Goal: Task Accomplishment & Management: Complete application form

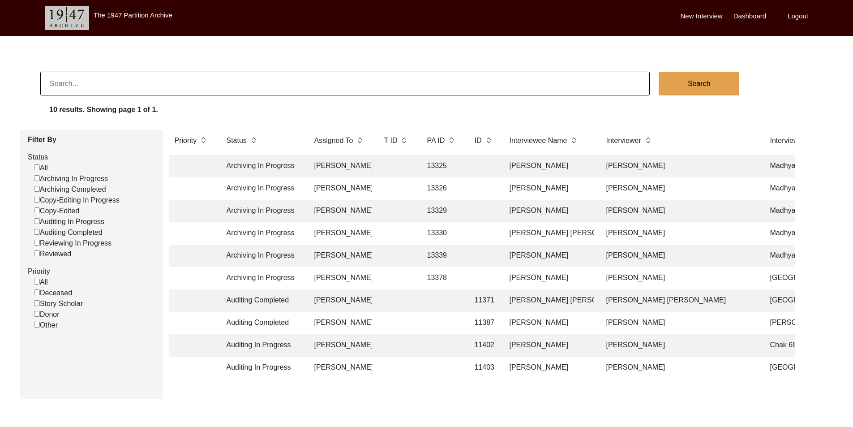
click at [344, 164] on td "[PERSON_NAME]" at bounding box center [340, 166] width 63 height 22
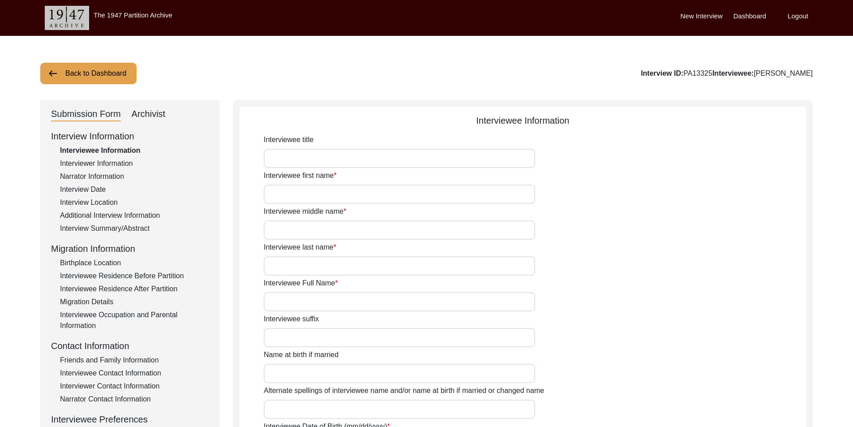
type input "Mr."
type input "[PERSON_NAME]"
type input "N/A"
type input "Saha"
type input "[PERSON_NAME]"
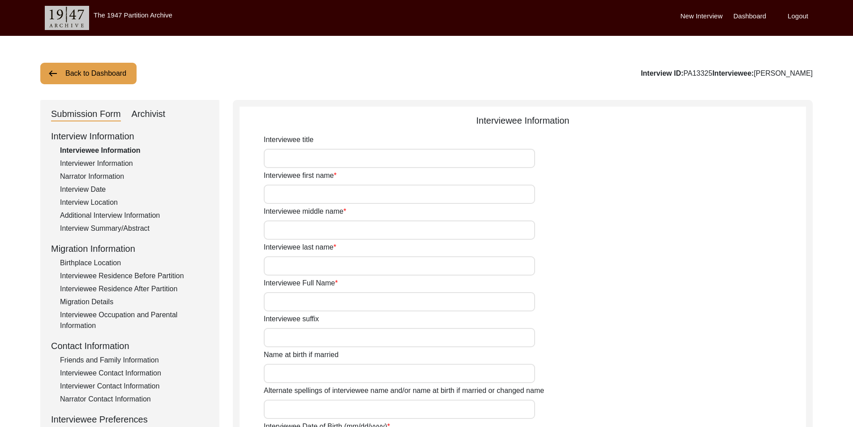
type input "[DATE]"
type input "84"
type input "[DEMOGRAPHIC_DATA]"
click at [159, 111] on div "Archivist" at bounding box center [149, 114] width 34 height 14
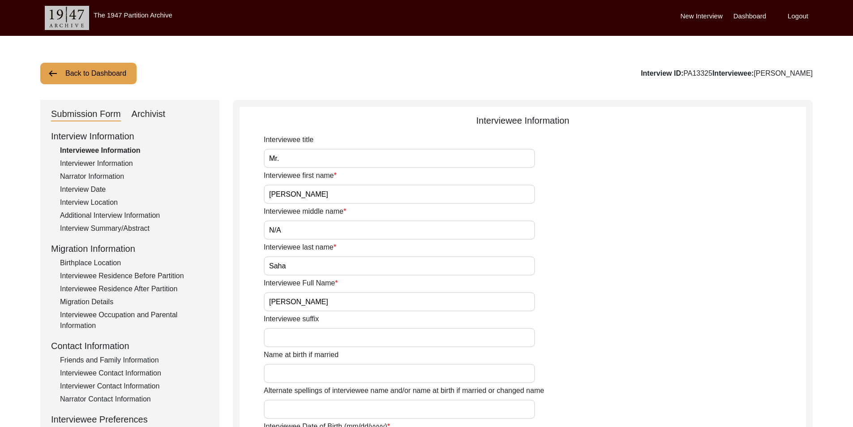
select select "442"
select select "Archiving In Progress"
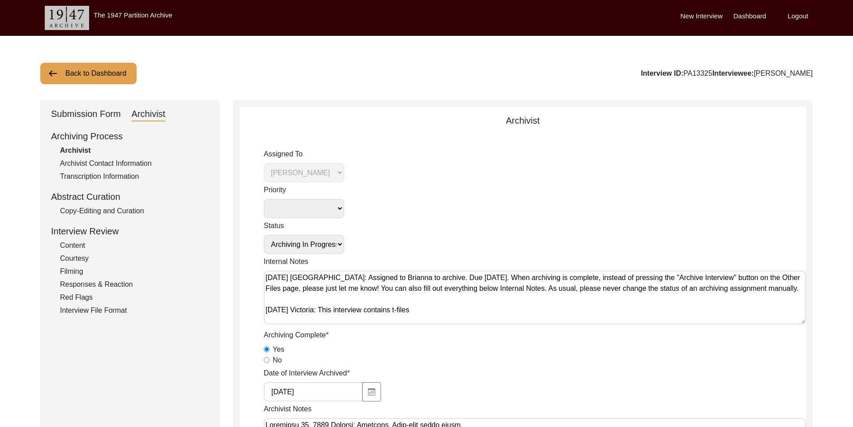
click at [100, 78] on button "Back to Dashboard" at bounding box center [88, 73] width 96 height 21
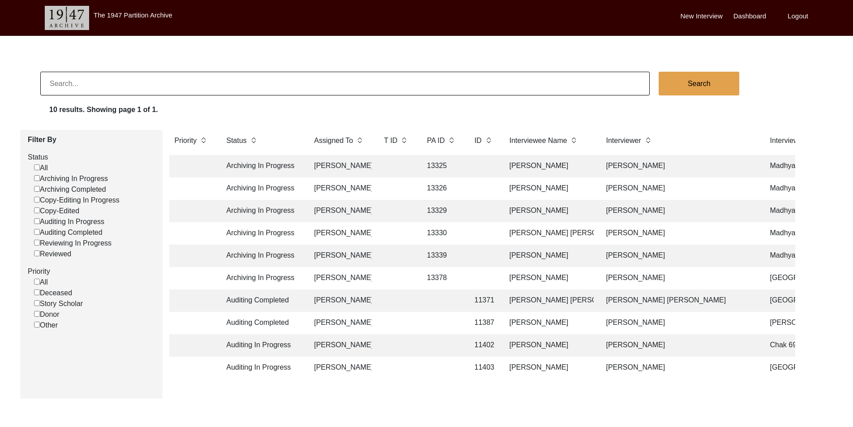
click at [386, 184] on td at bounding box center [397, 188] width 36 height 22
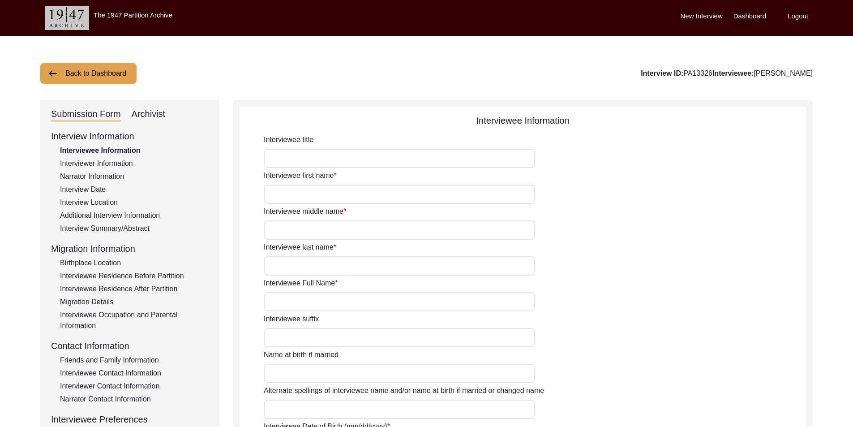
type input "Susit"
type input "[PERSON_NAME]"
type input "Biswas"
type input "[PERSON_NAME]"
type input "[DATE]"
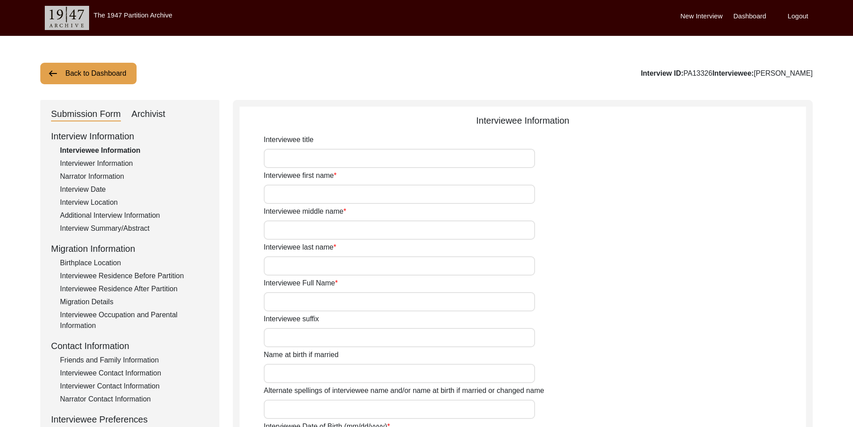
type input "83"
type input "[DEMOGRAPHIC_DATA]"
type input "Bengali"
type input "[DEMOGRAPHIC_DATA]"
type input "Bengali"
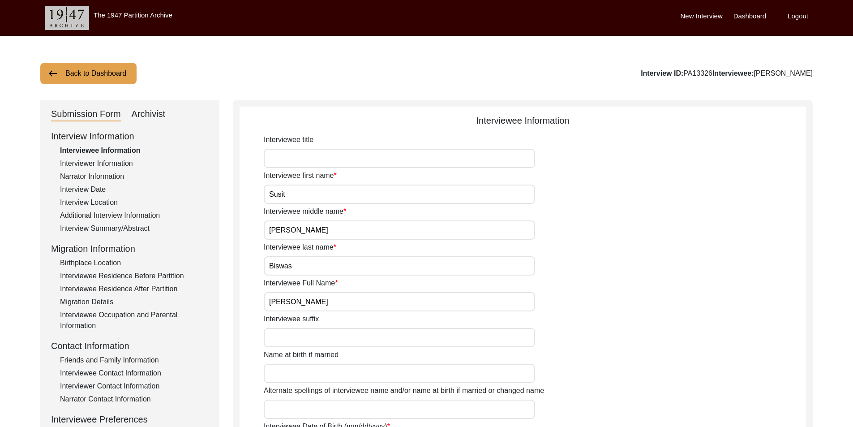
click at [166, 120] on div "Submission Form Archivist" at bounding box center [130, 114] width 158 height 14
click at [157, 116] on div "Archivist" at bounding box center [149, 114] width 34 height 14
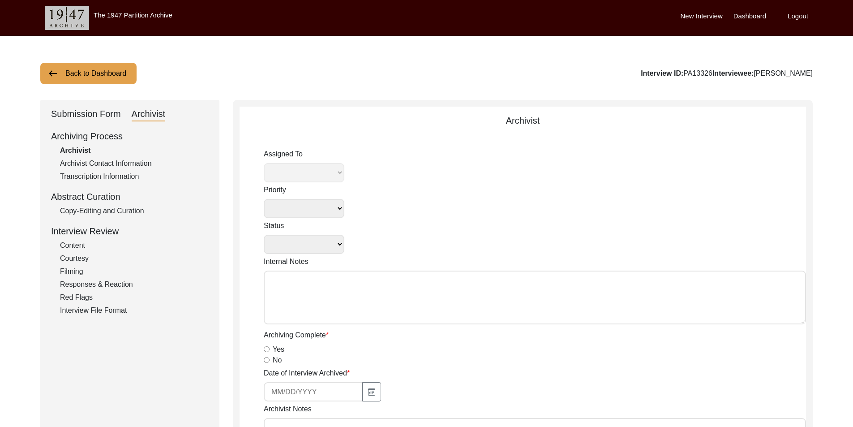
select select
select select "Archiving In Progress"
type textarea "[DATE] [GEOGRAPHIC_DATA]: Assigned to Brianna to archive. Due [DATE]. When arch…"
radio input "true"
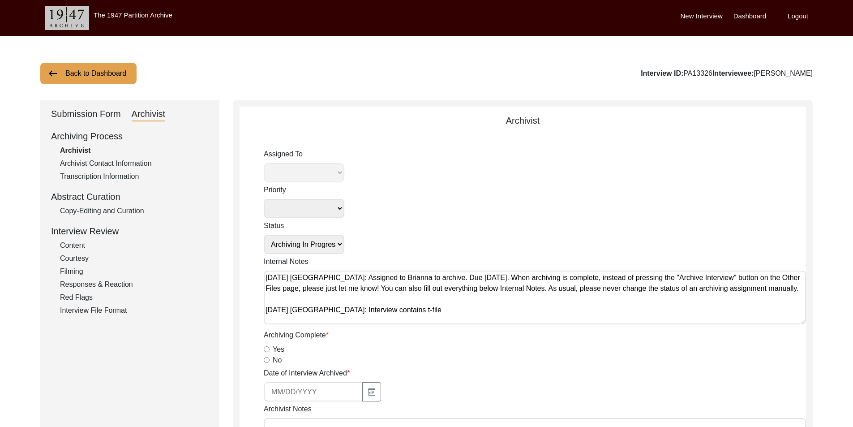
select select "442"
click at [71, 82] on button "Back to Dashboard" at bounding box center [88, 73] width 96 height 21
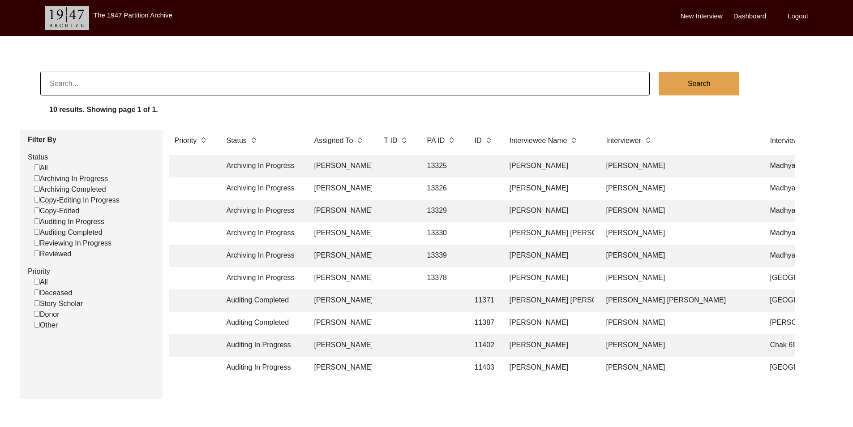
click at [300, 210] on td "Archiving In Progress" at bounding box center [261, 211] width 81 height 22
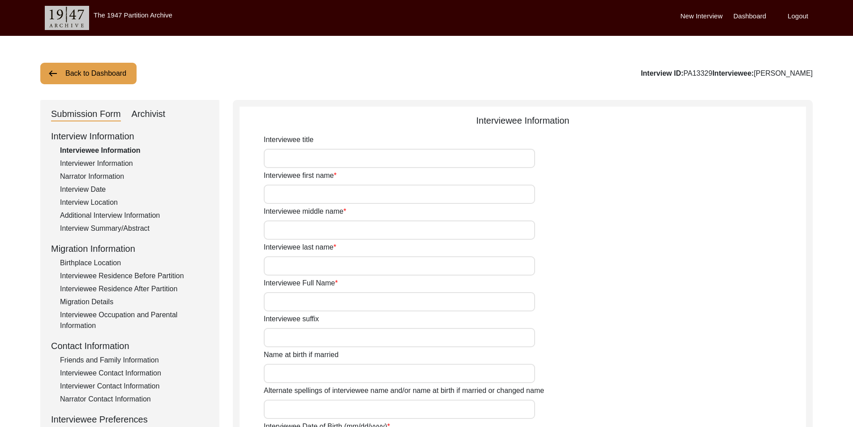
type input "Mr."
type input "[PERSON_NAME]"
type input "N/A"
type input "[PERSON_NAME]"
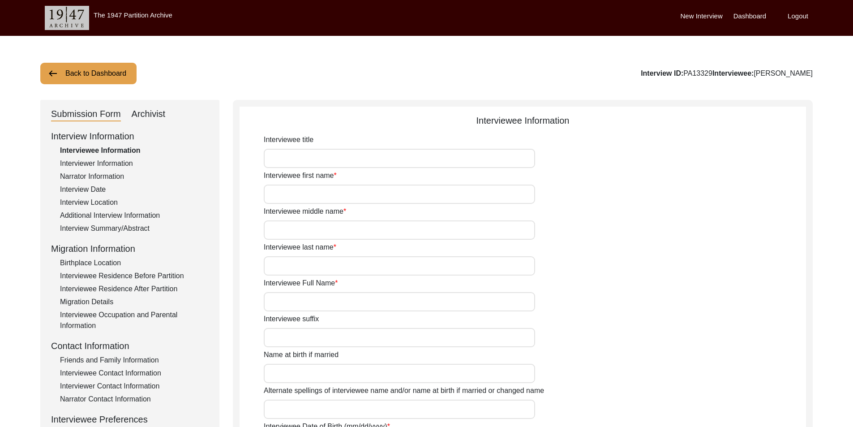
type input "[DATE]"
type input "84"
type input "[DEMOGRAPHIC_DATA]"
type input "Bengali"
type input "[DEMOGRAPHIC_DATA]"
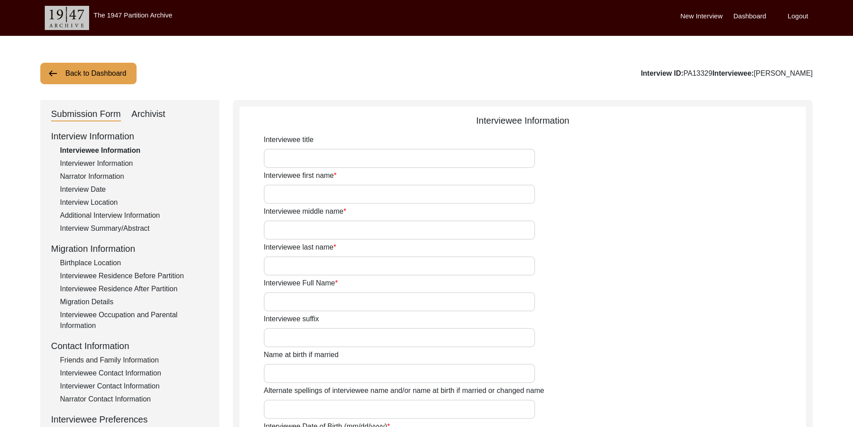
type input "Bengali"
click at [167, 110] on div "Submission Form Archivist" at bounding box center [130, 114] width 158 height 14
click at [164, 111] on div "Archivist" at bounding box center [149, 114] width 34 height 14
select select "442"
select select "Archiving In Progress"
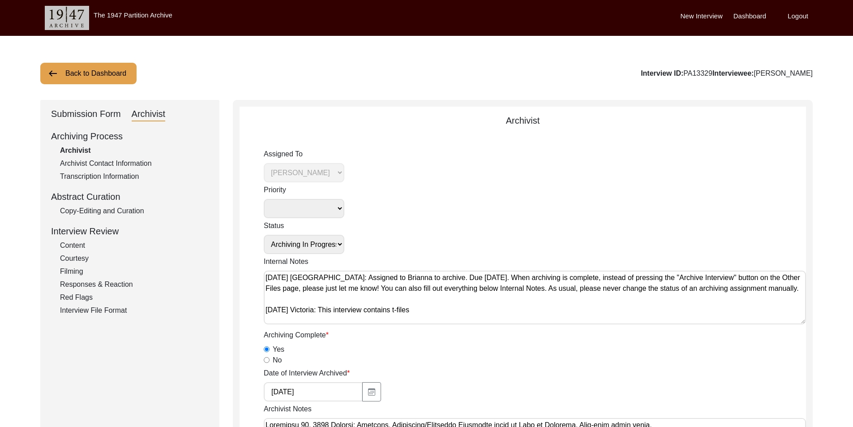
click at [111, 76] on button "Back to Dashboard" at bounding box center [88, 73] width 96 height 21
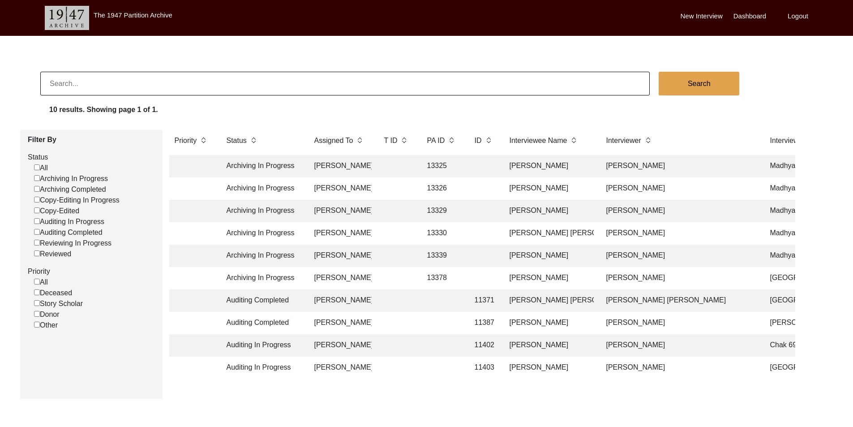
click at [381, 232] on td at bounding box center [397, 233] width 36 height 22
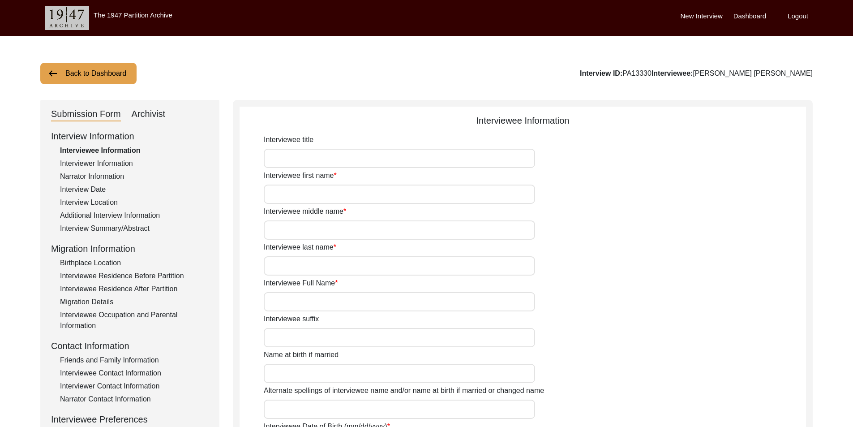
click at [162, 114] on div "Archivist" at bounding box center [149, 114] width 34 height 14
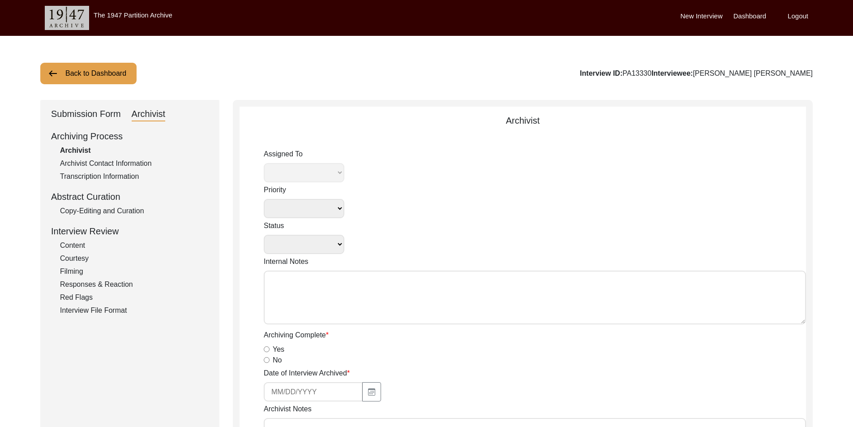
select select
select select "Archiving In Progress"
type textarea "[DATE] [GEOGRAPHIC_DATA]: Assigned to Brianna to archive. Due [DATE]. When arch…"
radio input "true"
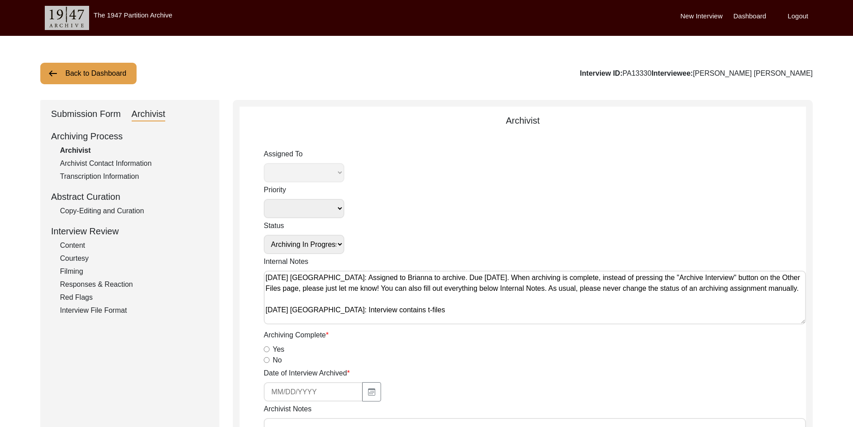
select select "442"
click at [95, 82] on button "Back to Dashboard" at bounding box center [88, 73] width 96 height 21
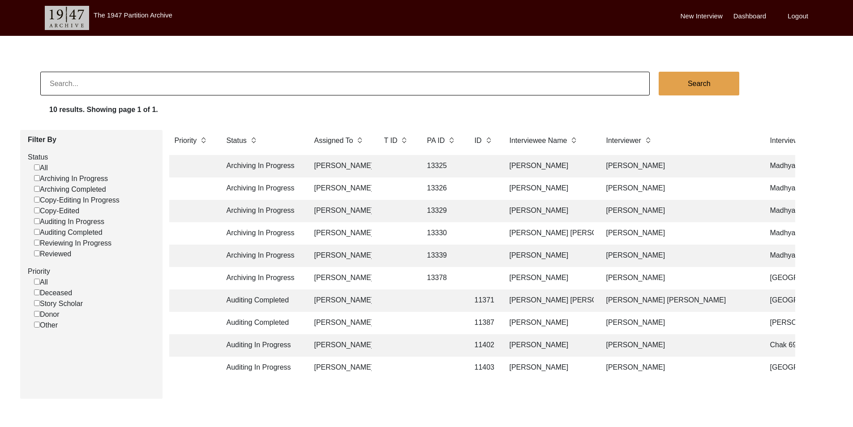
click at [348, 262] on td "[PERSON_NAME]" at bounding box center [340, 256] width 63 height 22
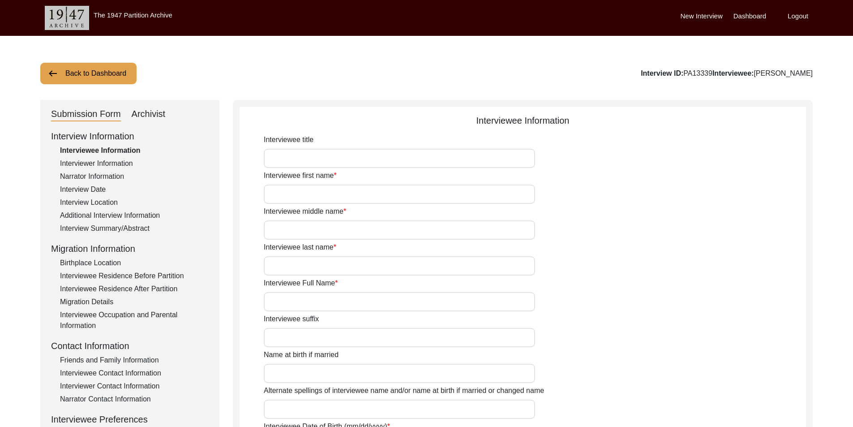
type input "Biswanath"
type input "N/A"
type input "[PERSON_NAME]"
type input "[DATE]"
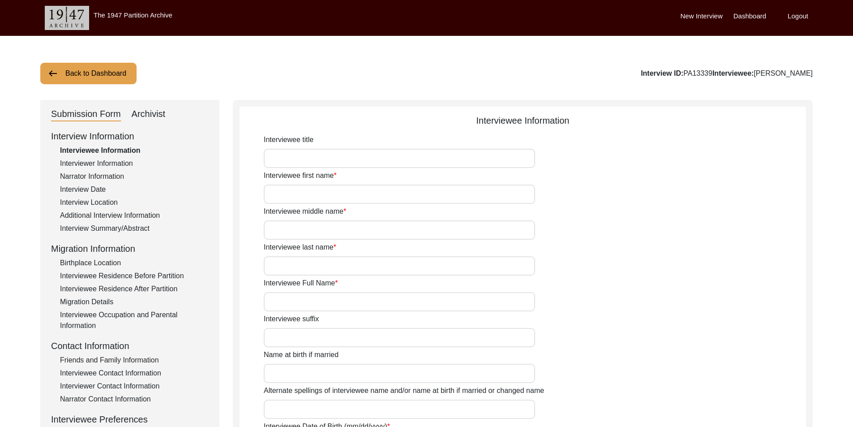
type input "83"
type input "[DEMOGRAPHIC_DATA]"
type input "Bengali"
type input "[DEMOGRAPHIC_DATA]"
type input "Bengali"
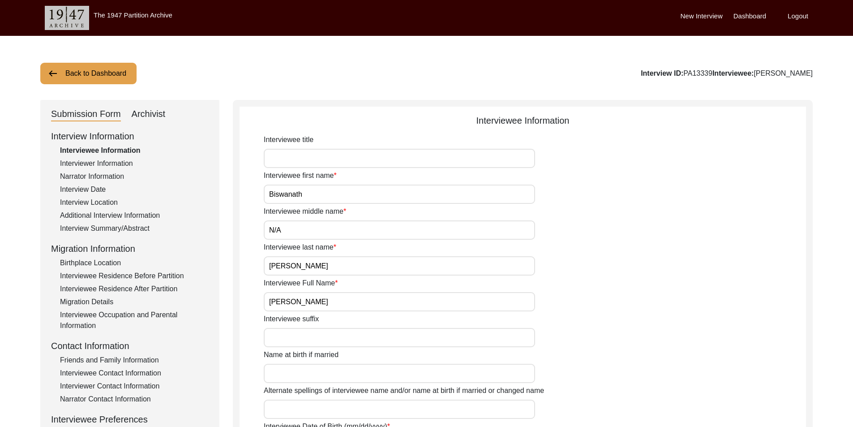
click at [171, 110] on div "Submission Form Archivist" at bounding box center [130, 114] width 158 height 14
click at [149, 109] on div "Archivist" at bounding box center [149, 114] width 34 height 14
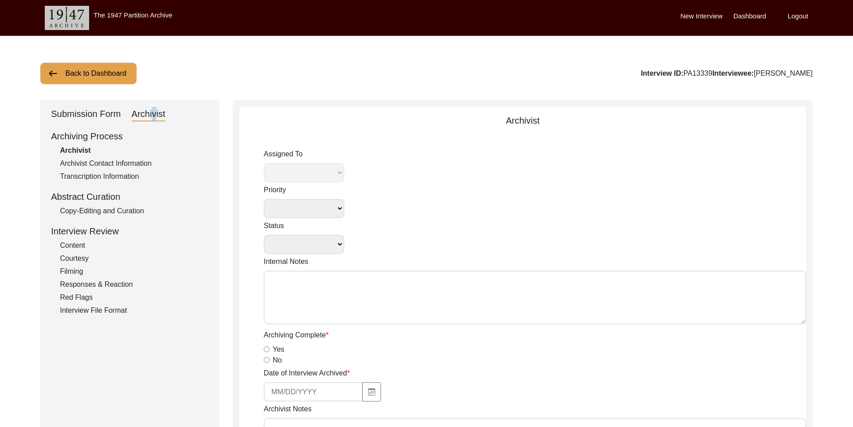
select select
select select "Archiving In Progress"
type textarea "[DATE] [GEOGRAPHIC_DATA]: Assigned to Brianna to archive. Due [DATE]. When arch…"
radio input "true"
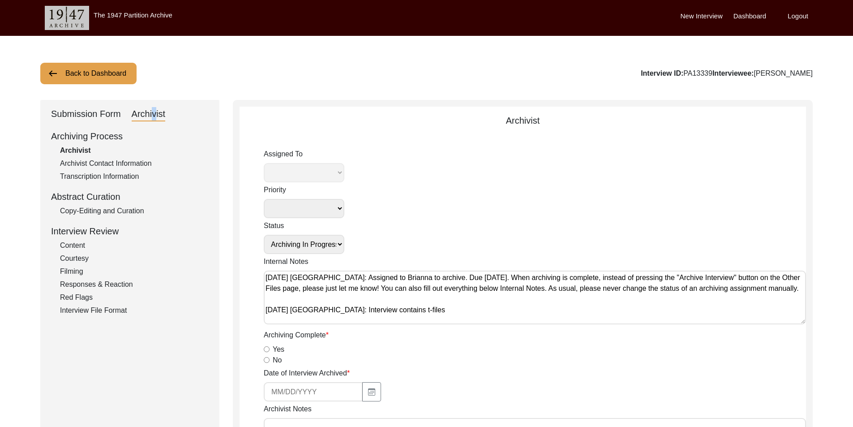
select select "442"
click at [100, 111] on div "Submission Form" at bounding box center [86, 114] width 70 height 14
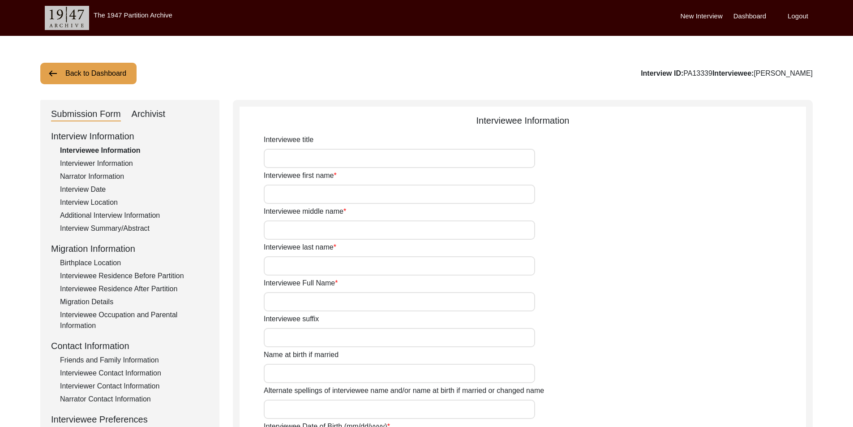
type input "Biswanath"
type input "N/A"
type input "[PERSON_NAME]"
type input "[DATE]"
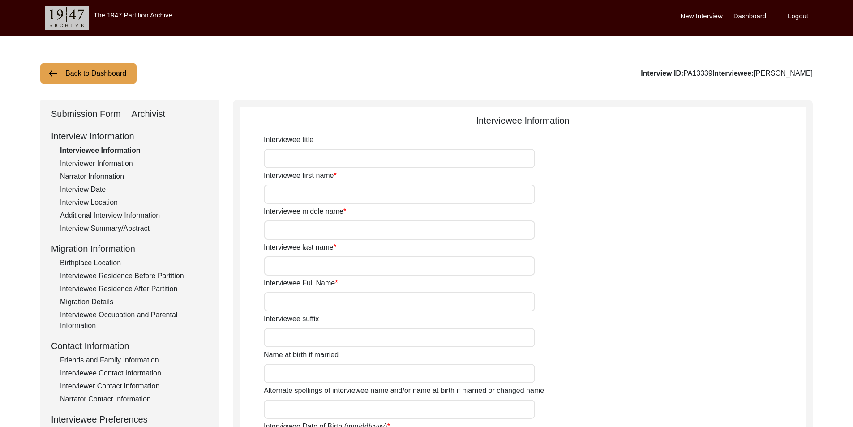
type input "83"
type input "[DEMOGRAPHIC_DATA]"
type input "Bengali"
type input "[DEMOGRAPHIC_DATA]"
type input "Bengali"
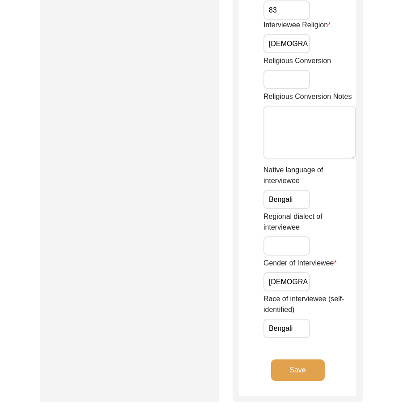
scroll to position [734, 0]
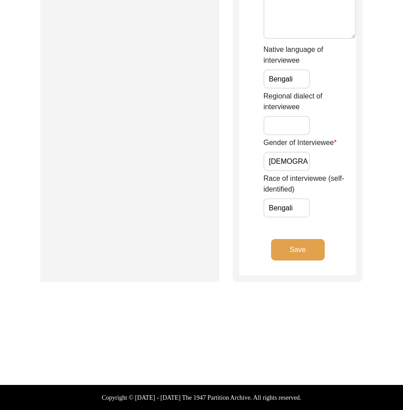
click at [313, 155] on div "Gender of Interviewee [DEMOGRAPHIC_DATA]" at bounding box center [310, 154] width 93 height 34
drag, startPoint x: 306, startPoint y: 158, endPoint x: 305, endPoint y: 186, distance: 28.2
click at [305, 158] on input "[DEMOGRAPHIC_DATA]" at bounding box center [287, 161] width 47 height 19
click at [303, 206] on input "Bengali" at bounding box center [287, 207] width 47 height 19
click at [308, 81] on div "Native language of interviewee Bengali" at bounding box center [310, 66] width 93 height 44
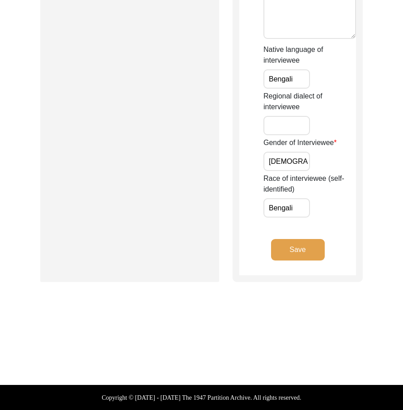
click at [305, 82] on input "Bengali" at bounding box center [287, 78] width 47 height 19
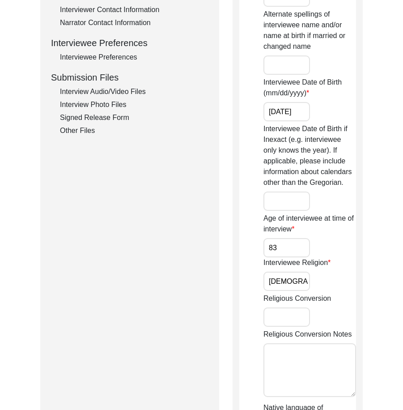
scroll to position [63, 0]
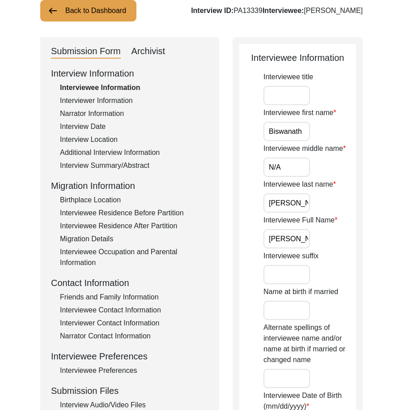
click at [290, 94] on input "Interviewee title" at bounding box center [287, 95] width 47 height 19
type input "Mr."
drag, startPoint x: 286, startPoint y: 132, endPoint x: 315, endPoint y: 155, distance: 37.4
click at [336, 136] on div "Interviewee first name [PERSON_NAME]" at bounding box center [310, 124] width 93 height 34
click at [289, 167] on input "N/A" at bounding box center [287, 167] width 47 height 19
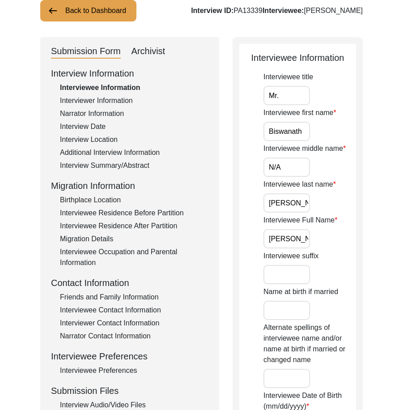
drag, startPoint x: 243, startPoint y: 194, endPoint x: 262, endPoint y: 202, distance: 20.7
click at [292, 207] on input "[PERSON_NAME]" at bounding box center [287, 202] width 47 height 19
drag, startPoint x: 277, startPoint y: 244, endPoint x: 357, endPoint y: 254, distance: 81.2
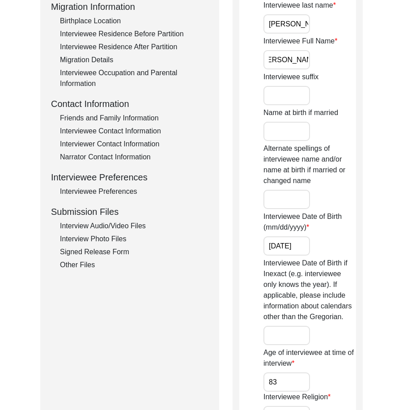
scroll to position [0, 0]
drag, startPoint x: 300, startPoint y: 244, endPoint x: 330, endPoint y: 247, distance: 29.7
click at [330, 247] on div "Interviewee Date of Birth (mm/dd/yyyy) [DEMOGRAPHIC_DATA]" at bounding box center [310, 233] width 93 height 44
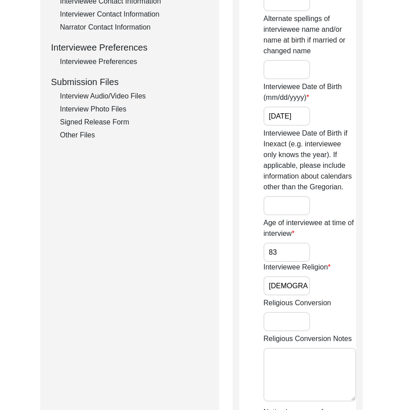
scroll to position [376, 0]
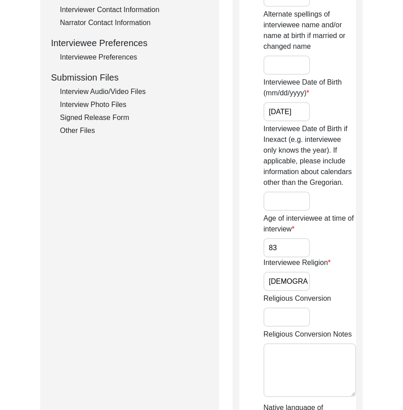
drag, startPoint x: 304, startPoint y: 243, endPoint x: 305, endPoint y: 270, distance: 27.3
click at [304, 243] on input "83" at bounding box center [287, 247] width 47 height 19
click at [305, 275] on input "[DEMOGRAPHIC_DATA]" at bounding box center [287, 281] width 47 height 19
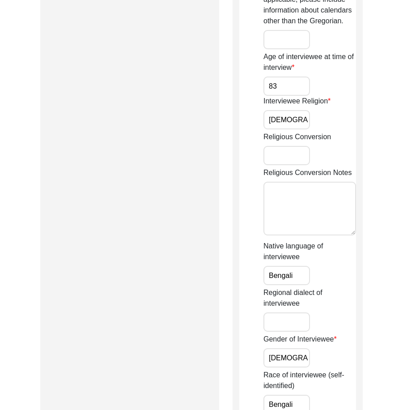
scroll to position [690, 0]
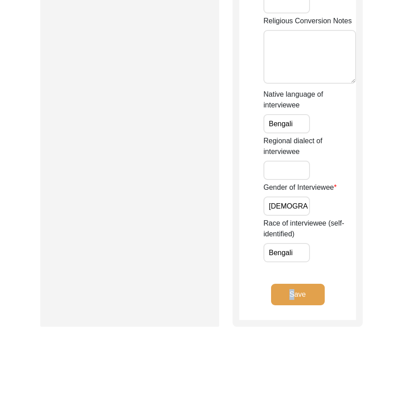
click at [293, 286] on button "Save" at bounding box center [298, 294] width 54 height 21
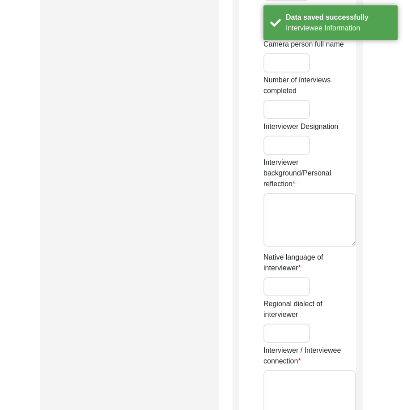
type input "Jayosree"
type input "Adhikari"
type input "[PERSON_NAME]"
type input "[DEMOGRAPHIC_DATA]"
type input "[DATE]"
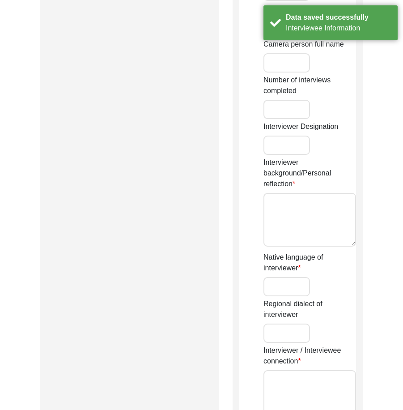
type input "Madhyamgram, [GEOGRAPHIC_DATA], [GEOGRAPHIC_DATA]"
type input "Student"
type input "Jayosree"
type input "Adhikari"
type input "[PERSON_NAME]"
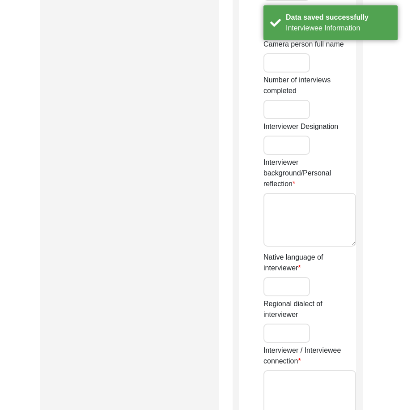
type textarea "My ancestral house is in [GEOGRAPHIC_DATA] and currently, I reside in [GEOGRAPH…"
type input "Bengali"
type textarea "The interviewer personally connected the interviewee"
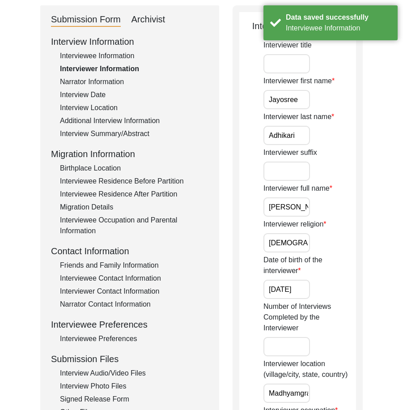
scroll to position [18, 0]
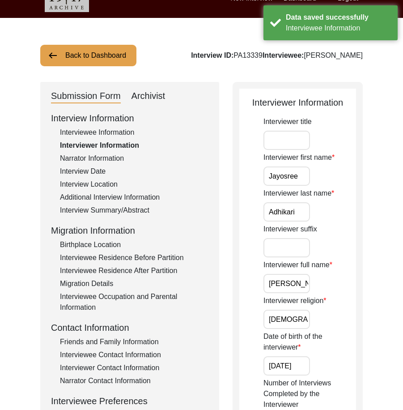
drag, startPoint x: 298, startPoint y: 177, endPoint x: 302, endPoint y: 176, distance: 4.6
click at [302, 176] on input "Jayosree" at bounding box center [287, 176] width 47 height 19
click at [301, 210] on input "Adhikari" at bounding box center [287, 211] width 47 height 19
drag, startPoint x: 281, startPoint y: 276, endPoint x: 355, endPoint y: 281, distance: 74.0
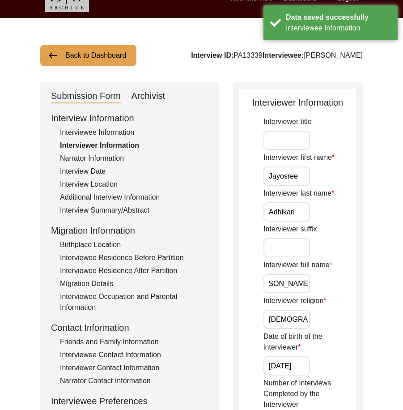
click at [355, 281] on div "Interviewer full name [PERSON_NAME]" at bounding box center [310, 277] width 93 height 34
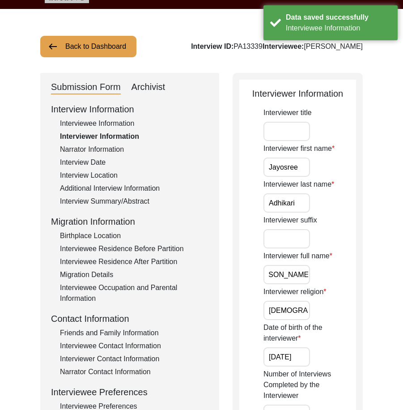
scroll to position [152, 0]
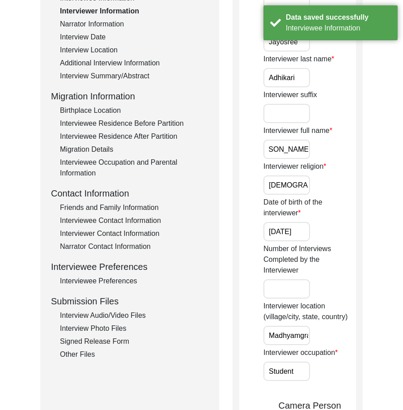
click at [301, 189] on input "[DEMOGRAPHIC_DATA]" at bounding box center [287, 185] width 47 height 19
drag, startPoint x: 300, startPoint y: 219, endPoint x: 327, endPoint y: 222, distance: 27.0
click at [328, 222] on div "Date of birth of the interviewer [DATE]" at bounding box center [310, 219] width 93 height 44
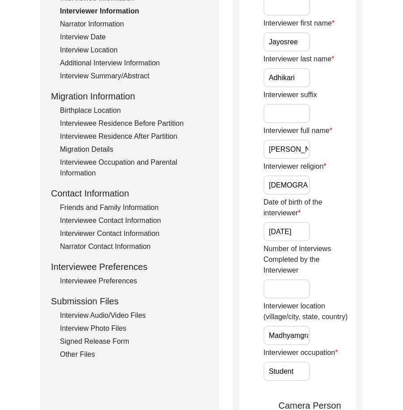
drag, startPoint x: 297, startPoint y: 230, endPoint x: 357, endPoint y: 231, distance: 60.5
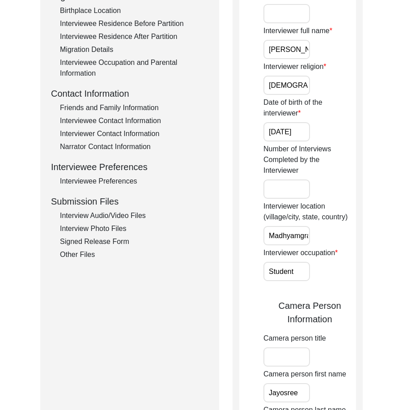
scroll to position [331, 0]
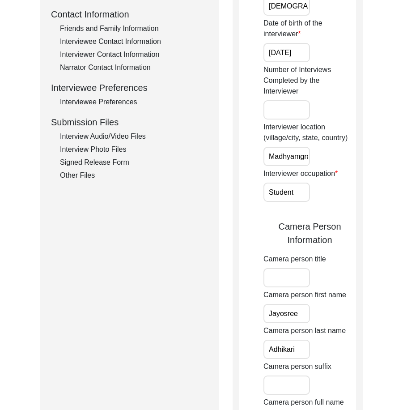
click at [280, 163] on input "Madhyamgram, [GEOGRAPHIC_DATA], [GEOGRAPHIC_DATA]" at bounding box center [287, 156] width 47 height 19
drag, startPoint x: 286, startPoint y: 158, endPoint x: 320, endPoint y: 189, distance: 46.0
click at [339, 159] on div "Interviewer location (village/city, state, country) [GEOGRAPHIC_DATA], [GEOGRAP…" at bounding box center [310, 144] width 93 height 44
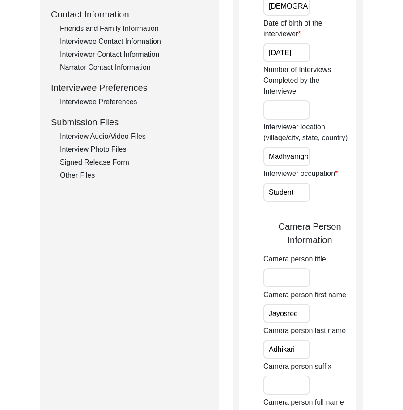
click at [311, 195] on div "Interviewer occupation Student" at bounding box center [310, 185] width 93 height 34
click at [305, 195] on input "Student" at bounding box center [287, 192] width 47 height 19
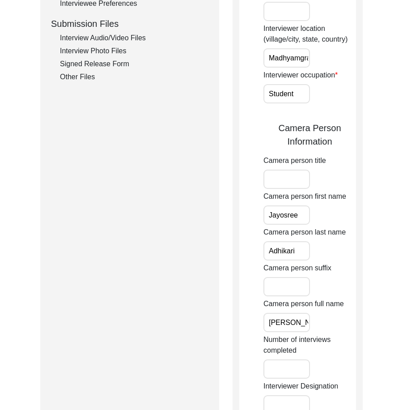
scroll to position [511, 0]
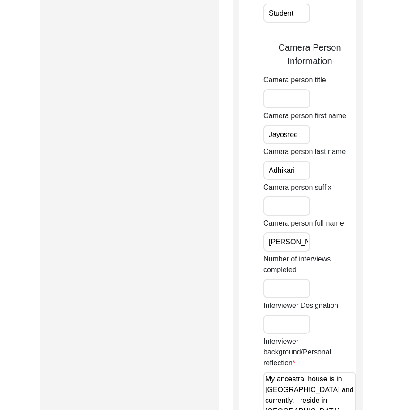
click at [304, 145] on div "Interviewer title Interviewer first name [PERSON_NAME] Interviewer last name [P…" at bounding box center [310, 115] width 93 height 983
drag, startPoint x: 300, startPoint y: 138, endPoint x: 302, endPoint y: 162, distance: 23.8
click at [300, 138] on input "Jayosree" at bounding box center [287, 134] width 47 height 19
click at [302, 166] on input "Adhikari" at bounding box center [287, 170] width 47 height 19
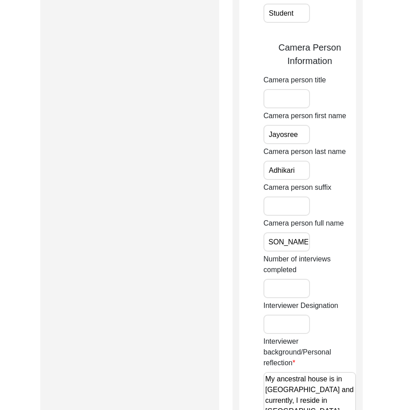
drag, startPoint x: 292, startPoint y: 246, endPoint x: 356, endPoint y: 257, distance: 64.5
click at [368, 253] on div "Back to Dashboard Interview ID: PA13339 Interviewee: [PERSON_NAME] Submission F…" at bounding box center [201, 131] width 403 height 1213
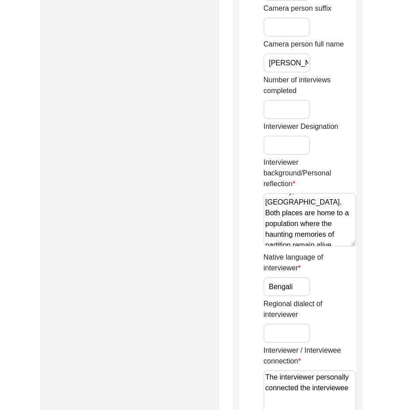
scroll to position [45, 0]
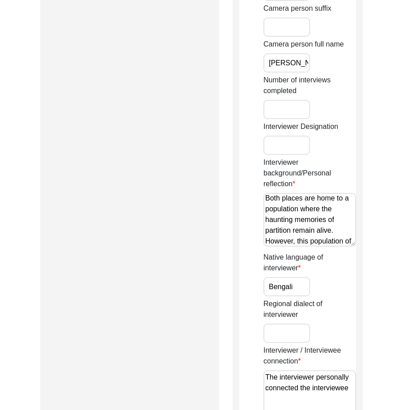
click at [269, 220] on textarea "My ancestral house is in [GEOGRAPHIC_DATA] and currently, I reside in [GEOGRAPH…" at bounding box center [310, 220] width 93 height 54
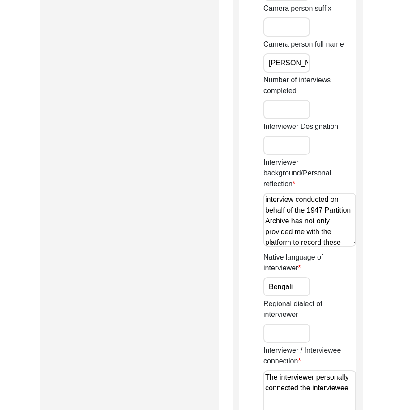
click at [276, 243] on textarea "My ancestral house is in [GEOGRAPHIC_DATA] and currently, I reside in [GEOGRAPH…" at bounding box center [310, 220] width 93 height 54
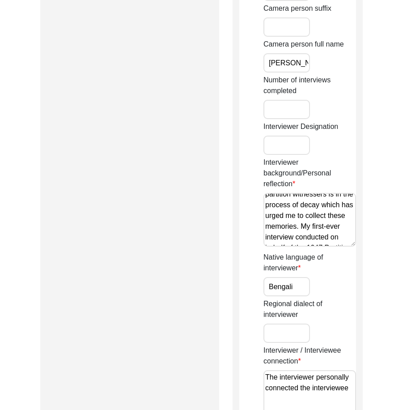
scroll to position [56, 0]
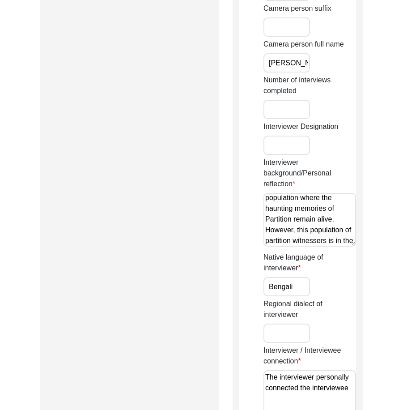
click at [283, 236] on textarea "My ancestral house is in [GEOGRAPHIC_DATA] and currently, I reside in [GEOGRAPH…" at bounding box center [310, 220] width 93 height 54
click at [277, 233] on textarea "My ancestral house is in [GEOGRAPHIC_DATA] and currently, I reside in [GEOGRAPH…" at bounding box center [310, 220] width 93 height 54
click at [312, 234] on textarea "My ancestral house is in [GEOGRAPHIC_DATA] and currently, I reside in [GEOGRAPH…" at bounding box center [310, 220] width 93 height 54
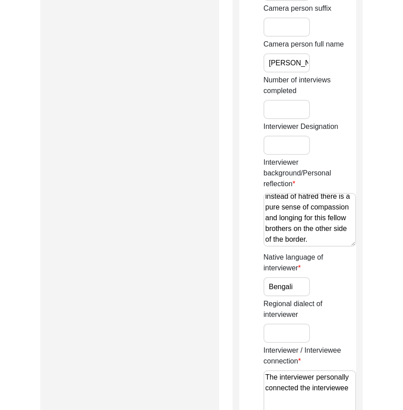
scroll to position [358, 0]
click at [318, 242] on textarea "My ancestral house is in [GEOGRAPHIC_DATA] and currently, I reside in [GEOGRAPH…" at bounding box center [310, 220] width 93 height 54
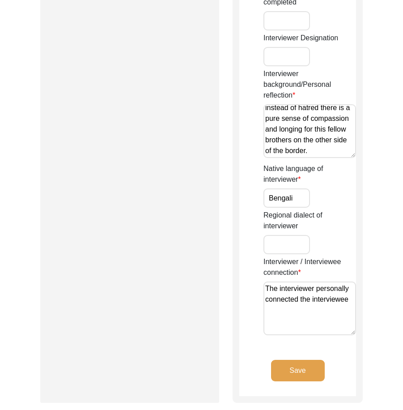
scroll to position [779, 0]
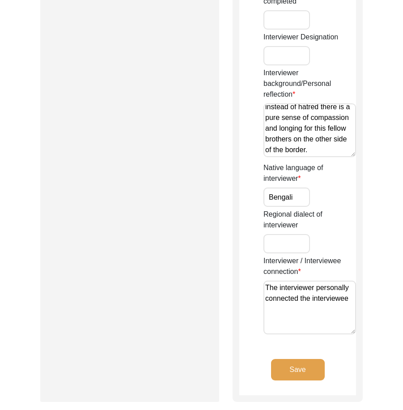
type textarea "My ancestral house is in [GEOGRAPHIC_DATA] and currently, I reside in [GEOGRAPH…"
click at [304, 200] on input "Bengali" at bounding box center [287, 197] width 47 height 19
drag, startPoint x: 323, startPoint y: 319, endPoint x: 241, endPoint y: 286, distance: 88.0
click at [297, 371] on button "Save" at bounding box center [298, 369] width 54 height 21
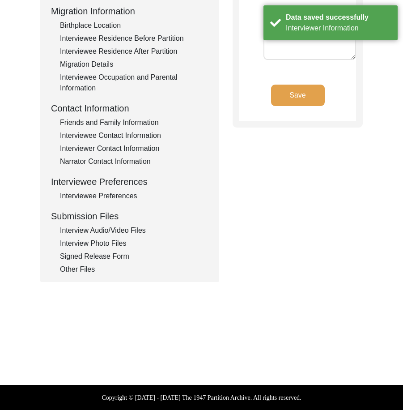
scroll to position [0, 0]
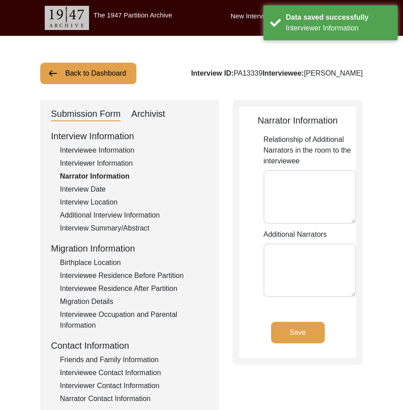
click at [273, 225] on div "Relationship of Additional Narrators in the room to the interviewee" at bounding box center [310, 180] width 93 height 93
click at [81, 192] on div "Interview Date" at bounding box center [134, 189] width 149 height 11
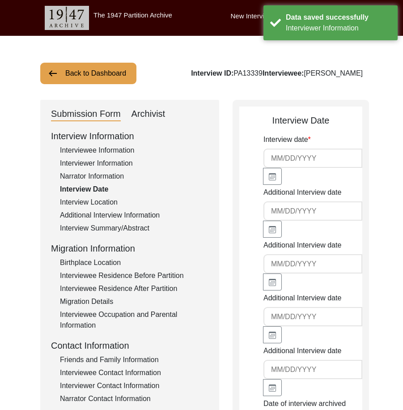
type input "[DATE]"
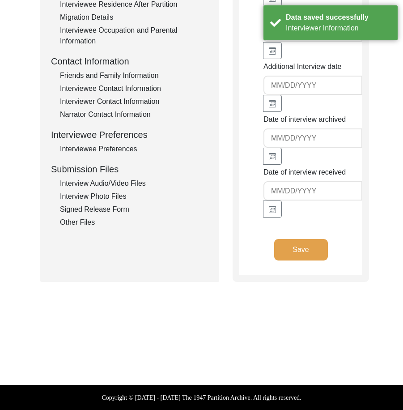
click at [292, 245] on button "Save" at bounding box center [302, 249] width 54 height 21
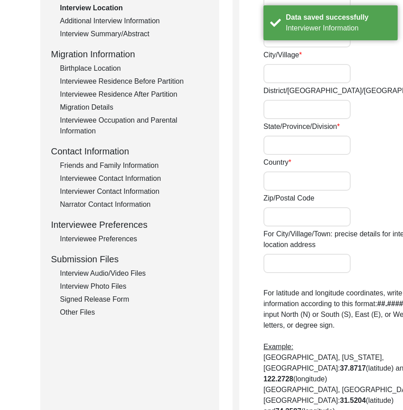
radio input "true"
type input "Rishi, [GEOGRAPHIC_DATA], Near [PERSON_NAME]."
type input "Madhyamgram"
type input "North 24 Parganas"
type input "[GEOGRAPHIC_DATA]"
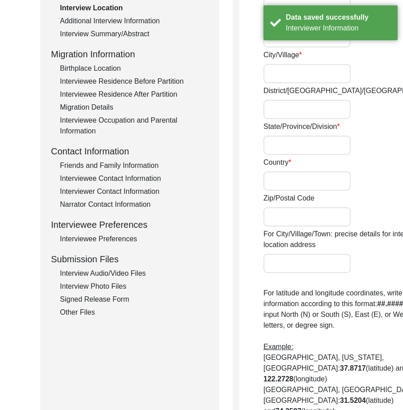
type input "[GEOGRAPHIC_DATA]"
type input "700130"
type input "Madhyamgram, [GEOGRAPHIC_DATA], [GEOGRAPHIC_DATA]"
type input "22.69696"
type input "88.45155"
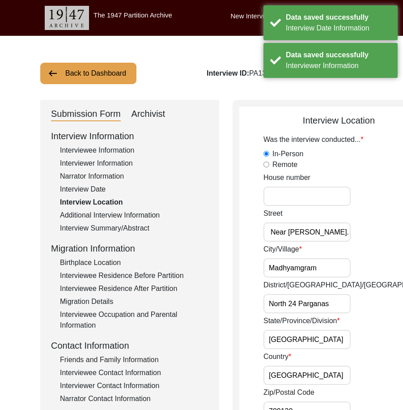
drag, startPoint x: 286, startPoint y: 243, endPoint x: 325, endPoint y: 250, distance: 39.6
click at [325, 242] on div "[GEOGRAPHIC_DATA], Near [PERSON_NAME]." at bounding box center [351, 225] width 175 height 34
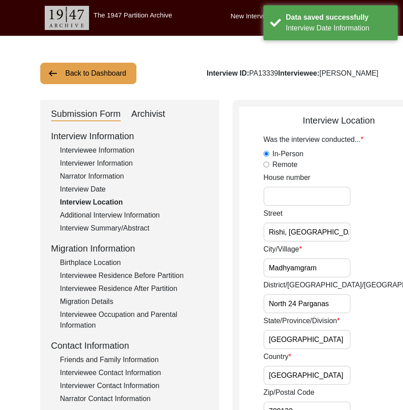
click at [325, 242] on div "[GEOGRAPHIC_DATA], Near [PERSON_NAME]." at bounding box center [351, 225] width 175 height 34
drag, startPoint x: 281, startPoint y: 281, endPoint x: 330, endPoint y: 279, distance: 48.8
click at [330, 278] on div "City/Village Madhyamgram" at bounding box center [351, 261] width 175 height 34
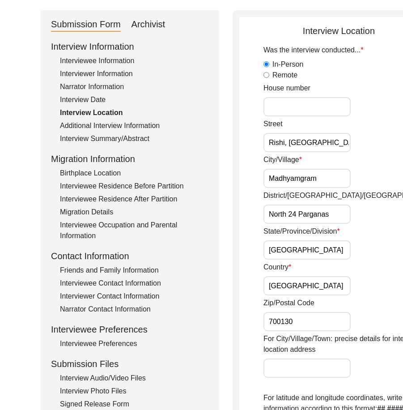
drag, startPoint x: 275, startPoint y: 220, endPoint x: 326, endPoint y: 239, distance: 55.1
click at [334, 235] on div "Was the interview conducted... In-Person Remote House [GEOGRAPHIC_DATA], Near […" at bounding box center [351, 356] width 175 height 622
drag, startPoint x: 287, startPoint y: 258, endPoint x: 359, endPoint y: 271, distance: 73.3
click at [359, 271] on div "Interview Location Was the interview conducted... In-Person Remote House [GEOGR…" at bounding box center [339, 370] width 213 height 721
click at [294, 296] on input "[GEOGRAPHIC_DATA]" at bounding box center [307, 285] width 87 height 19
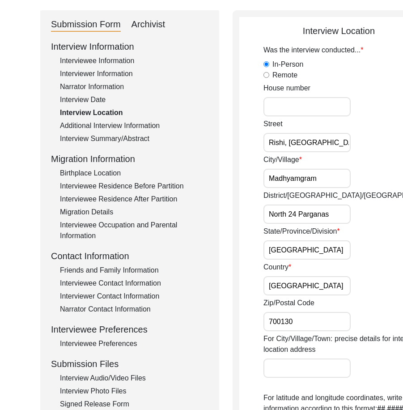
click at [296, 331] on input "700130" at bounding box center [307, 321] width 87 height 19
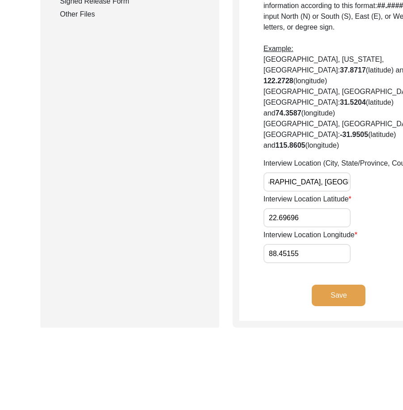
drag, startPoint x: 275, startPoint y: 243, endPoint x: 329, endPoint y: 244, distance: 54.2
click at [329, 192] on div "Interview Location (City, State/Province, Country) Madhyamgram, [GEOGRAPHIC_DAT…" at bounding box center [351, 175] width 175 height 34
click at [309, 192] on input "Madhyamgram, [GEOGRAPHIC_DATA], [GEOGRAPHIC_DATA]" at bounding box center [307, 181] width 87 height 19
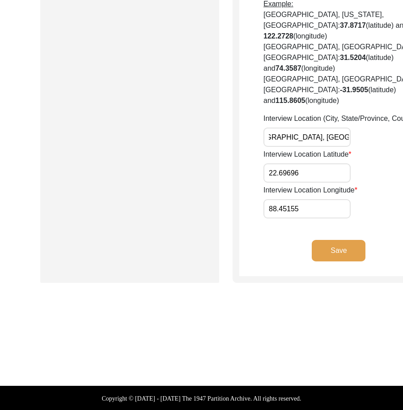
type input "Madhyamgram, [GEOGRAPHIC_DATA], [GEOGRAPHIC_DATA]"
drag, startPoint x: 289, startPoint y: 236, endPoint x: 237, endPoint y: 235, distance: 52.0
click at [294, 183] on input "22.69696" at bounding box center [307, 172] width 87 height 19
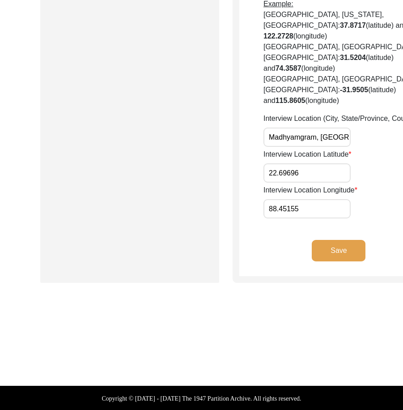
click at [294, 183] on input "22.69696" at bounding box center [307, 172] width 87 height 19
paste input "24"
type input "22.6924"
click at [290, 219] on input "88.45155" at bounding box center [307, 208] width 87 height 19
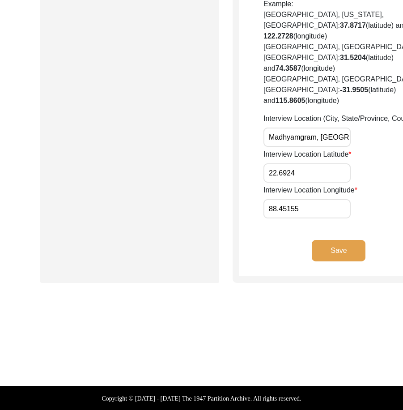
click at [290, 219] on input "88.45155" at bounding box center [307, 208] width 87 height 19
paste input "653"
type input "88.4653"
click at [277, 219] on input "88.4653" at bounding box center [307, 208] width 87 height 19
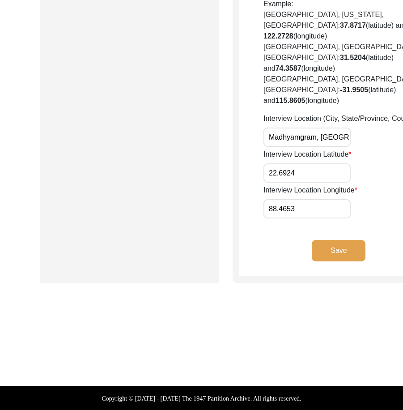
click at [277, 219] on input "88.4653" at bounding box center [307, 208] width 87 height 19
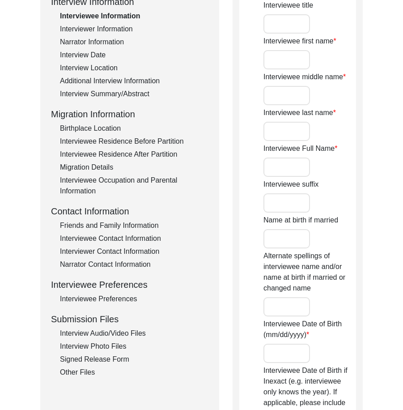
scroll to position [71, 0]
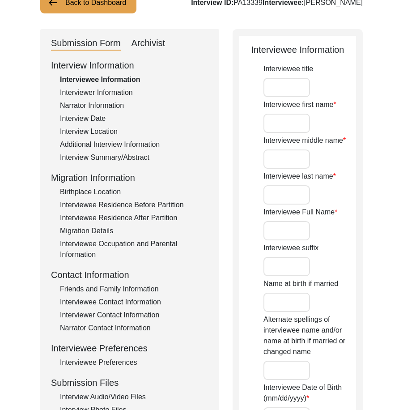
type input "Mr."
type input "Biswanath"
type input "N/A"
type input "[PERSON_NAME]"
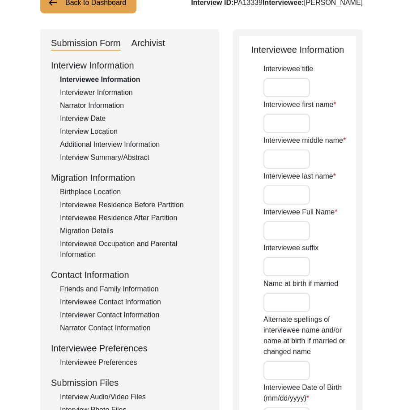
type input "[DATE]"
type input "83"
type input "[DEMOGRAPHIC_DATA]"
type input "Bengali"
type input "[DEMOGRAPHIC_DATA]"
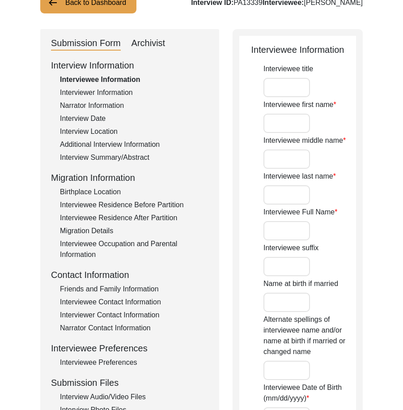
type input "Bengali"
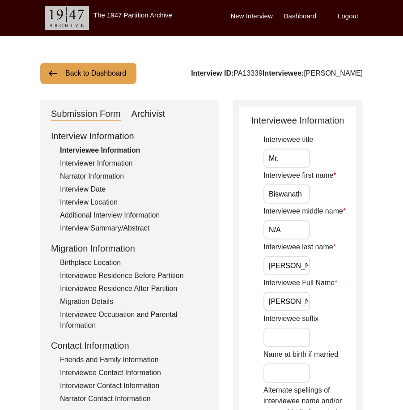
click at [95, 202] on div "Interview Location" at bounding box center [134, 202] width 149 height 11
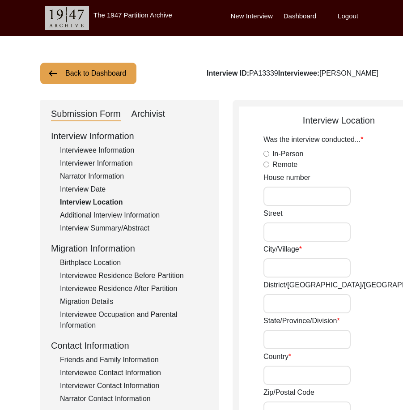
radio input "true"
type input "Rishi, [GEOGRAPHIC_DATA], Near [PERSON_NAME]."
type input "Madhyamgram"
type input "North 24 Parganas"
type input "[GEOGRAPHIC_DATA]"
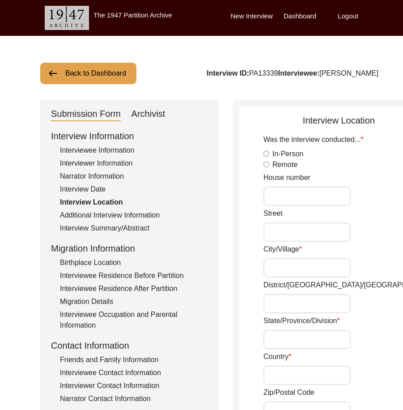
type input "[GEOGRAPHIC_DATA]"
type input "700130"
type input "Madhyamgram, [GEOGRAPHIC_DATA], [GEOGRAPHIC_DATA]"
type input "22.69696"
type input "88.45155"
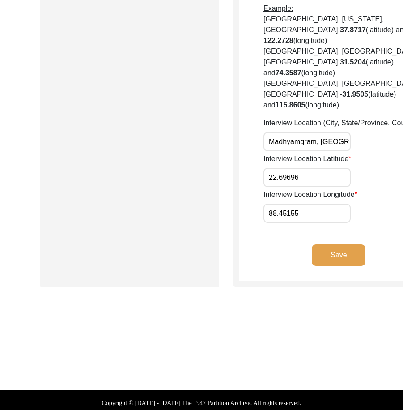
scroll to position [582, 0]
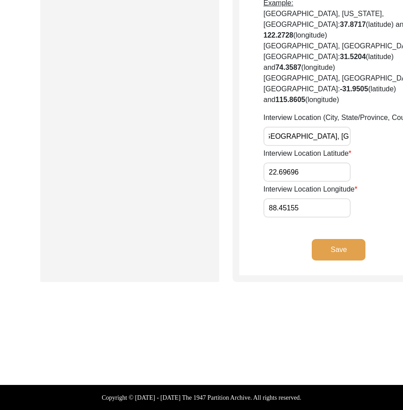
drag, startPoint x: 296, startPoint y: 152, endPoint x: 322, endPoint y: 160, distance: 26.9
click at [347, 146] on div "Interview Location (City, State/Province, Country) Madhyamgram, [GEOGRAPHIC_DAT…" at bounding box center [351, 129] width 175 height 34
click at [299, 146] on input "Madhyamgram, [GEOGRAPHIC_DATA], [GEOGRAPHIC_DATA]" at bounding box center [307, 136] width 87 height 19
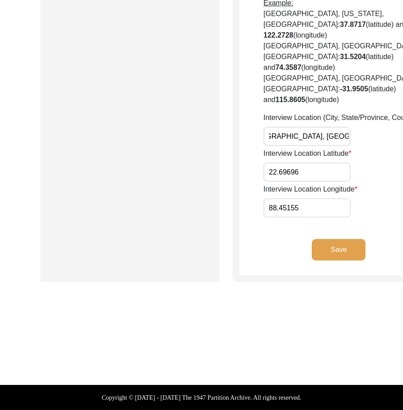
type input "Madhyamgram, [GEOGRAPHIC_DATA], [GEOGRAPHIC_DATA]"
drag, startPoint x: 300, startPoint y: 193, endPoint x: 240, endPoint y: 183, distance: 61.3
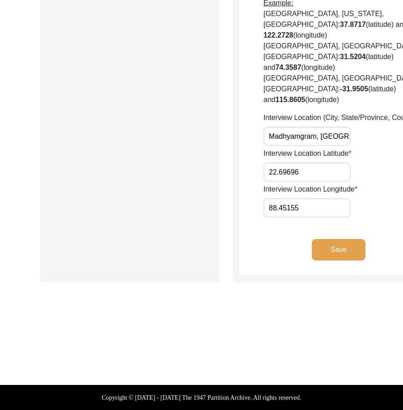
paste input "24"
type input "22.6924"
drag, startPoint x: 299, startPoint y: 240, endPoint x: 240, endPoint y: 239, distance: 58.2
click at [298, 218] on input "88.45155" at bounding box center [307, 207] width 87 height 19
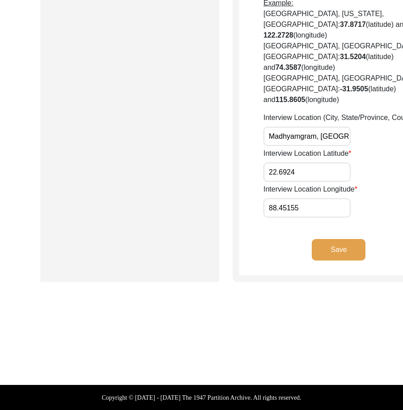
click at [298, 218] on input "88.45155" at bounding box center [307, 207] width 87 height 19
paste input "653"
type input "88.4653"
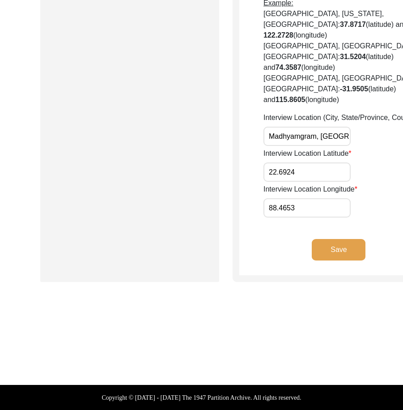
click at [322, 261] on button "Save" at bounding box center [339, 249] width 54 height 21
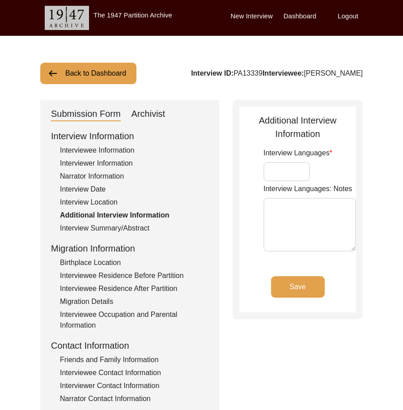
type input "Bengali"
click at [297, 175] on input "Bengali" at bounding box center [287, 171] width 47 height 19
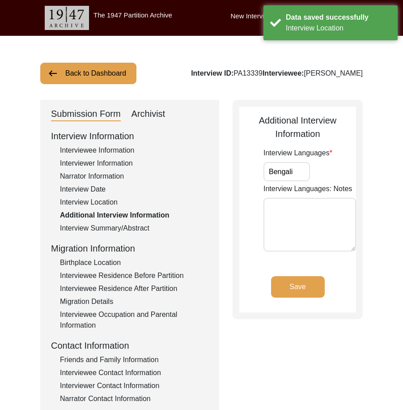
click at [336, 309] on div "Save" at bounding box center [298, 294] width 117 height 36
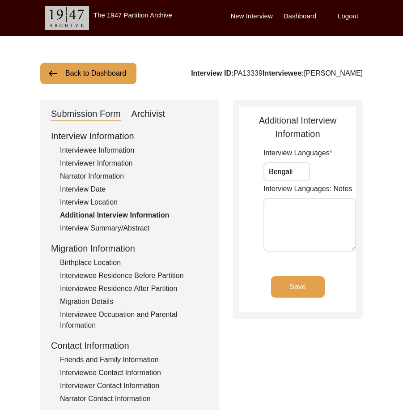
click at [297, 173] on input "Bengali" at bounding box center [287, 171] width 47 height 19
click at [131, 226] on div "Interview Summary/Abstract" at bounding box center [134, 228] width 149 height 11
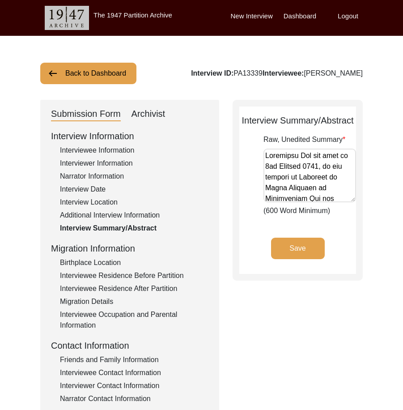
click at [147, 264] on div "Birthplace Location" at bounding box center [134, 263] width 149 height 11
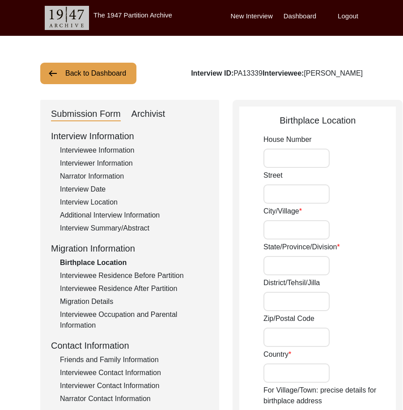
type input "Sonarpur"
type input "[GEOGRAPHIC_DATA]"
type input "[GEOGRAPHIC_DATA], [GEOGRAPHIC_DATA], [GEOGRAPHIC_DATA]"
type input "25.98667"
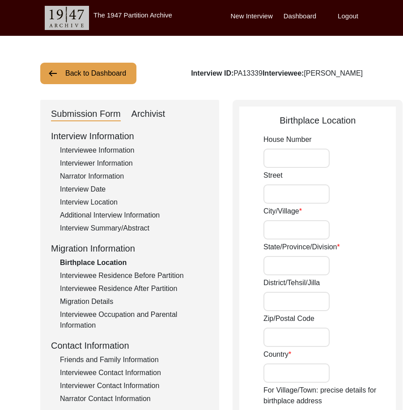
type input "87.98029"
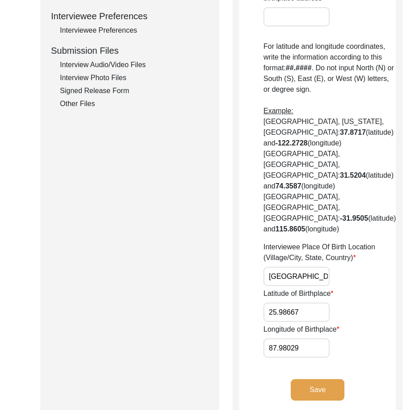
scroll to position [0, 54]
click at [343, 286] on div "Interviewee Place Of Birth Location (Village/City, State, Country) Sonarpur, We…" at bounding box center [330, 264] width 133 height 44
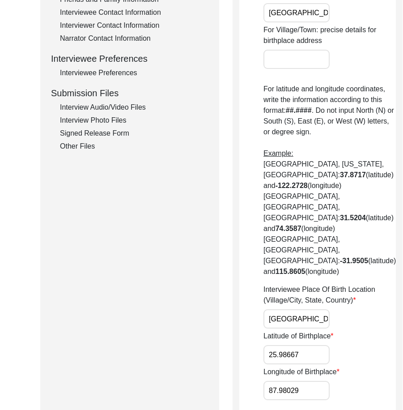
scroll to position [448, 0]
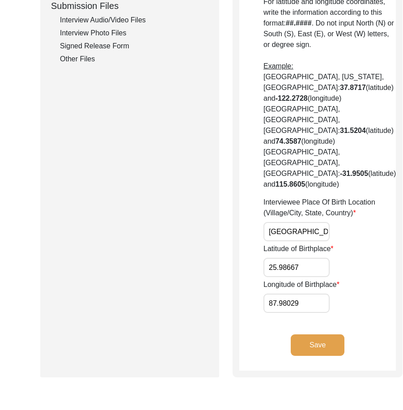
click at [306, 271] on input "25.98667" at bounding box center [297, 267] width 66 height 19
click at [279, 313] on input "87.98029" at bounding box center [297, 303] width 66 height 19
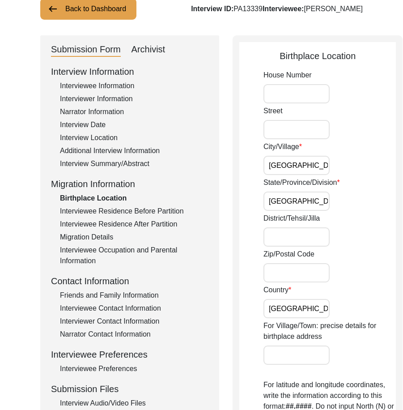
scroll to position [0, 0]
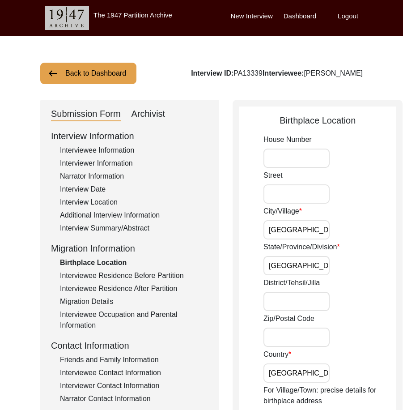
click at [297, 236] on input "Sonarpur" at bounding box center [297, 229] width 66 height 19
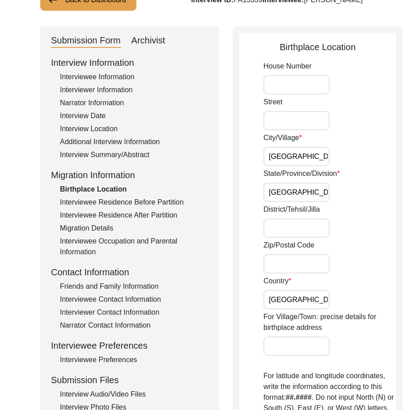
scroll to position [17, 0]
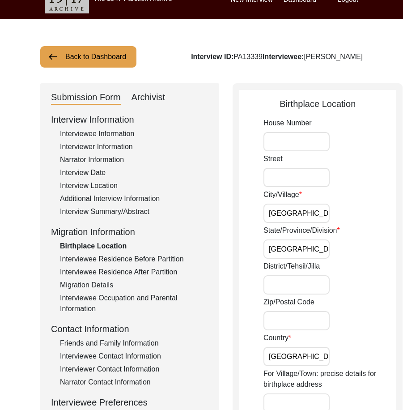
click at [287, 212] on input "Sonarpur" at bounding box center [297, 213] width 66 height 19
click at [287, 212] on input "Rajpur Sonarpur" at bounding box center [297, 213] width 66 height 19
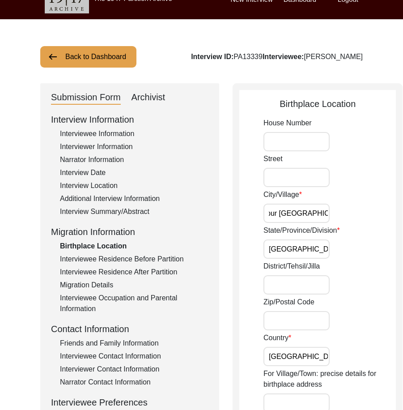
click at [287, 212] on input "Rajpur Sonarpur" at bounding box center [297, 213] width 66 height 19
type input "Rajpur Sonarpur"
click at [349, 210] on div "City/Village Rajpur Sonarpur" at bounding box center [330, 206] width 133 height 34
drag, startPoint x: 293, startPoint y: 250, endPoint x: 339, endPoint y: 258, distance: 46.4
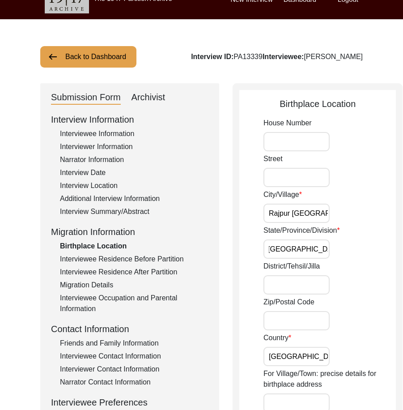
click at [339, 257] on div "State/Province/Division West Bengal" at bounding box center [330, 242] width 133 height 34
drag, startPoint x: 297, startPoint y: 335, endPoint x: 297, endPoint y: 348, distance: 12.1
click at [297, 339] on div "Country India" at bounding box center [330, 350] width 133 height 34
click at [298, 356] on input "[GEOGRAPHIC_DATA]" at bounding box center [297, 356] width 66 height 19
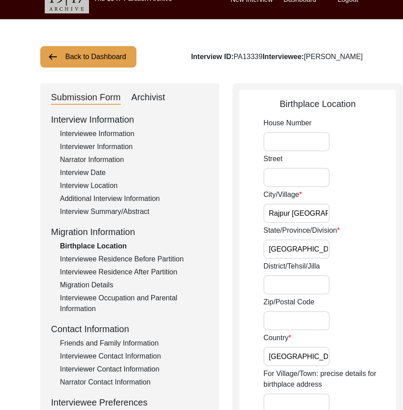
click at [298, 356] on input "[GEOGRAPHIC_DATA]" at bounding box center [297, 356] width 66 height 19
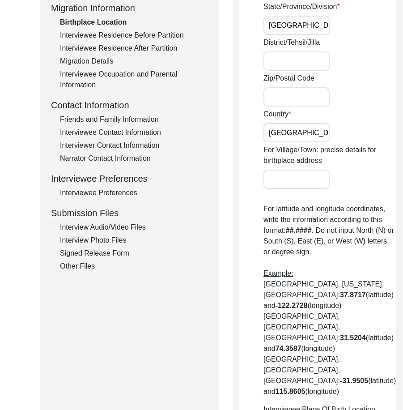
click at [275, 275] on p "For latitude and longitude coordinates, write the information according to this…" at bounding box center [330, 300] width 133 height 193
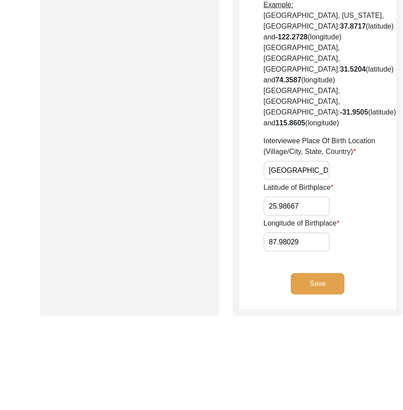
scroll to position [0, 54]
drag, startPoint x: 273, startPoint y: 178, endPoint x: 341, endPoint y: 185, distance: 68.9
click at [341, 180] on div "Interviewee Place Of Birth Location (Village/City, State, Country) Sonarpur, We…" at bounding box center [330, 158] width 133 height 44
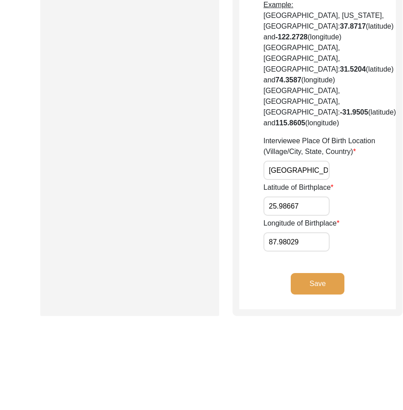
click at [295, 176] on input "[GEOGRAPHIC_DATA], [GEOGRAPHIC_DATA], [GEOGRAPHIC_DATA]" at bounding box center [297, 170] width 66 height 19
paste input "Rajpur"
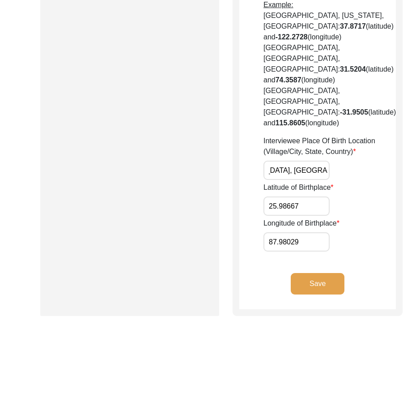
type input "Rajpur Sonarpur, West Bengal, India"
click at [307, 216] on input "25.98667" at bounding box center [297, 206] width 66 height 19
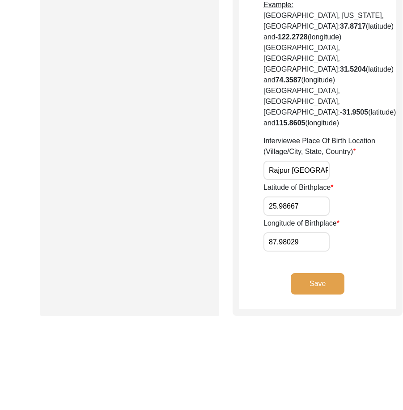
click at [307, 216] on input "25.98667" at bounding box center [297, 206] width 66 height 19
drag, startPoint x: 345, startPoint y: 215, endPoint x: 406, endPoint y: 109, distance: 121.8
click at [346, 213] on div "Latitude of Birthplace 25.98667" at bounding box center [330, 199] width 133 height 34
click at [307, 252] on input "87.98029" at bounding box center [297, 241] width 66 height 19
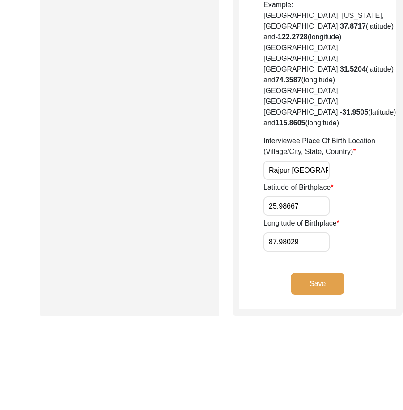
click at [298, 216] on input "25.98667" at bounding box center [297, 206] width 66 height 19
paste input "2.4473"
type input "22.4473"
drag, startPoint x: 320, startPoint y: 249, endPoint x: 310, endPoint y: 249, distance: 9.4
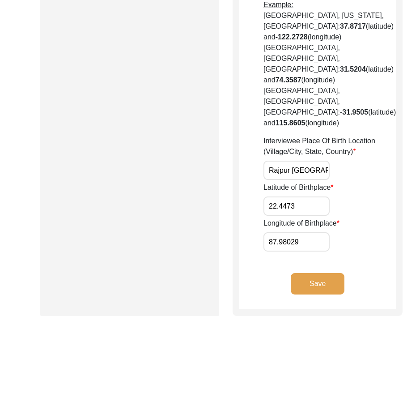
click at [313, 249] on div "Longitude of Birthplace 87.98029" at bounding box center [330, 235] width 133 height 34
click at [310, 249] on div "Longitude of Birthplace 87.98029" at bounding box center [330, 235] width 133 height 34
drag, startPoint x: 310, startPoint y: 249, endPoint x: 301, endPoint y: 249, distance: 9.4
click at [309, 249] on div "Longitude of Birthplace 87.98029" at bounding box center [330, 235] width 133 height 34
click at [301, 249] on input "87.98029" at bounding box center [297, 241] width 66 height 19
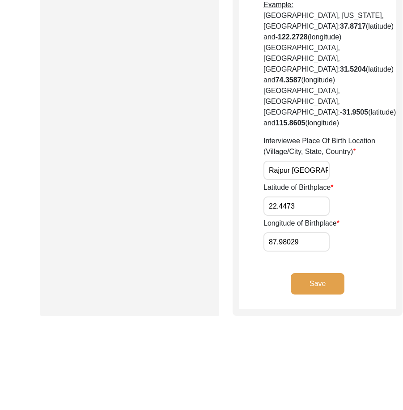
click at [301, 249] on input "87.98029" at bounding box center [297, 241] width 66 height 19
paste input "8.3920"
type input "88.3920"
drag, startPoint x: 330, startPoint y: 249, endPoint x: 286, endPoint y: 216, distance: 54.8
click at [328, 247] on div "Longitude of Birthplace 88.3920" at bounding box center [330, 235] width 133 height 34
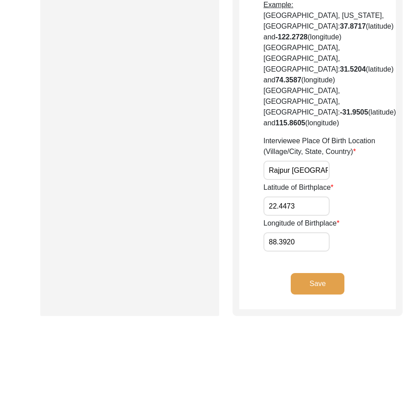
click at [279, 211] on input "22.4473" at bounding box center [297, 206] width 66 height 19
click at [289, 252] on input "88.3920" at bounding box center [297, 241] width 66 height 19
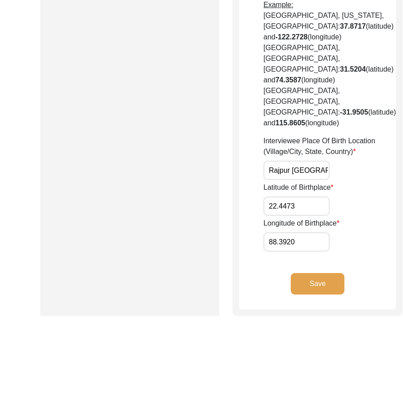
drag, startPoint x: 289, startPoint y: 334, endPoint x: 290, endPoint y: 305, distance: 29.1
click at [292, 295] on button "Save" at bounding box center [318, 283] width 54 height 21
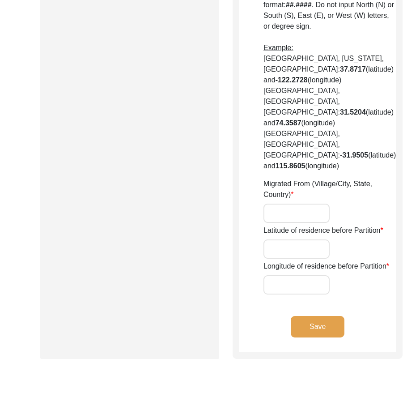
type input "Sonarpur"
type input "[GEOGRAPHIC_DATA]"
type input "[GEOGRAPHIC_DATA], [GEOGRAPHIC_DATA], [GEOGRAPHIC_DATA]"
type input "25.98667"
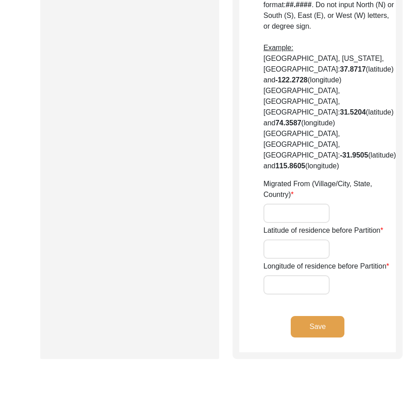
type input "87.980290"
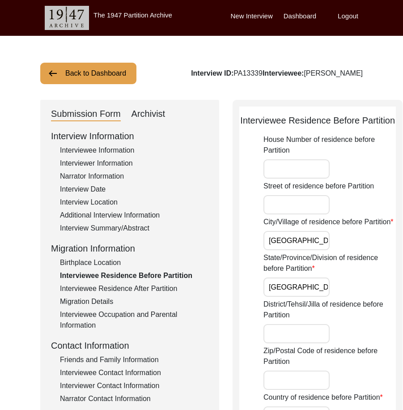
click at [291, 250] on input "Sonarpur" at bounding box center [297, 240] width 66 height 19
paste input "Rajpur"
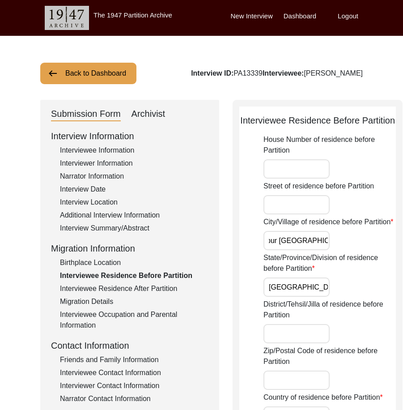
type input "Rajpur Sonarpur"
drag, startPoint x: 274, startPoint y: 330, endPoint x: 340, endPoint y: 330, distance: 66.3
click at [340, 297] on div "State/Province/Division of residence before Partition West Bengal" at bounding box center [330, 275] width 133 height 44
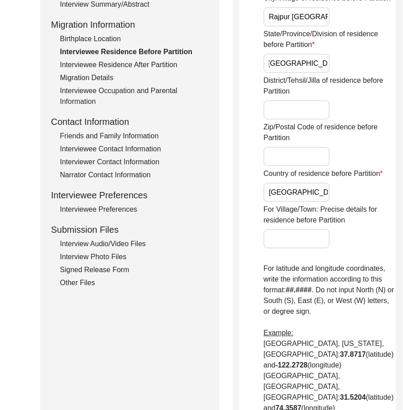
scroll to position [0, 0]
drag, startPoint x: 288, startPoint y: 236, endPoint x: 315, endPoint y: 240, distance: 27.6
click at [315, 202] on div "Country of residence before Partition India" at bounding box center [330, 185] width 133 height 34
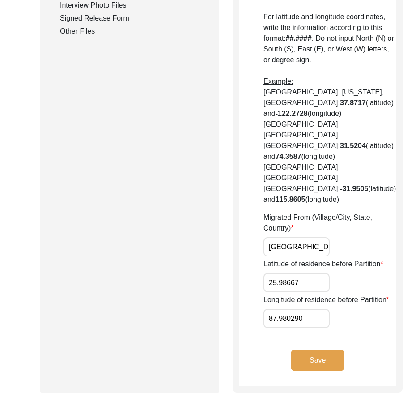
scroll to position [582, 0]
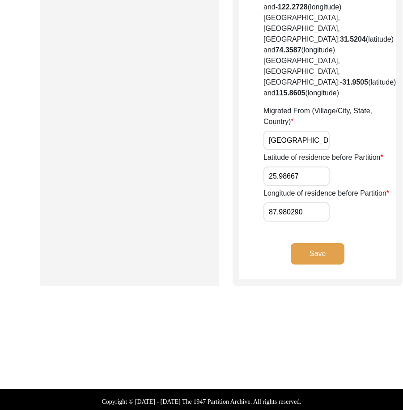
click at [281, 150] on input "[GEOGRAPHIC_DATA], [GEOGRAPHIC_DATA], [GEOGRAPHIC_DATA]" at bounding box center [297, 140] width 66 height 19
paste input "Rajpur Sonarpur, West Bengal, India"
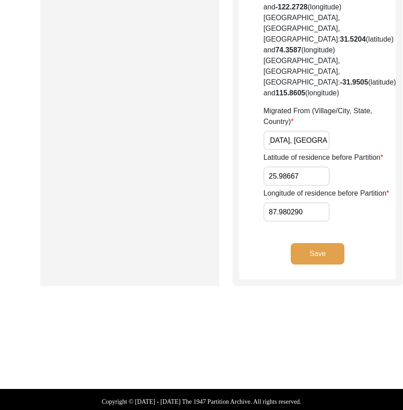
type input "Rajpur Sonarpur, West Bengal, India"
click at [334, 163] on label "Latitude of residence before Partition" at bounding box center [324, 157] width 120 height 11
click at [330, 186] on input "25.98667" at bounding box center [297, 176] width 66 height 19
click at [282, 186] on input "25.98667" at bounding box center [297, 176] width 66 height 19
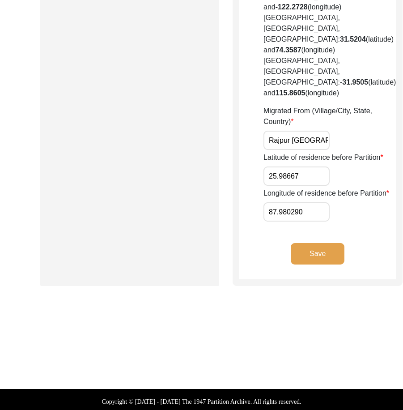
click at [282, 186] on input "25.98667" at bounding box center [297, 176] width 66 height 19
paste input "2.4473"
type input "22.4473"
click at [293, 222] on input "87.980290" at bounding box center [297, 211] width 66 height 19
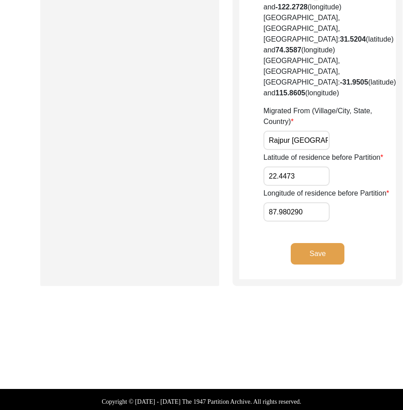
click at [293, 222] on input "87.980290" at bounding box center [297, 211] width 66 height 19
paste input "8.392"
type input "88.3920"
click at [322, 265] on button "Save" at bounding box center [318, 253] width 54 height 21
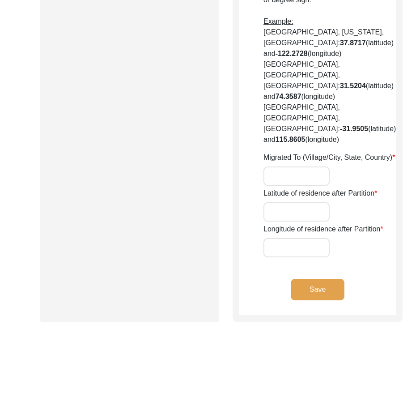
type input "no"
type input "Sonarpur"
type input "[GEOGRAPHIC_DATA]"
type input "[GEOGRAPHIC_DATA], [GEOGRAPHIC_DATA], [GEOGRAPHIC_DATA]"
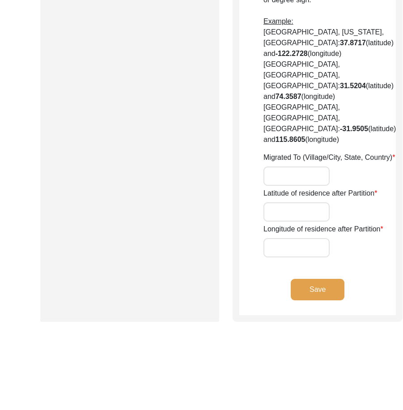
type input "25.98667"
type input "87.98029"
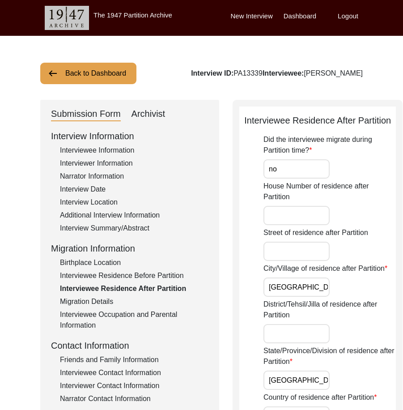
click at [298, 179] on input "no" at bounding box center [297, 168] width 66 height 19
type input "No"
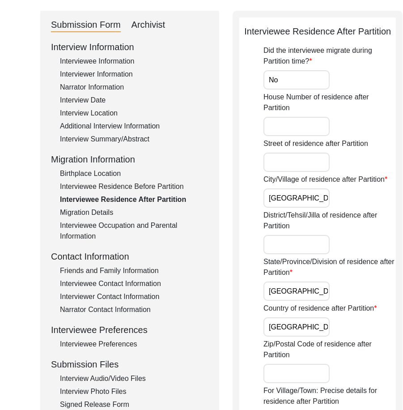
scroll to position [90, 0]
click at [292, 207] on input "Sonarpur" at bounding box center [297, 197] width 66 height 19
paste input "Rajpur"
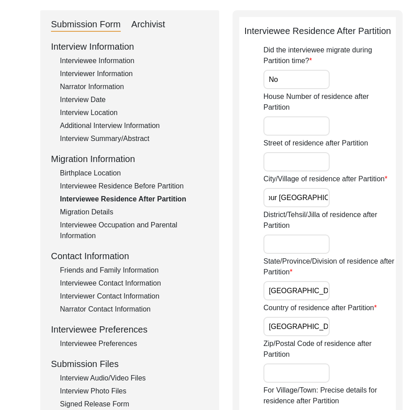
scroll to position [134, 0]
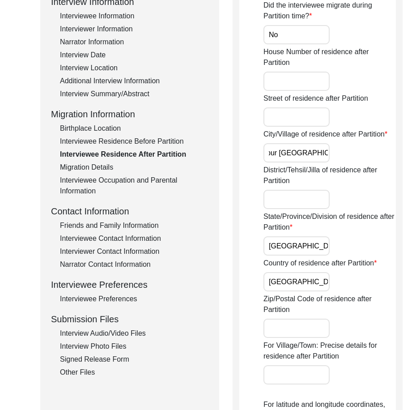
type input "Rajpur Sonarpur"
drag, startPoint x: 297, startPoint y: 280, endPoint x: 341, endPoint y: 297, distance: 46.5
click at [343, 256] on div "State/Province/Division of residence after Partition West Bengal" at bounding box center [330, 233] width 133 height 44
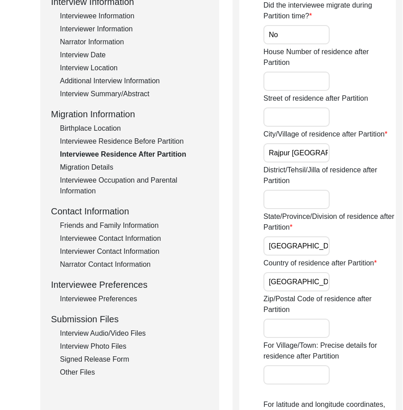
click at [304, 292] on input "[GEOGRAPHIC_DATA]" at bounding box center [297, 281] width 66 height 19
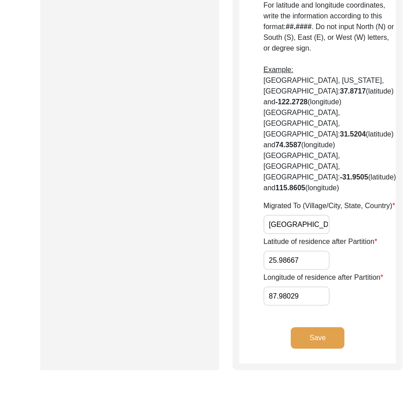
scroll to position [627, 0]
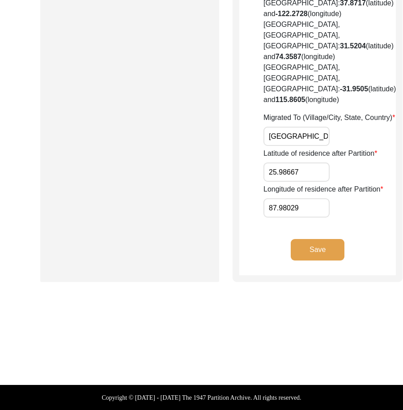
click at [289, 146] on input "[GEOGRAPHIC_DATA], [GEOGRAPHIC_DATA], [GEOGRAPHIC_DATA]" at bounding box center [297, 136] width 66 height 19
click at [282, 182] on div "Latitude of residence after Partition 25.98667" at bounding box center [330, 165] width 133 height 34
click at [286, 146] on input "[GEOGRAPHIC_DATA], [GEOGRAPHIC_DATA], [GEOGRAPHIC_DATA]" at bounding box center [297, 136] width 66 height 19
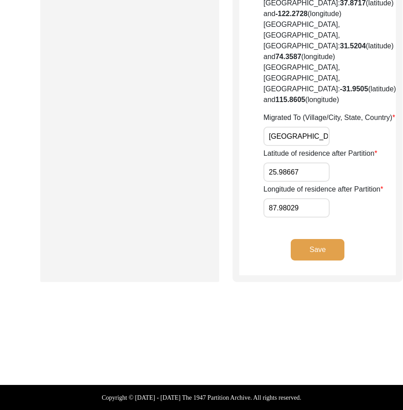
click at [286, 146] on input "[GEOGRAPHIC_DATA], [GEOGRAPHIC_DATA], [GEOGRAPHIC_DATA]" at bounding box center [297, 136] width 66 height 19
type input "Did Not Migrate"
drag, startPoint x: 291, startPoint y: 249, endPoint x: 239, endPoint y: 245, distance: 52.1
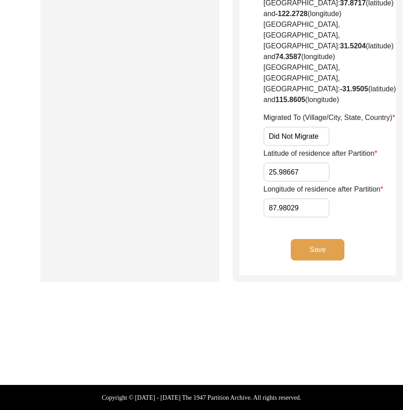
paste input "N/A"
type input "N/A"
drag, startPoint x: 306, startPoint y: 290, endPoint x: 235, endPoint y: 297, distance: 71.6
paste input "N/A"
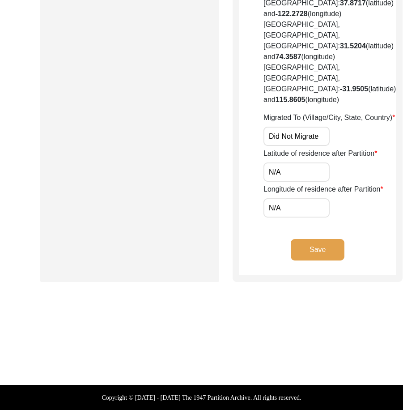
type input "N/A"
click at [292, 261] on button "Save" at bounding box center [318, 249] width 54 height 21
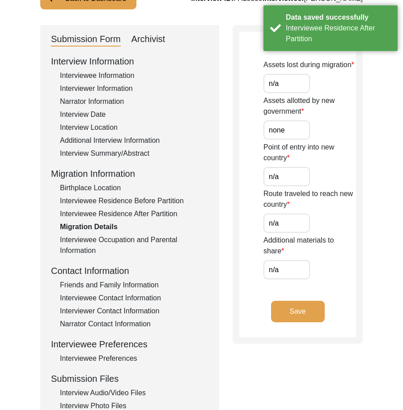
scroll to position [0, 0]
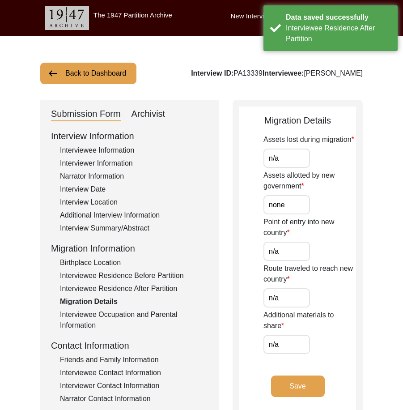
click at [286, 158] on input "n/a" at bounding box center [287, 158] width 47 height 19
type input "N/A"
drag, startPoint x: 294, startPoint y: 203, endPoint x: 230, endPoint y: 202, distance: 64.0
click at [232, 202] on div "Submission Form Archivist Interview Information Interviewee Information Intervi…" at bounding box center [201, 310] width 323 height 420
paste input "N/A"
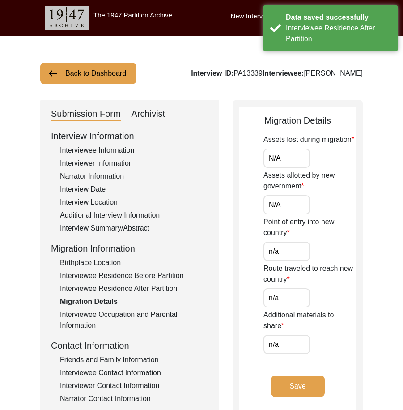
type input "N/A"
drag, startPoint x: 219, startPoint y: 235, endPoint x: 245, endPoint y: 247, distance: 29.1
click at [219, 235] on div "Submission Form Archivist Interview Information Interviewee Information Intervi…" at bounding box center [129, 310] width 179 height 420
drag, startPoint x: 282, startPoint y: 260, endPoint x: 248, endPoint y: 259, distance: 34.0
click at [245, 255] on app-migration-details "Migration Details Assets lost during migration N/A Assets allotted by new gover…" at bounding box center [298, 263] width 117 height 298
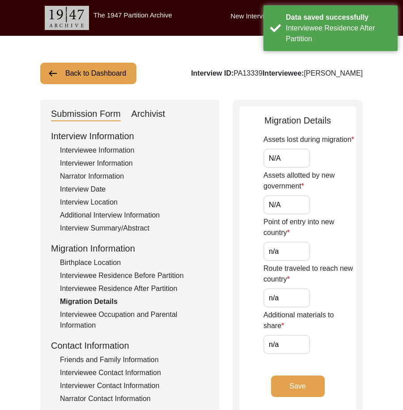
paste input "N/A"
type input "N/A"
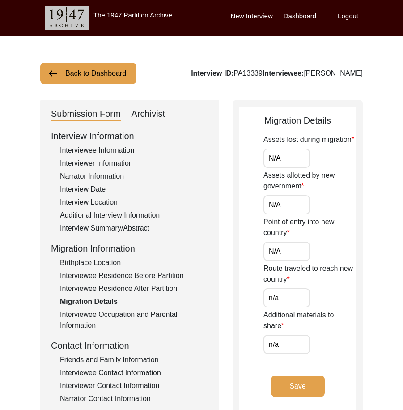
drag, startPoint x: 278, startPoint y: 296, endPoint x: 231, endPoint y: 287, distance: 47.5
click at [232, 287] on div "Submission Form Archivist Interview Information Interviewee Information Intervi…" at bounding box center [201, 310] width 323 height 420
paste input "N/A"
type input "N/A"
drag, startPoint x: 294, startPoint y: 342, endPoint x: 246, endPoint y: 335, distance: 48.8
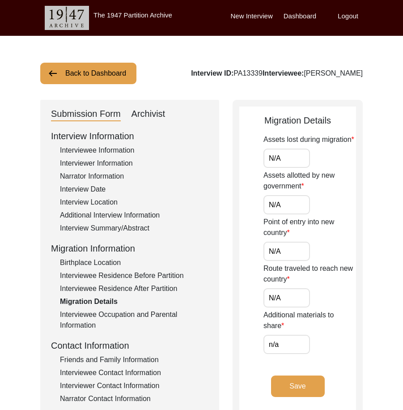
click at [249, 335] on app-migration-details "Migration Details Assets lost during migration N/A Assets allotted by new gover…" at bounding box center [298, 263] width 117 height 298
paste input "N/A"
type input "N/A"
click at [254, 335] on app-migration-details "Migration Details Assets lost during migration N/A Assets allotted by new gover…" at bounding box center [298, 263] width 117 height 298
click at [324, 381] on button "Save" at bounding box center [298, 386] width 54 height 21
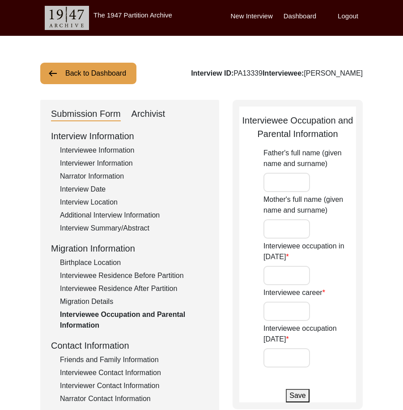
type input "Arindranath Ray"
type input "Savitri Ray"
type input "Student"
type input "Doctor"
type input "Retired"
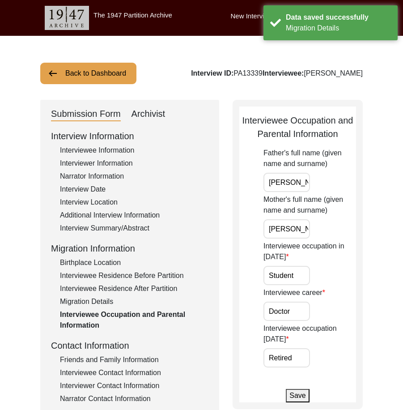
scroll to position [0, 13]
drag, startPoint x: 272, startPoint y: 183, endPoint x: 342, endPoint y: 188, distance: 70.5
click at [342, 188] on div "Father's full name (given name and surname) Arindranath Ray" at bounding box center [310, 170] width 93 height 44
drag, startPoint x: 282, startPoint y: 233, endPoint x: 331, endPoint y: 249, distance: 51.8
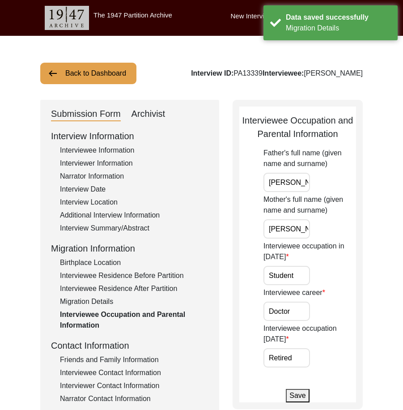
click at [349, 238] on div "Mother's full name (given name and surname) Savitri Ray" at bounding box center [310, 216] width 93 height 44
click at [291, 272] on input "Student" at bounding box center [287, 275] width 47 height 19
click at [251, 279] on app-parental-information "Interviewee Occupation and Parental Information Father's full name (given name …" at bounding box center [298, 258] width 117 height 289
click at [296, 281] on input "Student" at bounding box center [287, 275] width 47 height 19
drag, startPoint x: 263, startPoint y: 304, endPoint x: 275, endPoint y: 305, distance: 12.1
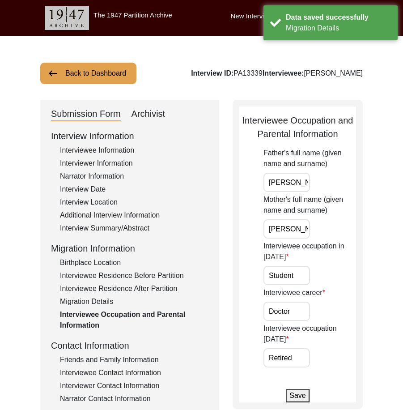
click at [265, 304] on app-parental-information "Interviewee Occupation and Parental Information Father's full name (given name …" at bounding box center [298, 258] width 117 height 289
click at [307, 309] on input "Doctor" at bounding box center [287, 311] width 47 height 19
click at [292, 360] on input "Retired" at bounding box center [287, 357] width 47 height 19
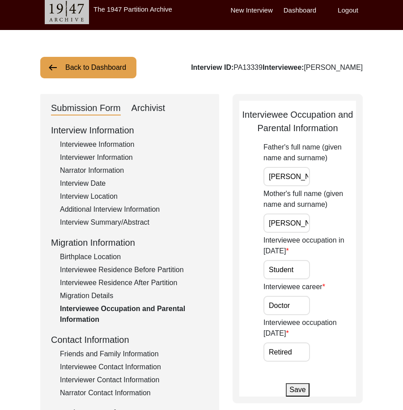
scroll to position [90, 0]
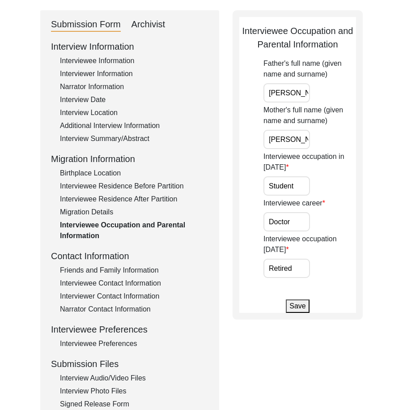
click at [297, 309] on button "Save" at bounding box center [297, 306] width 23 height 13
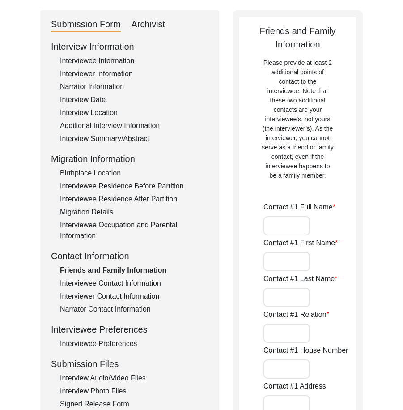
type input "Alok Saha"
type input "Alok"
type input "Saha"
type input "Friend"
type input "[GEOGRAPHIC_DATA]"
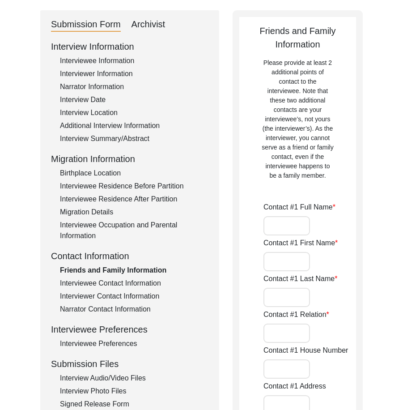
type input "9830162296"
type input "n/a"
type input "Subrata Adhikari"
type input "Subrata"
type input "Adhikari"
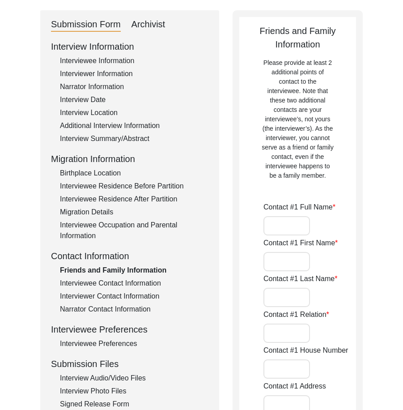
type input "Friend"
type input "[GEOGRAPHIC_DATA]"
type input "8017028390"
type input "n/a"
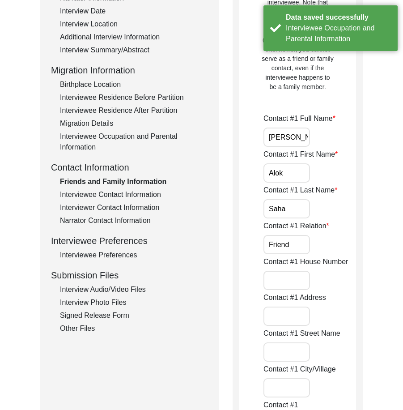
scroll to position [179, 0]
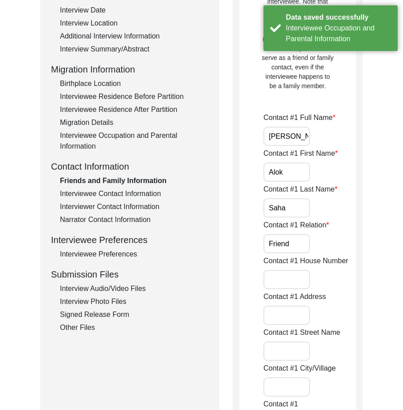
drag, startPoint x: 283, startPoint y: 147, endPoint x: 320, endPoint y: 150, distance: 37.3
click at [305, 144] on input "Alok Saha" at bounding box center [287, 136] width 47 height 19
click at [296, 169] on input "Alok" at bounding box center [287, 172] width 47 height 19
click at [291, 214] on input "Saha" at bounding box center [287, 207] width 47 height 19
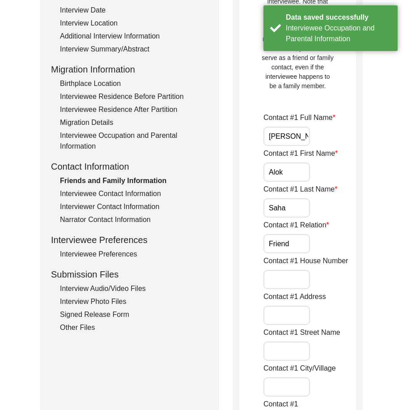
click at [296, 251] on input "Friend" at bounding box center [287, 243] width 47 height 19
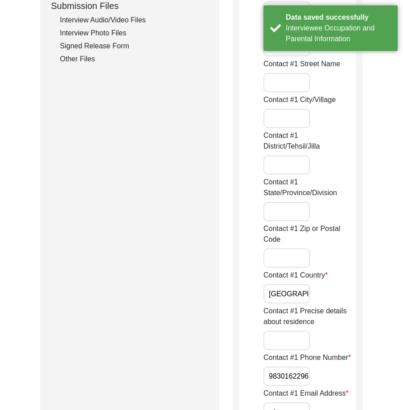
click at [306, 296] on input "[GEOGRAPHIC_DATA]" at bounding box center [287, 293] width 47 height 19
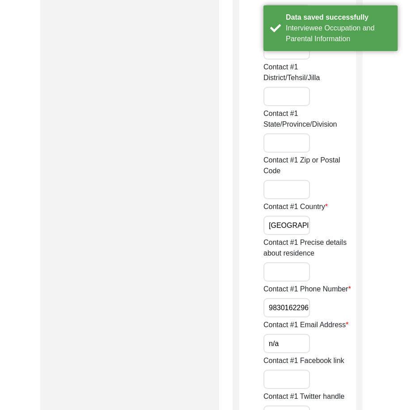
scroll to position [582, 0]
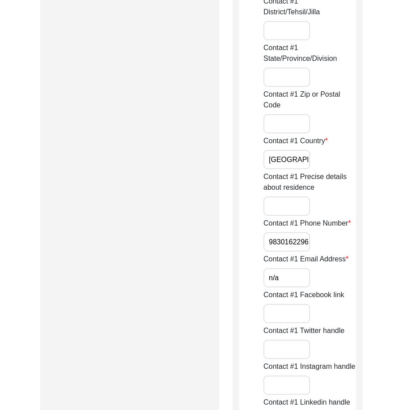
click at [265, 242] on input "9830162296" at bounding box center [287, 241] width 47 height 19
paste input "+91"
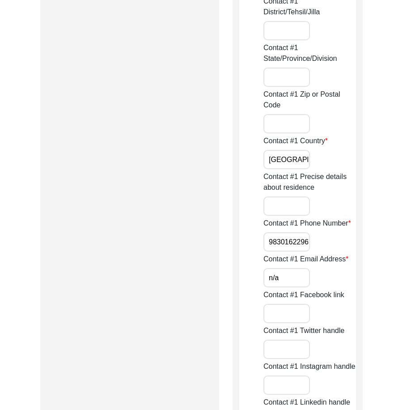
click at [265, 242] on input "9830162296" at bounding box center [287, 241] width 47 height 19
paste input "+91"
drag, startPoint x: 266, startPoint y: 242, endPoint x: 338, endPoint y: 252, distance: 71.8
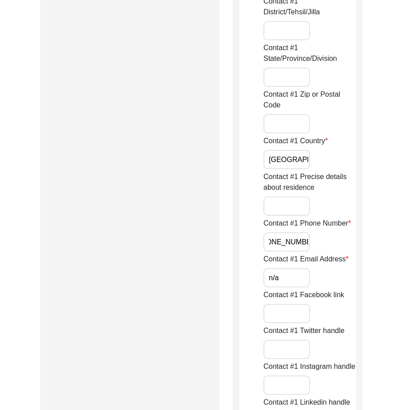
type input "+91 9830162296"
click at [299, 277] on input "n/a" at bounding box center [287, 277] width 47 height 19
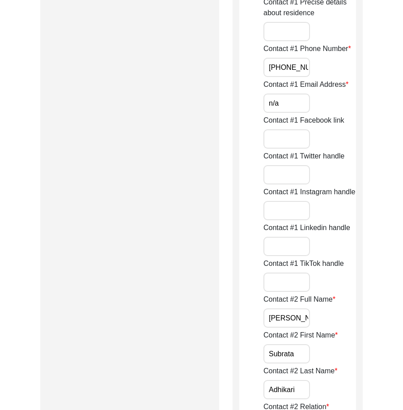
scroll to position [851, 0]
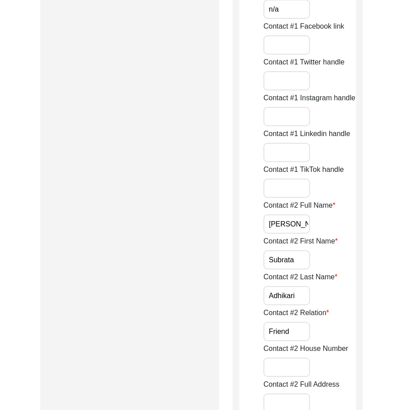
click at [288, 5] on input "n/a" at bounding box center [287, 9] width 47 height 19
type input "N/A"
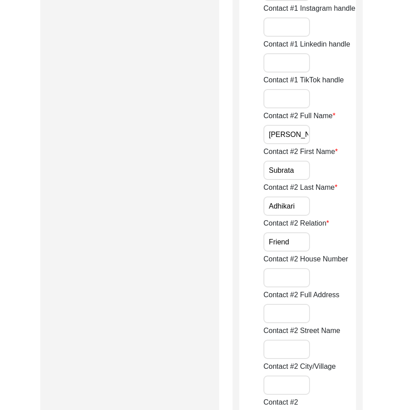
scroll to position [0, 13]
drag, startPoint x: 265, startPoint y: 133, endPoint x: 335, endPoint y: 150, distance: 71.9
click at [305, 168] on input "Subrata" at bounding box center [287, 170] width 47 height 19
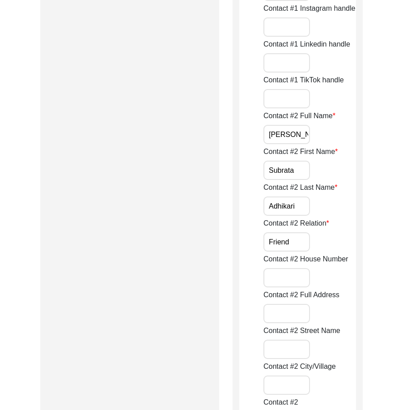
type input "Subrata"
click at [304, 203] on input "Adhikari" at bounding box center [287, 206] width 47 height 19
drag, startPoint x: 292, startPoint y: 240, endPoint x: 270, endPoint y: 240, distance: 21.5
click at [271, 240] on input "Friend" at bounding box center [287, 241] width 47 height 19
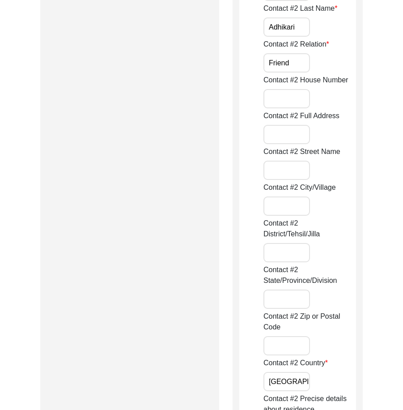
scroll to position [1299, 0]
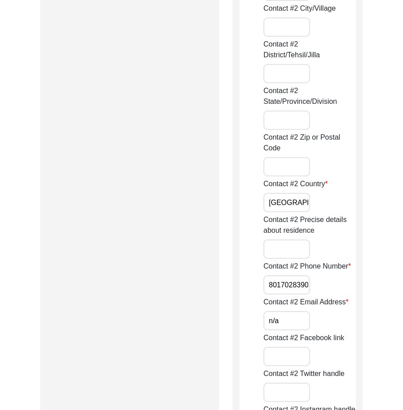
click at [283, 205] on input "[GEOGRAPHIC_DATA]" at bounding box center [287, 202] width 47 height 19
click at [269, 288] on input "8017028390" at bounding box center [287, 284] width 47 height 19
paste input "+91"
drag, startPoint x: 269, startPoint y: 288, endPoint x: 354, endPoint y: 307, distance: 87.2
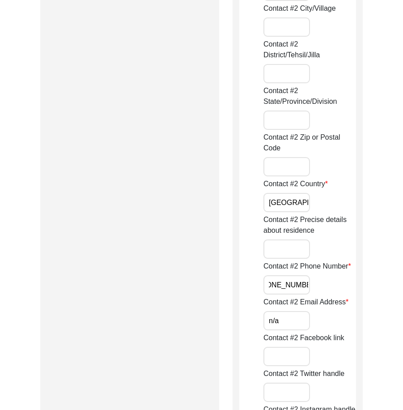
type input "+91 8017028390"
click at [305, 319] on input "n/a" at bounding box center [287, 320] width 47 height 19
type input "N/A"
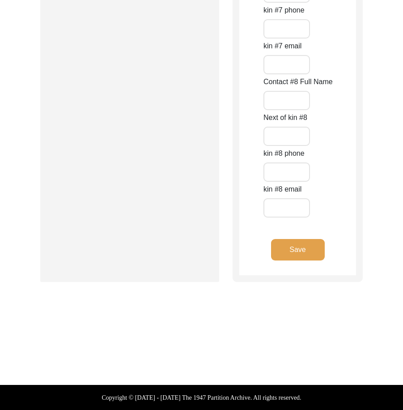
click at [304, 258] on button "Save" at bounding box center [298, 249] width 54 height 21
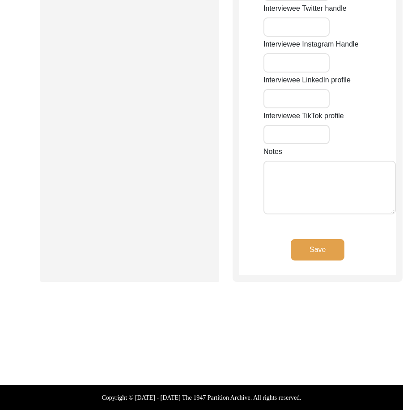
type input "n/a"
type input "Rishi Aurobindo Road, near Sukanto Sayor"
type input "Madhyamgram"
type input "[GEOGRAPHIC_DATA]"
type input "North 24 Parganas"
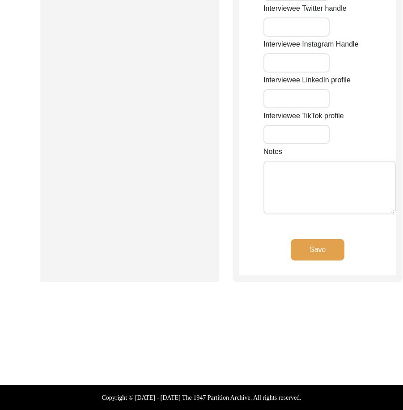
type input "700130"
type input "[GEOGRAPHIC_DATA]"
type input "Madhyamgram, [GEOGRAPHIC_DATA], [GEOGRAPHIC_DATA]"
type input "22.69696"
type input "88.45155"
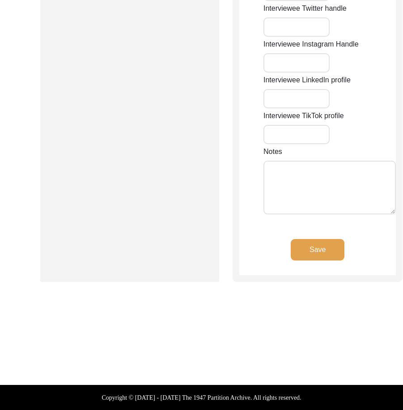
type input "9051621960"
type input "n/a"
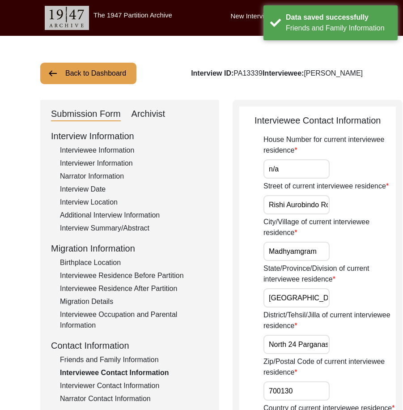
click at [290, 179] on input "n/a" at bounding box center [297, 168] width 66 height 19
type input "N/A"
drag, startPoint x: 287, startPoint y: 232, endPoint x: 349, endPoint y: 246, distance: 63.7
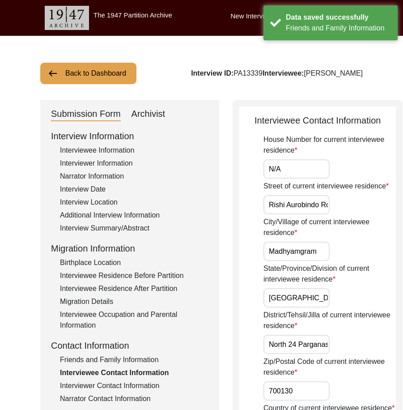
scroll to position [0, 9]
drag, startPoint x: 293, startPoint y: 273, endPoint x: 354, endPoint y: 276, distance: 60.5
click at [354, 261] on div "City/Village of current interviewee residence Madhyamgram" at bounding box center [330, 239] width 133 height 44
drag, startPoint x: 311, startPoint y: 326, endPoint x: 308, endPoint y: 331, distance: 5.8
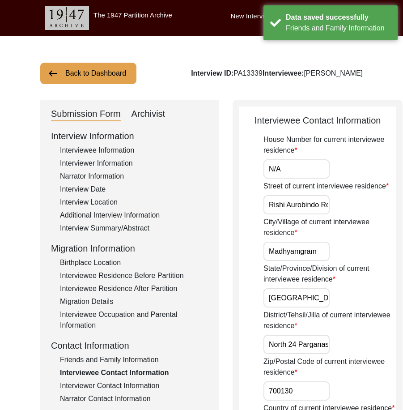
click at [309, 308] on div "State/Province/Division of current interviewee residence West Bengal" at bounding box center [330, 285] width 133 height 44
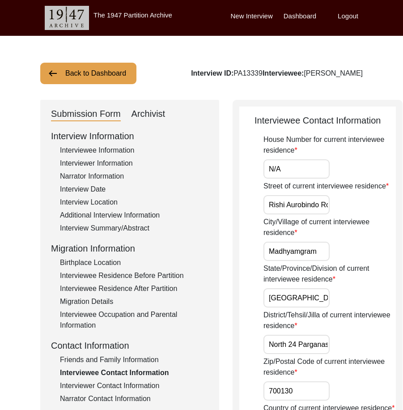
scroll to position [0, 1]
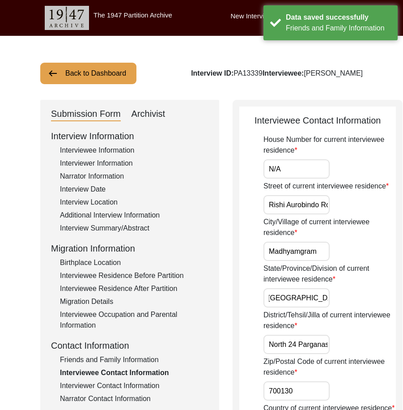
drag, startPoint x: 303, startPoint y: 333, endPoint x: 360, endPoint y: 331, distance: 56.9
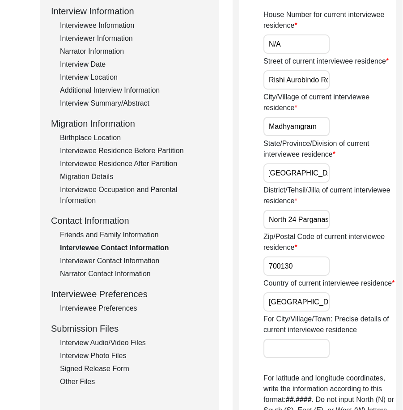
scroll to position [0, 0]
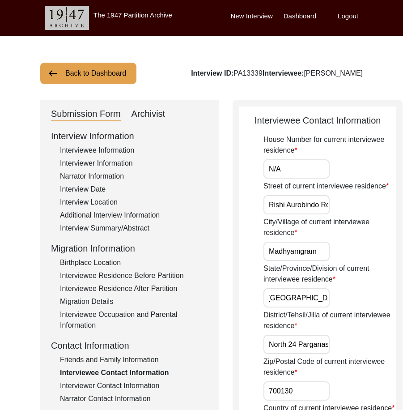
click at [280, 215] on input "Rishi Aurobindo Road, near Sukanto Sayor" at bounding box center [297, 204] width 66 height 19
drag, startPoint x: 337, startPoint y: 226, endPoint x: 322, endPoint y: 223, distance: 15.0
click at [339, 215] on div "Street of current interviewee residence Rishi Aurobindo Road, near Sukanto Sayor" at bounding box center [330, 198] width 133 height 34
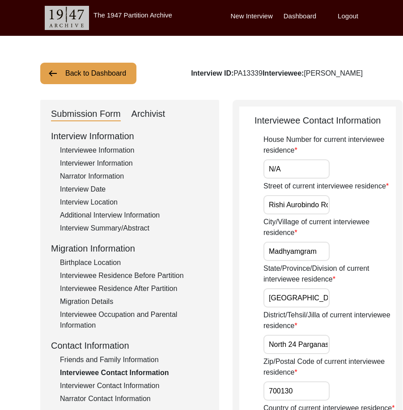
click at [94, 202] on div "Interview Location" at bounding box center [134, 202] width 149 height 11
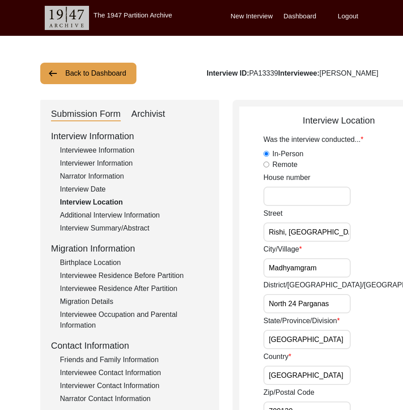
click at [276, 239] on input "Rishi, [GEOGRAPHIC_DATA], Near [PERSON_NAME]." at bounding box center [307, 232] width 87 height 19
paste input "Aurobindo Road, near Sukanto Sayor"
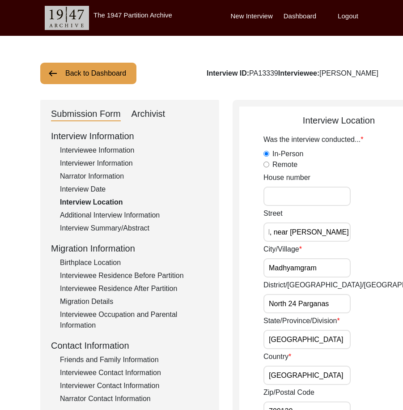
type input "Rishi Aurobindo Road, near Sukanto Sayor"
click at [328, 232] on div "Street Rishi Aurobindo Road, near Sukanto Sayor" at bounding box center [351, 225] width 175 height 34
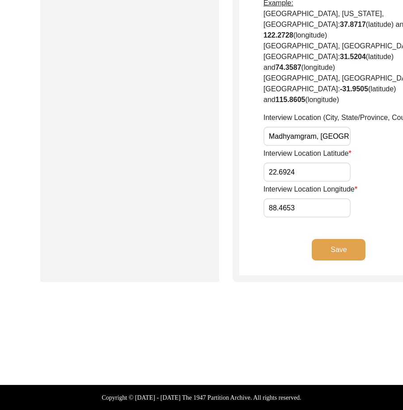
drag, startPoint x: 299, startPoint y: 246, endPoint x: 263, endPoint y: 251, distance: 35.8
click at [312, 246] on button "Save" at bounding box center [339, 249] width 54 height 21
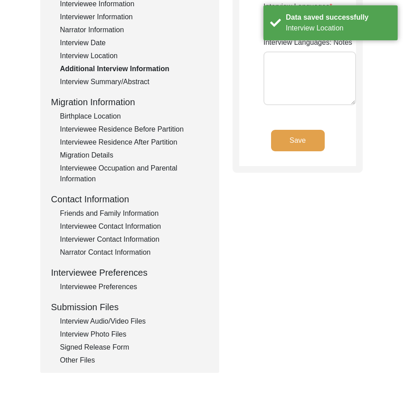
scroll to position [179, 0]
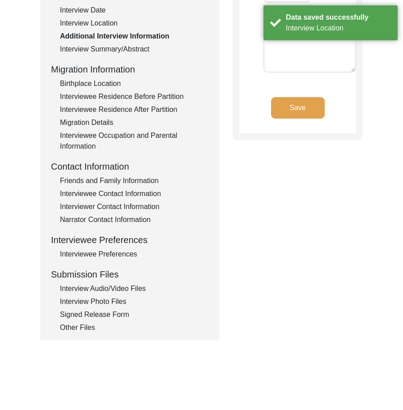
click at [116, 190] on div "Interviewee Contact Information" at bounding box center [134, 194] width 149 height 11
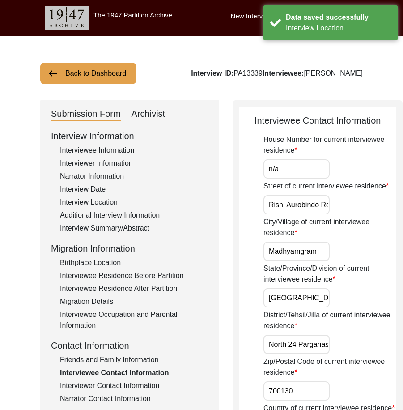
scroll to position [0, 97]
drag, startPoint x: 276, startPoint y: 228, endPoint x: 344, endPoint y: 229, distance: 67.6
click at [344, 215] on div "Street of current interviewee residence Rishi Aurobindo Road, near Sukanto Sayor" at bounding box center [330, 198] width 133 height 34
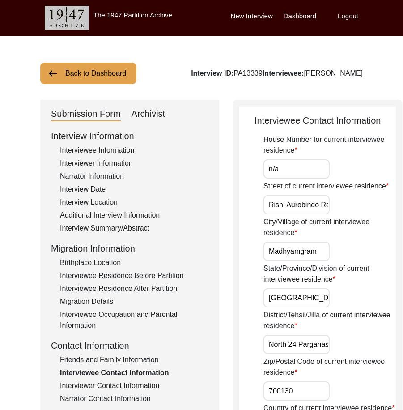
scroll to position [0, 0]
drag, startPoint x: 278, startPoint y: 278, endPoint x: 325, endPoint y: 281, distance: 47.1
click at [325, 261] on div "City/Village of current interviewee residence Madhyamgram" at bounding box center [330, 239] width 133 height 44
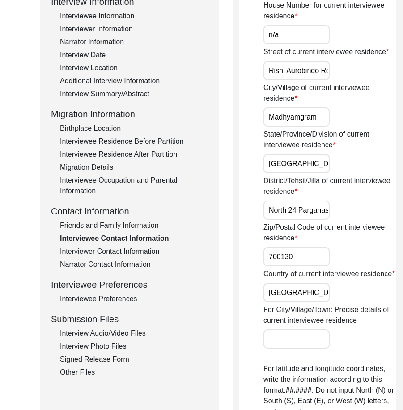
click at [293, 39] on input "n/a" at bounding box center [297, 34] width 66 height 19
type input "N/A"
drag, startPoint x: 276, startPoint y: 198, endPoint x: 341, endPoint y: 237, distance: 75.7
drag, startPoint x: 295, startPoint y: 249, endPoint x: 384, endPoint y: 256, distance: 89.4
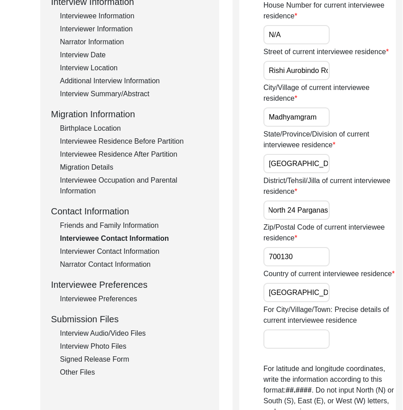
click at [292, 266] on input "700130" at bounding box center [297, 256] width 66 height 19
click at [296, 302] on input "[GEOGRAPHIC_DATA]" at bounding box center [297, 292] width 66 height 19
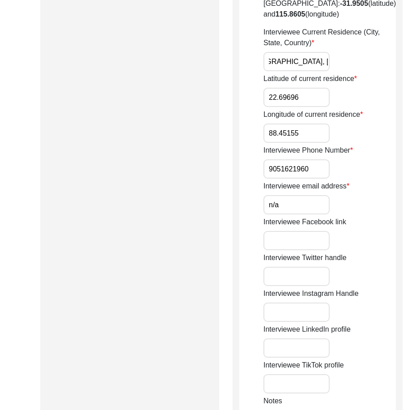
drag, startPoint x: 279, startPoint y: 124, endPoint x: 346, endPoint y: 125, distance: 67.6
click at [346, 71] on div "Interviewee Current Residence (City, State, Country) Madhyamgram, West Bengal, …" at bounding box center [330, 49] width 133 height 44
click at [342, 71] on div "Interviewee Current Residence (City, State, Country) Madhyamgram, West Bengal, …" at bounding box center [330, 49] width 133 height 44
click at [299, 71] on input "Madhyamgram, [GEOGRAPHIC_DATA], [GEOGRAPHIC_DATA]" at bounding box center [297, 61] width 66 height 19
drag, startPoint x: 298, startPoint y: 128, endPoint x: 352, endPoint y: 138, distance: 55.7
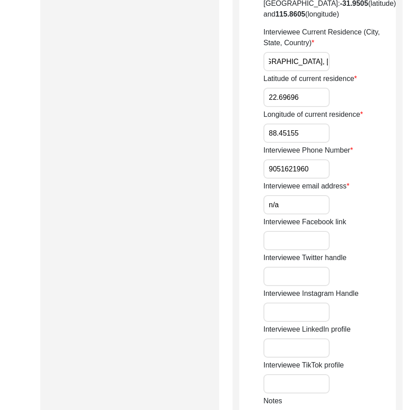
click at [270, 179] on input "9051621960" at bounding box center [297, 168] width 66 height 19
paste input "+91"
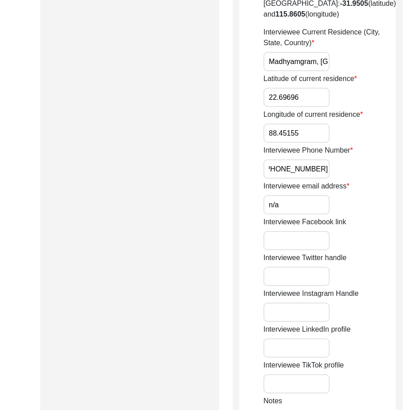
drag, startPoint x: 281, startPoint y: 262, endPoint x: 333, endPoint y: 278, distance: 54.3
click at [337, 179] on div "Interviewee Phone Number +91 9051621960" at bounding box center [330, 162] width 133 height 34
type input "+91 9051621960"
click at [307, 215] on input "n/a" at bounding box center [297, 204] width 66 height 19
type input "N/A"
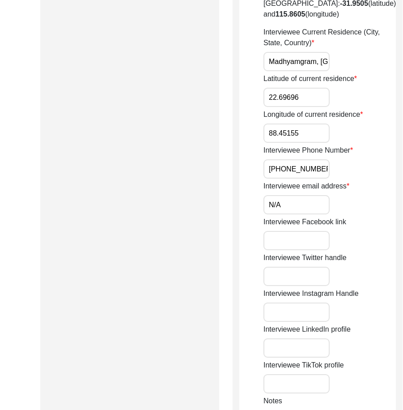
click at [291, 107] on input "22.69696" at bounding box center [297, 97] width 66 height 19
paste input "24"
type input "22.6924"
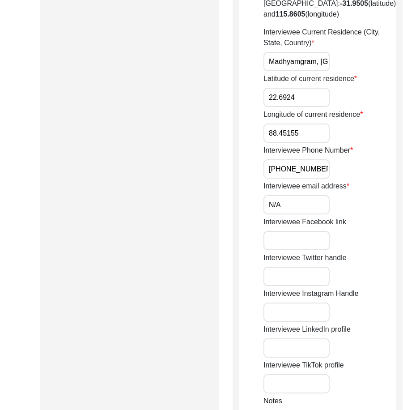
click at [304, 143] on input "88.45155" at bounding box center [297, 133] width 66 height 19
paste input "653"
type input "88.4653"
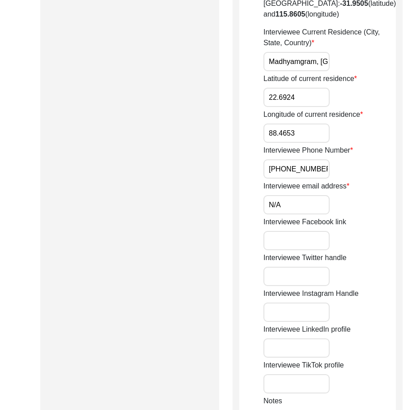
click at [343, 143] on div "Longitude of current residence 88.4653" at bounding box center [330, 126] width 133 height 34
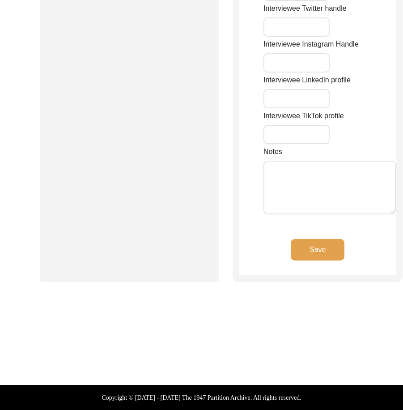
click at [316, 244] on button "Save" at bounding box center [318, 249] width 54 height 21
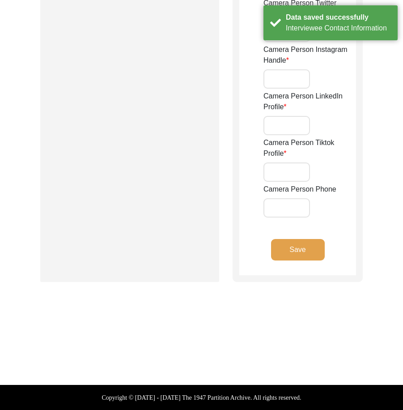
type input "+916291657456"
type input "jadhikari25@gmail.com"
type input "N/A"
type input "en_joyee_d"
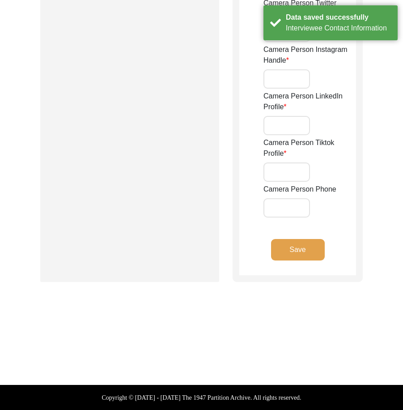
type input "[PERSON_NAME]"
type input "n/a"
type input "jadhikari25@gmail.com"
type input "N/A"
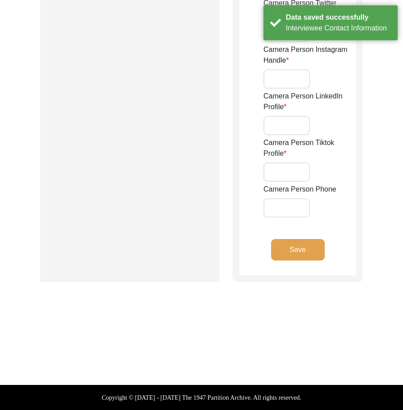
type input "en_joyee_d"
type input "[PERSON_NAME]"
type input "N/A"
type input "+916291657456"
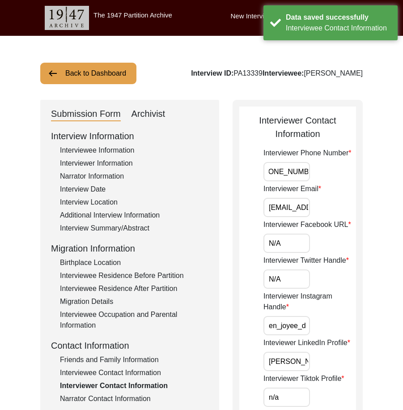
drag, startPoint x: 290, startPoint y: 172, endPoint x: 350, endPoint y: 199, distance: 65.8
drag, startPoint x: 307, startPoint y: 213, endPoint x: 352, endPoint y: 242, distance: 53.2
click at [305, 240] on input "N/A" at bounding box center [287, 243] width 47 height 19
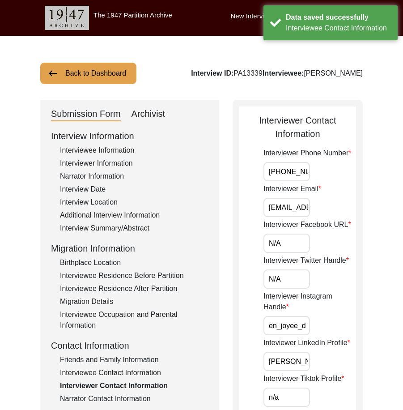
click at [297, 272] on input "N/A" at bounding box center [287, 279] width 47 height 19
click at [291, 247] on input "N/A" at bounding box center [287, 243] width 47 height 19
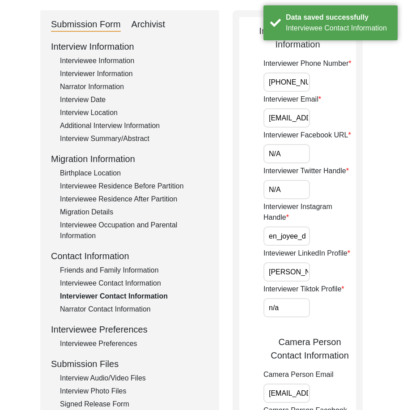
type input "N/A"
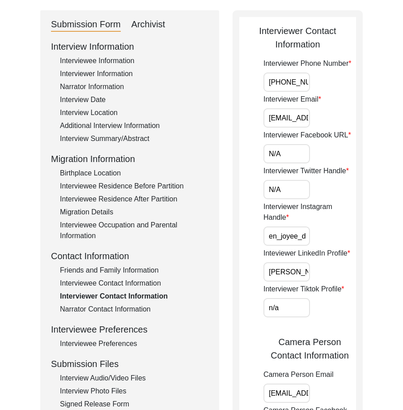
click at [283, 199] on input "N/A" at bounding box center [287, 189] width 47 height 19
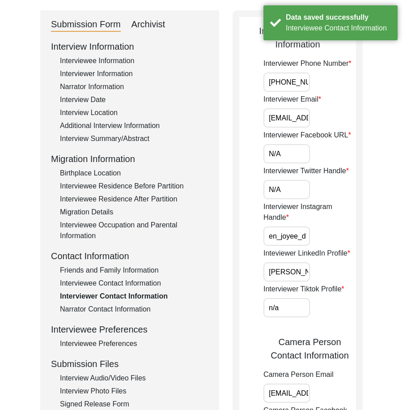
click at [246, 232] on app-interviewer-contact-information "Interviewer Contact Information Interviewer Phone Number +916291657456 Intervie…" at bounding box center [298, 376] width 117 height 705
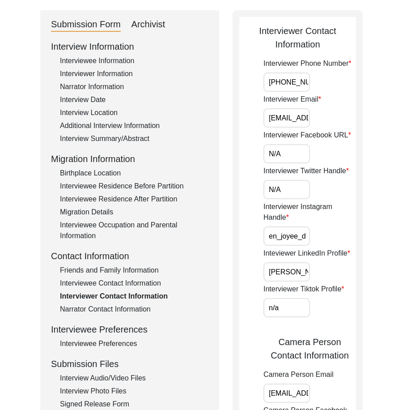
drag, startPoint x: 264, startPoint y: 239, endPoint x: 308, endPoint y: 265, distance: 51.6
click at [347, 244] on div "Interviewer Instagram Handle en_joyee_d" at bounding box center [310, 224] width 93 height 44
drag, startPoint x: 291, startPoint y: 270, endPoint x: 369, endPoint y: 284, distance: 78.8
click at [369, 284] on div "Back to Dashboard Interview ID: PA13339 Interviewee: Biswanath Ray Submission F…" at bounding box center [201, 374] width 403 height 857
click at [305, 310] on input "n/a" at bounding box center [287, 307] width 47 height 19
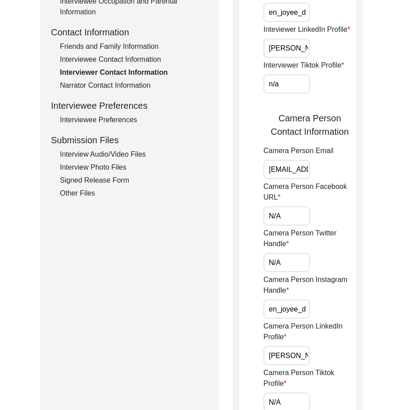
click at [288, 90] on input "n/a" at bounding box center [287, 83] width 47 height 19
type input "N/A"
drag, startPoint x: 283, startPoint y: 164, endPoint x: 373, endPoint y: 186, distance: 93.6
click at [373, 186] on div "Back to Dashboard Interview ID: PA13339 Interviewee: Biswanath Ray Submission F…" at bounding box center [201, 150] width 403 height 857
click at [272, 225] on input "N/A" at bounding box center [287, 215] width 47 height 19
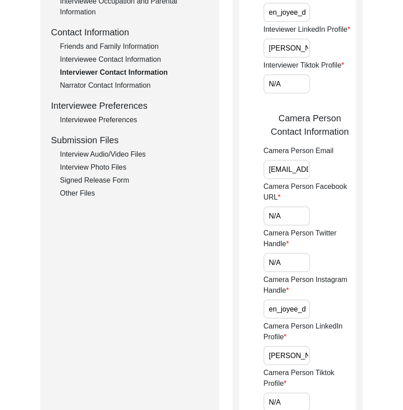
click at [289, 223] on input "N/A" at bounding box center [287, 215] width 47 height 19
type input "N/A"
click at [289, 274] on div "Interviewer Phone Number +916291657456 Interviewer Email jadhikari25@gmail.com …" at bounding box center [310, 141] width 93 height 614
click at [287, 268] on input "N/A" at bounding box center [287, 262] width 47 height 19
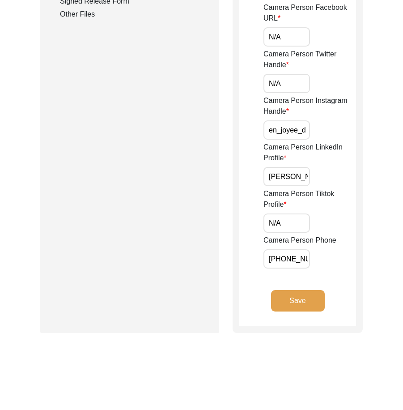
type input "N/A"
drag, startPoint x: 274, startPoint y: 134, endPoint x: 372, endPoint y: 143, distance: 99.0
drag, startPoint x: 267, startPoint y: 176, endPoint x: 334, endPoint y: 213, distance: 76.2
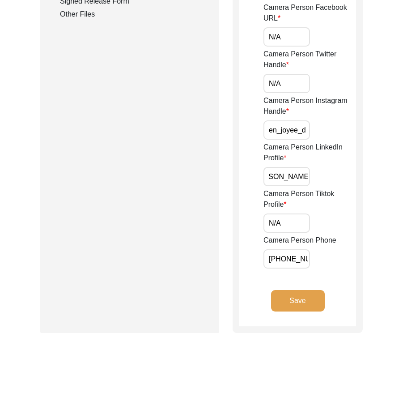
click at [302, 219] on input "N/A" at bounding box center [287, 223] width 47 height 19
drag, startPoint x: 278, startPoint y: 255, endPoint x: 379, endPoint y: 282, distance: 104.7
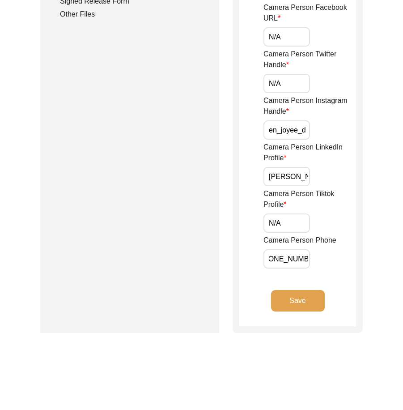
click at [317, 304] on button "Save" at bounding box center [298, 300] width 54 height 21
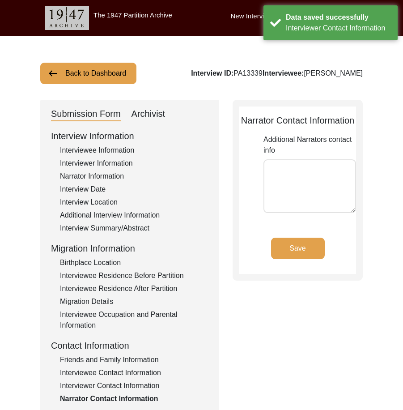
drag, startPoint x: 302, startPoint y: 184, endPoint x: 254, endPoint y: 213, distance: 56.1
click at [302, 184] on textarea "Additional Narrators contact info" at bounding box center [310, 186] width 93 height 54
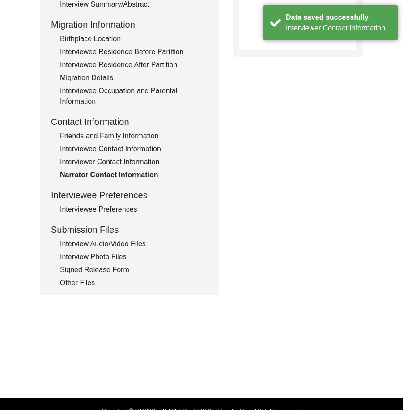
click at [134, 221] on div "Interview Information Interviewee Information Interviewer Information Narrator …" at bounding box center [130, 97] width 158 height 383
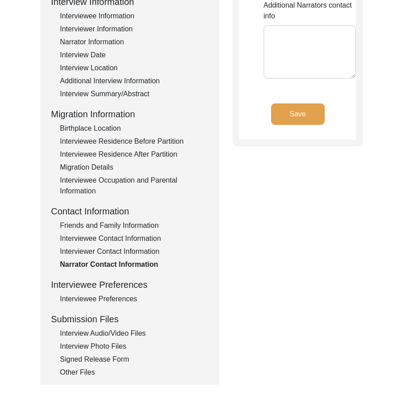
click at [307, 245] on div "Submission Form Archivist Interview Information Interviewee Information Intervi…" at bounding box center [201, 176] width 323 height 420
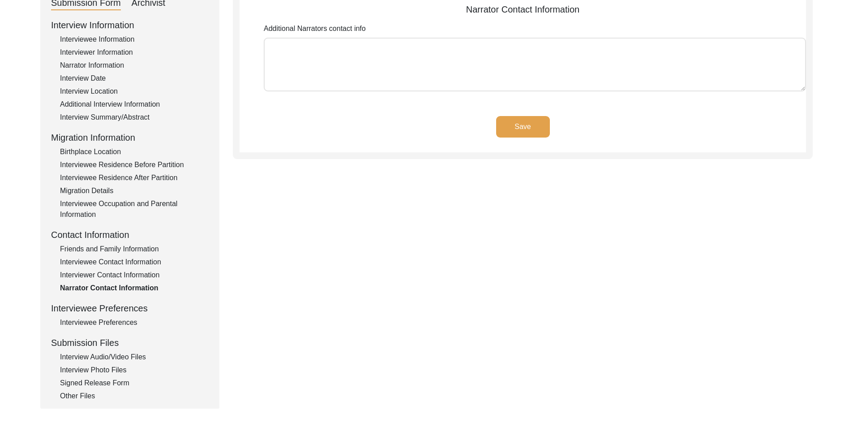
scroll to position [221, 0]
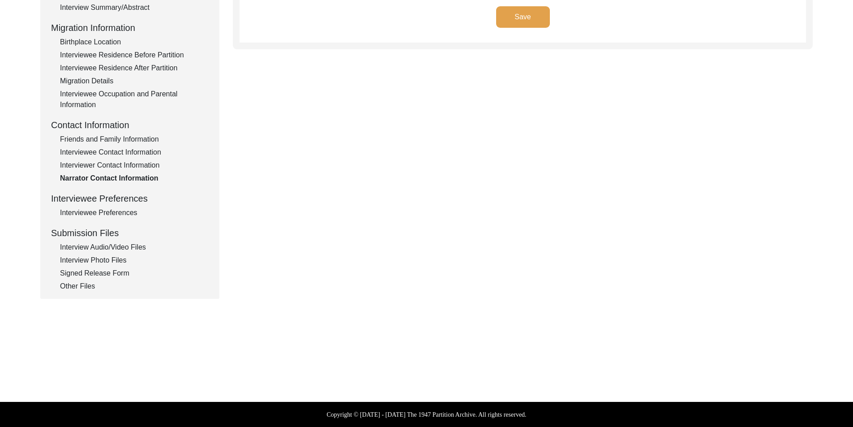
click at [104, 221] on div "Interview Information Interviewee Information Interviewer Information Narrator …" at bounding box center [130, 100] width 158 height 383
click at [103, 218] on div "Interview Information Interviewee Information Interviewer Information Narrator …" at bounding box center [130, 100] width 158 height 383
click at [123, 206] on div "Interview Information Interviewee Information Interviewer Information Narrator …" at bounding box center [130, 100] width 158 height 383
click at [127, 210] on div "Interviewee Preferences" at bounding box center [134, 212] width 149 height 11
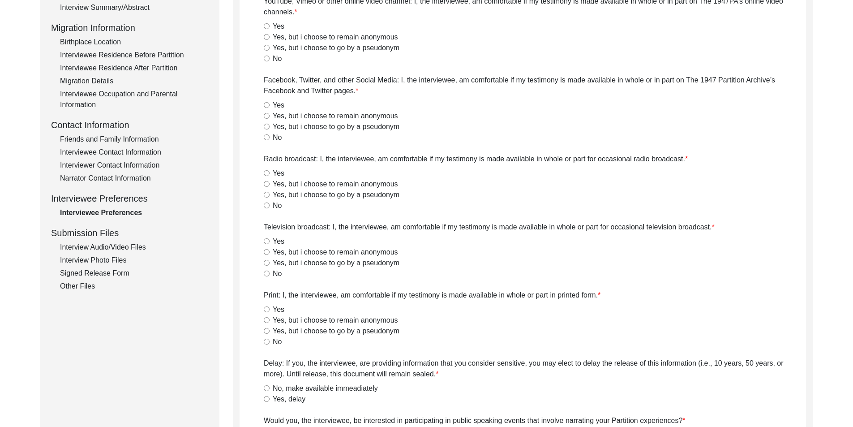
radio input "true"
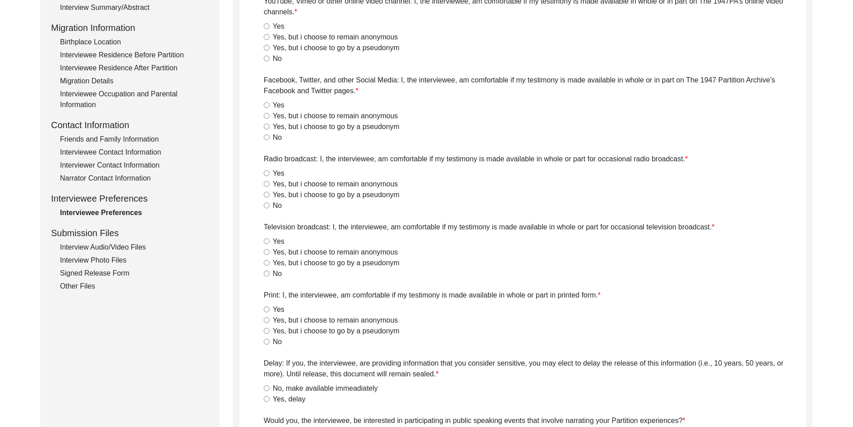
radio input "true"
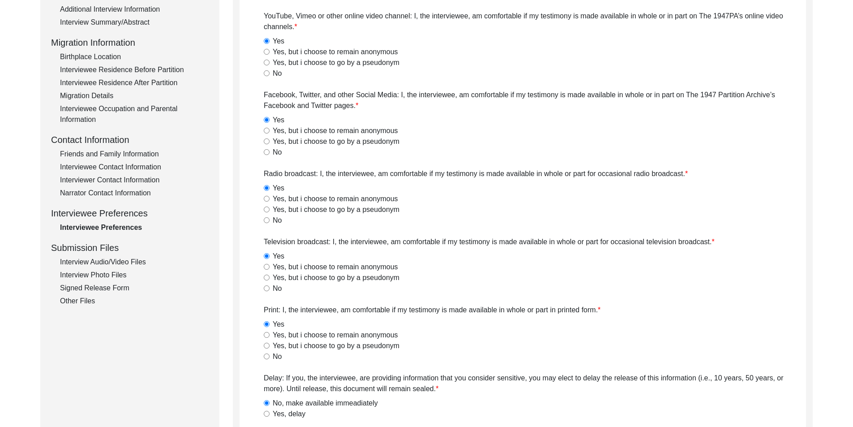
scroll to position [0, 0]
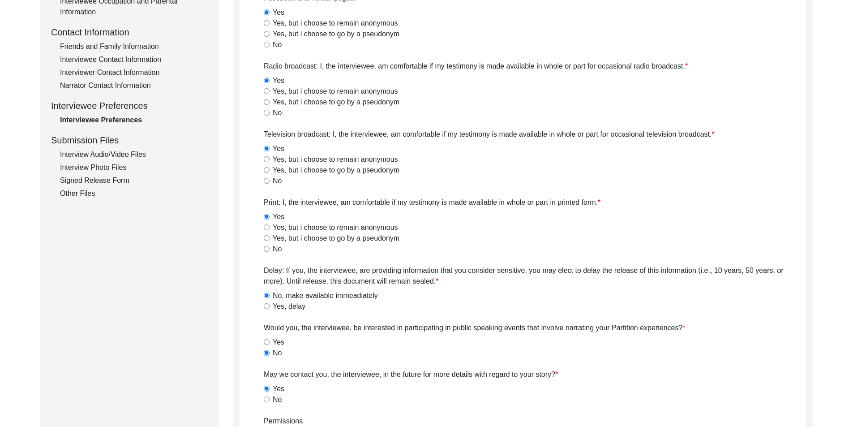
click at [120, 158] on div "Interview Audio/Video Files" at bounding box center [134, 154] width 149 height 11
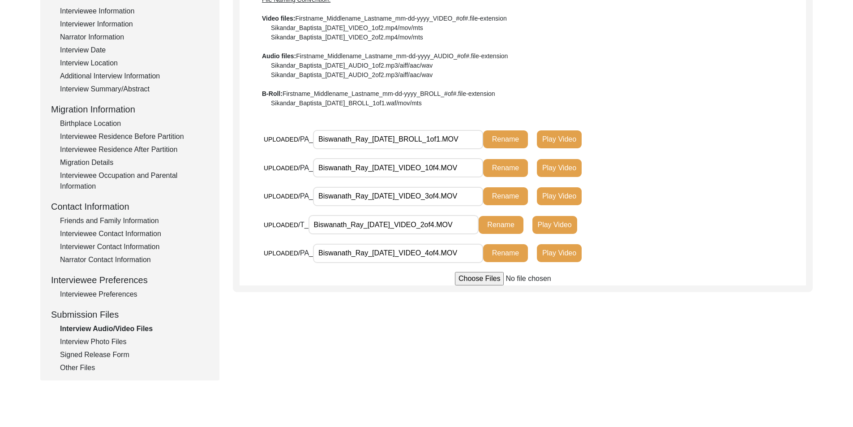
scroll to position [131, 0]
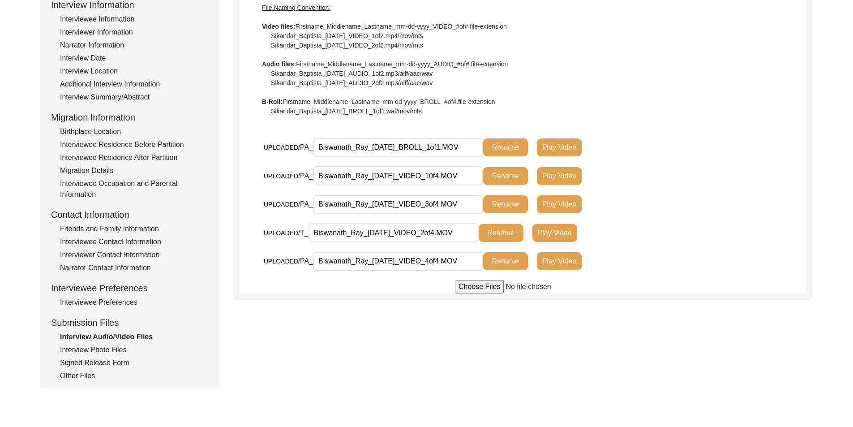
click at [354, 183] on input "Biswanath_Ray_05-05-2025_VIDEO_10f4.MOV" at bounding box center [398, 175] width 170 height 19
click at [394, 300] on div "Submission Form Archivist Interview Information Interviewee Information Intervi…" at bounding box center [426, 179] width 773 height 420
click at [403, 177] on input "Biswanath_Ray_05-05-2025_VIDEO_10f4.MOV" at bounding box center [398, 175] width 170 height 19
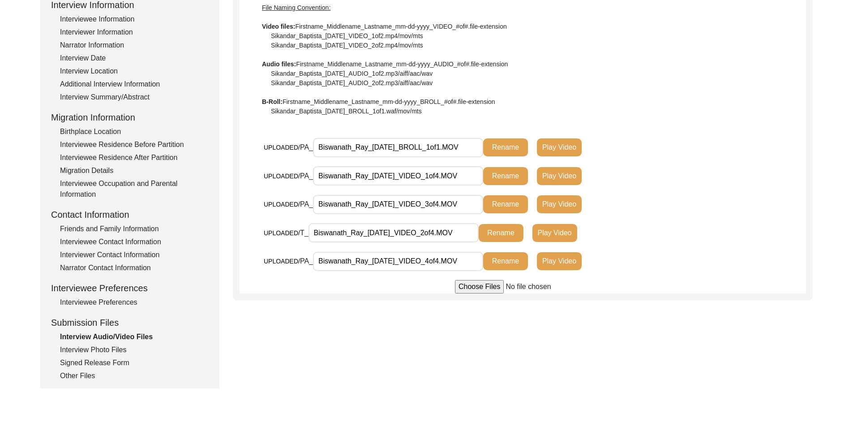
type input "Biswanath_Ray_05-05-2025_VIDEO_1of4.MOV"
click at [394, 317] on div "Submission Form Archivist Interview Information Interviewee Information Intervi…" at bounding box center [426, 179] width 773 height 420
click at [403, 182] on button "Rename" at bounding box center [505, 176] width 45 height 18
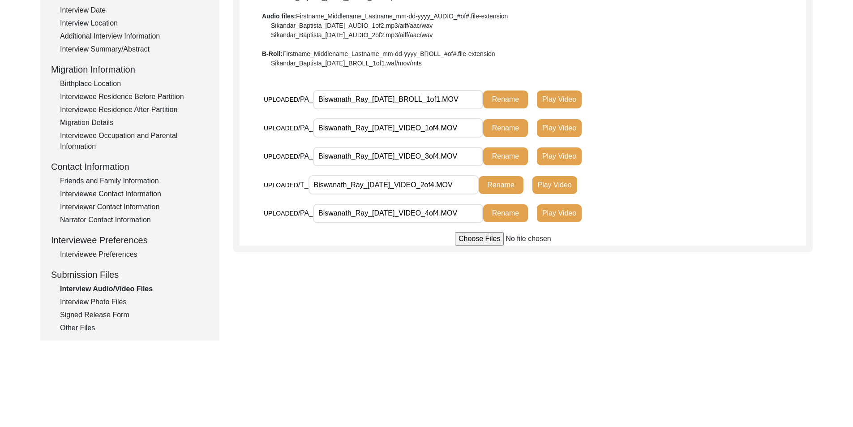
scroll to position [45, 0]
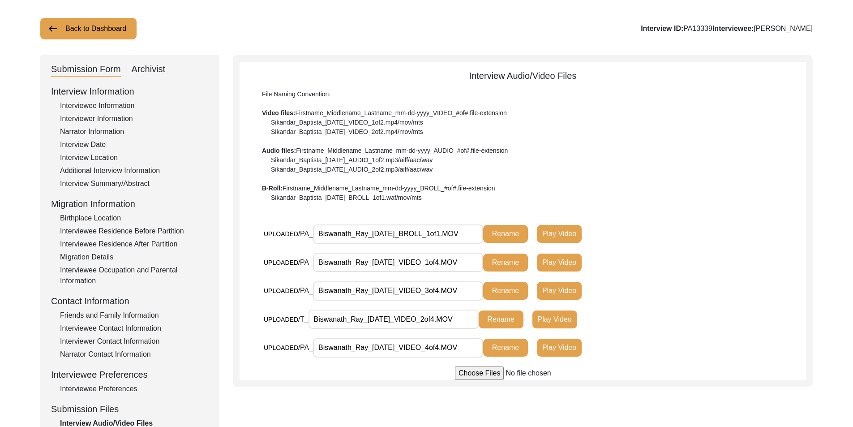
click at [403, 144] on div "File Naming Convention: Video files: Firstname_Middlename_Lastname_mm-dd-yyyy_V…" at bounding box center [523, 146] width 522 height 113
click at [403, 269] on button "Rename" at bounding box center [505, 262] width 45 height 18
click at [403, 205] on div "Interview Audio/Video Files File Naming Convention: Video files: Firstname_Midd…" at bounding box center [523, 224] width 567 height 311
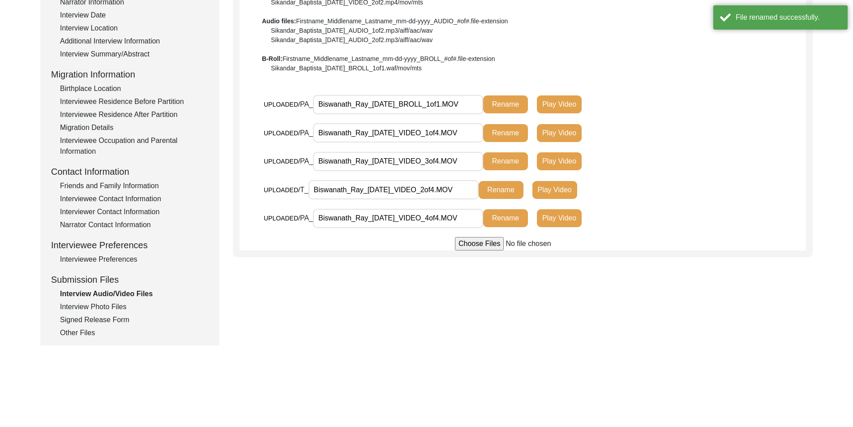
scroll to position [179, 0]
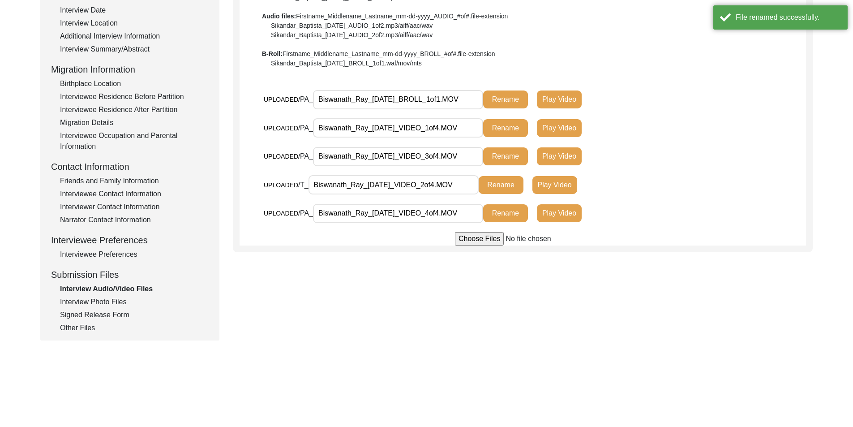
click at [122, 293] on div "Interview Audio/Video Files" at bounding box center [134, 288] width 149 height 11
click at [123, 297] on div "Interview Photo Files" at bounding box center [134, 301] width 149 height 11
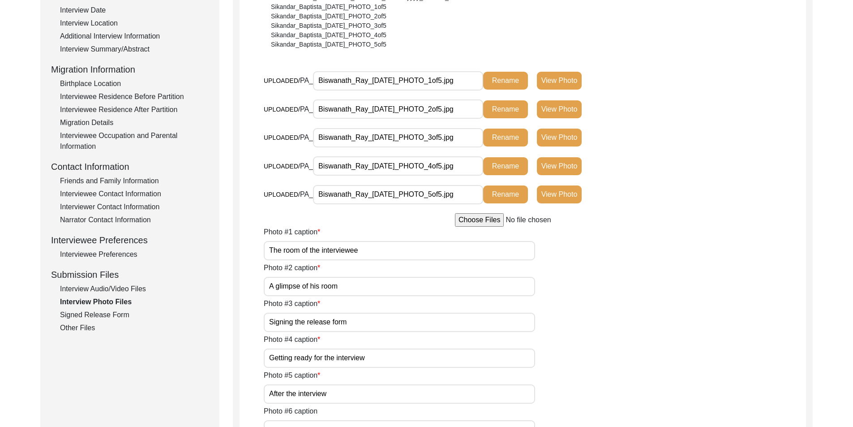
click at [118, 289] on div "Interview Audio/Video Files" at bounding box center [134, 288] width 149 height 11
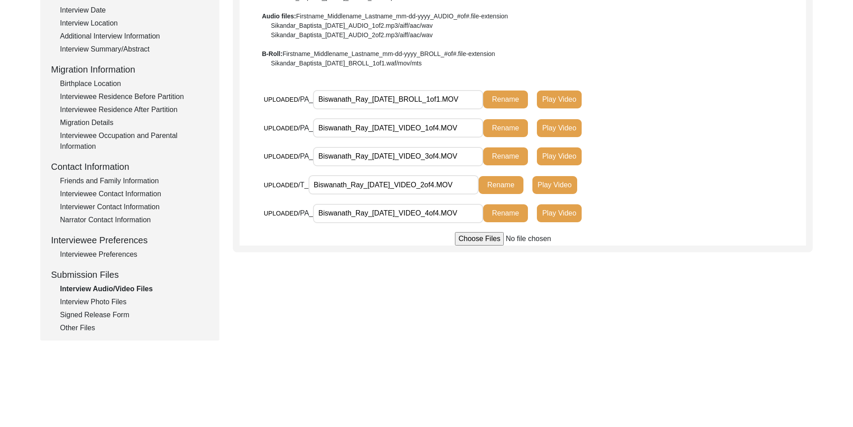
click at [118, 305] on div "Interview Photo Files" at bounding box center [134, 301] width 149 height 11
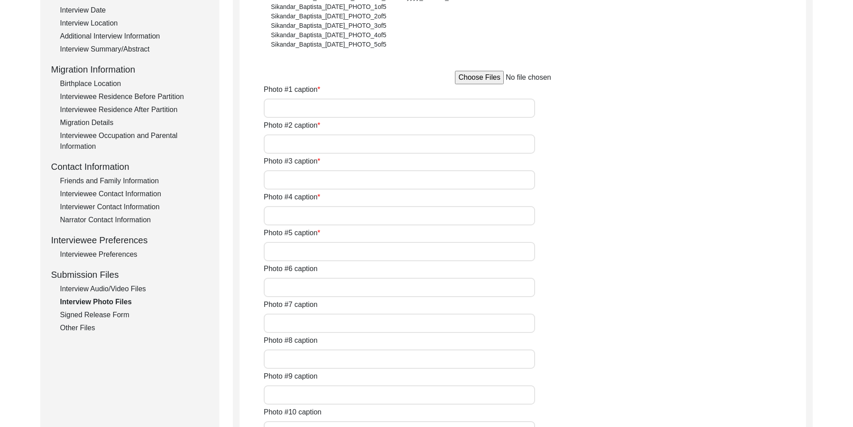
type input "The room of the interviewee"
type input "A glimpse of his room"
type input "Signing the release form"
type input "Getting ready for the interview"
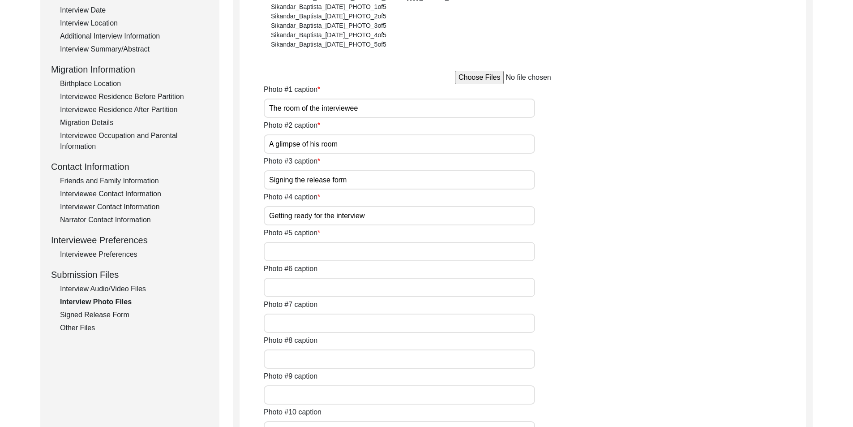
type input "After the interview"
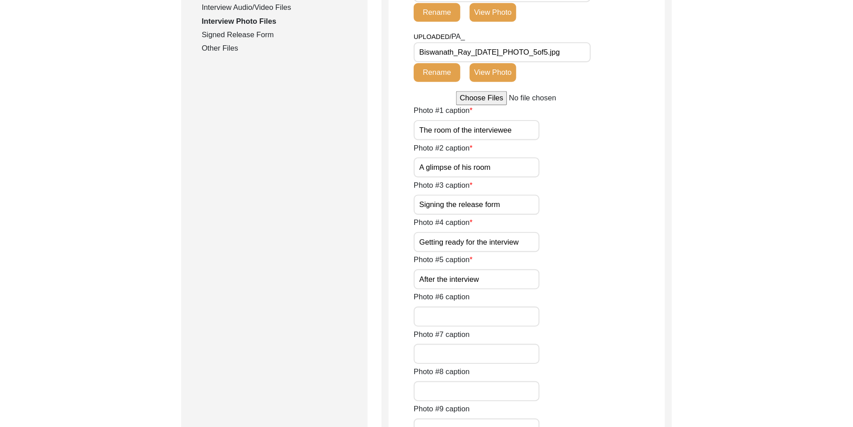
scroll to position [543, 0]
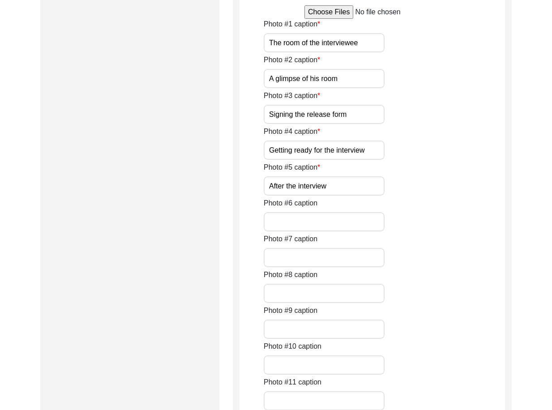
click at [360, 50] on input "The room of the interviewee" at bounding box center [324, 42] width 121 height 19
click at [351, 28] on div "Photo #1 caption The room of the interviewee" at bounding box center [384, 36] width 241 height 34
click at [353, 41] on input "The room of the interviewee" at bounding box center [324, 42] width 121 height 19
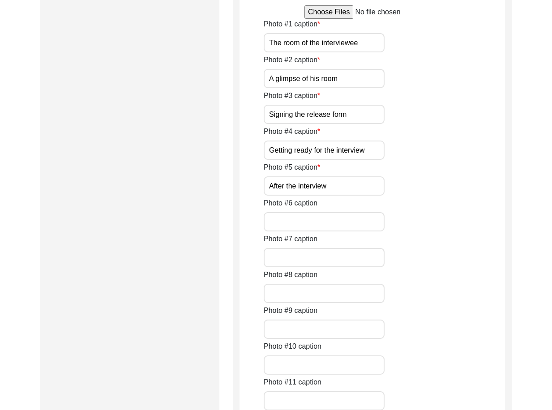
click at [353, 41] on input "The room of the interviewee" at bounding box center [324, 42] width 121 height 19
click at [335, 51] on input "The room of the interviewee" at bounding box center [324, 42] width 121 height 19
click at [336, 49] on input "The room of the interviewee" at bounding box center [324, 42] width 121 height 19
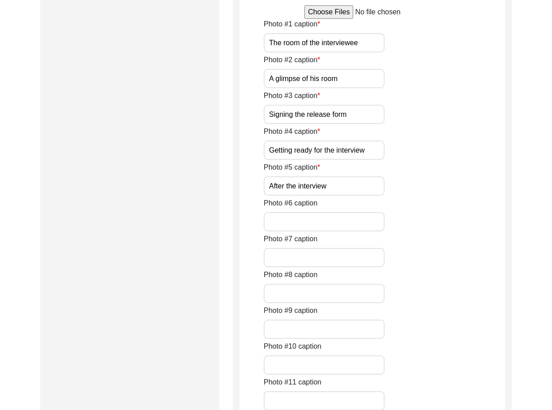
paste input "Mr. Biswanath Ray’s room"
type input "Mr. Biswanath Ray’s room"
click at [351, 71] on input "A glimpse of his room" at bounding box center [324, 78] width 121 height 19
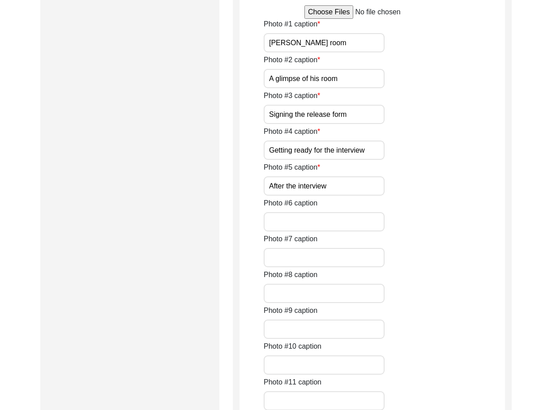
click at [332, 79] on input "A glimpse of his room" at bounding box center [324, 78] width 121 height 19
paste input "Mr. Ray’"
type input "A glimpse of Mr. Ray’s room"
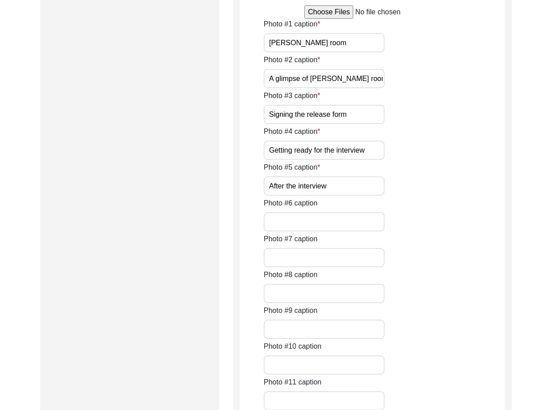
click at [361, 116] on input "Signing the release form" at bounding box center [324, 114] width 121 height 19
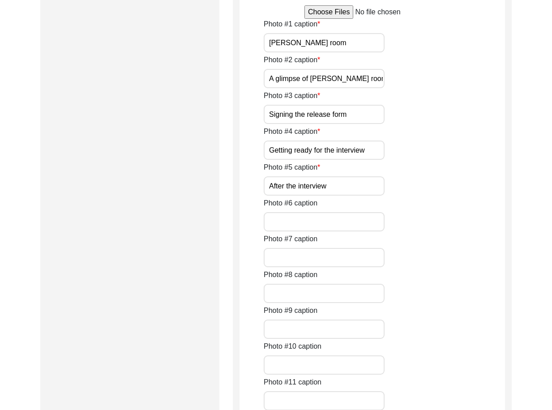
click at [361, 116] on input "Signing the release form" at bounding box center [324, 114] width 121 height 19
click at [283, 111] on input "Signing the release form" at bounding box center [324, 114] width 121 height 19
click at [284, 111] on input "Signing the release form" at bounding box center [324, 114] width 121 height 19
paste input "Mr. Ray s"
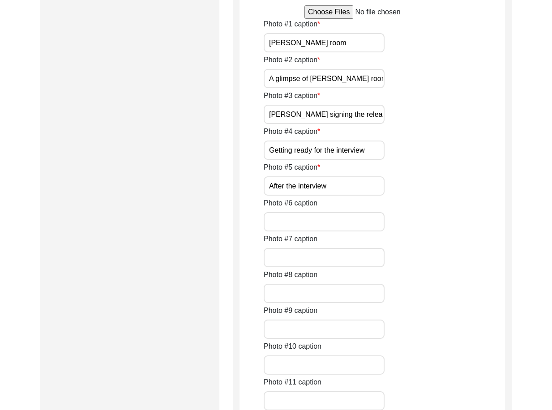
type input "Mr. Ray signing the release form"
click at [352, 160] on div "Photo #1 caption Mr. Biswanath Ray’s room Photo #2 caption A glimpse of Mr. Ray…" at bounding box center [384, 287] width 241 height 537
click at [352, 154] on input "Getting ready for the interview" at bounding box center [324, 150] width 121 height 19
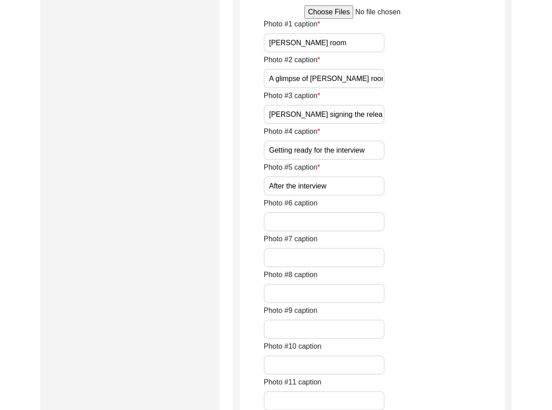
click at [293, 153] on input "Getting ready for the interview" at bounding box center [324, 150] width 121 height 19
paste input "Mr. Ray preparing"
type input "Mr. Ray preparing for the interview"
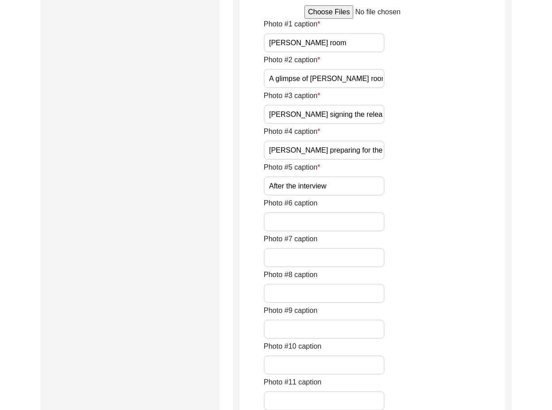
click at [343, 188] on input "After the interview" at bounding box center [324, 185] width 121 height 19
click at [356, 192] on input "After the interview" at bounding box center [324, 185] width 121 height 19
click at [356, 191] on input "After the interview" at bounding box center [324, 185] width 121 height 19
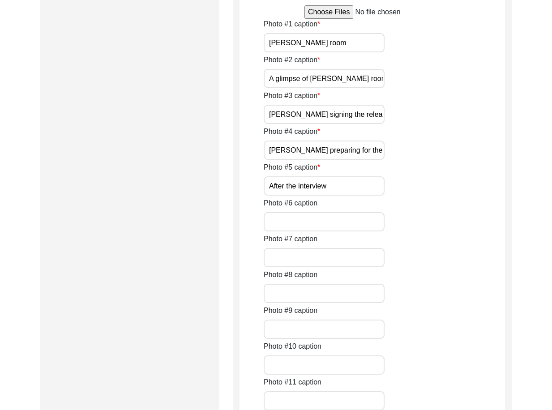
click at [356, 191] on input "After the interview" at bounding box center [324, 185] width 121 height 19
paste input "Mr. Ray after the interview"
type input "Mr. Ray after the interview"
drag, startPoint x: 421, startPoint y: 193, endPoint x: 423, endPoint y: 183, distance: 10.0
click at [403, 193] on div "Photo #5 caption Mr. Ray after the interview" at bounding box center [384, 179] width 241 height 34
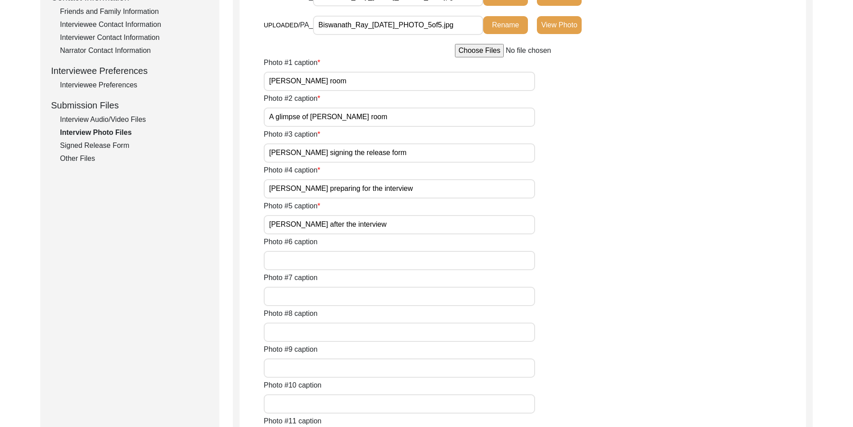
scroll to position [140, 0]
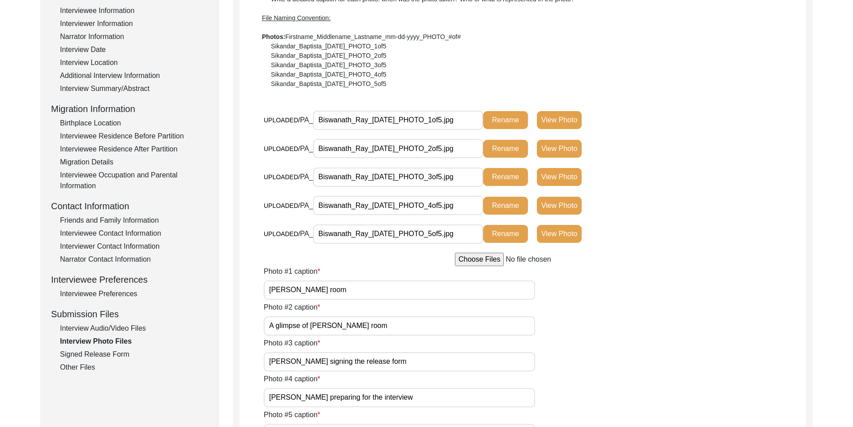
click at [403, 233] on button "View Photo" at bounding box center [559, 234] width 45 height 18
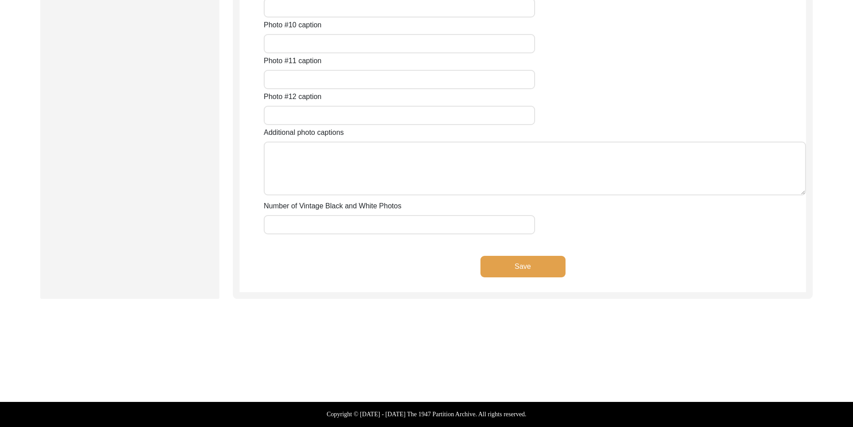
click at [403, 266] on button "Save" at bounding box center [523, 266] width 85 height 21
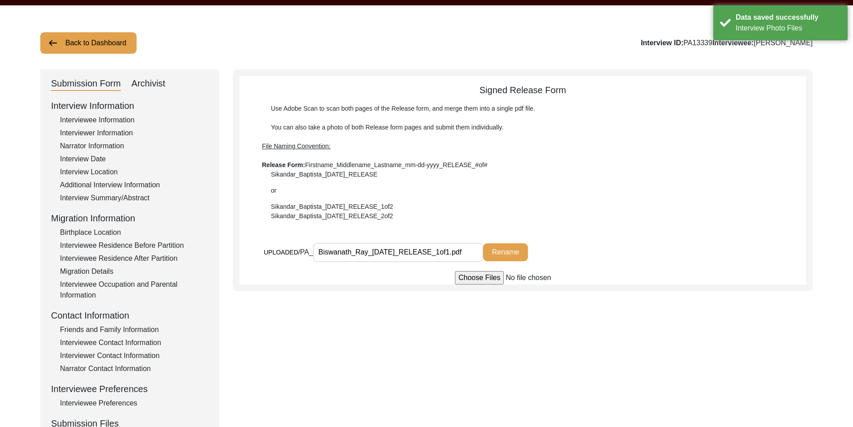
scroll to position [90, 0]
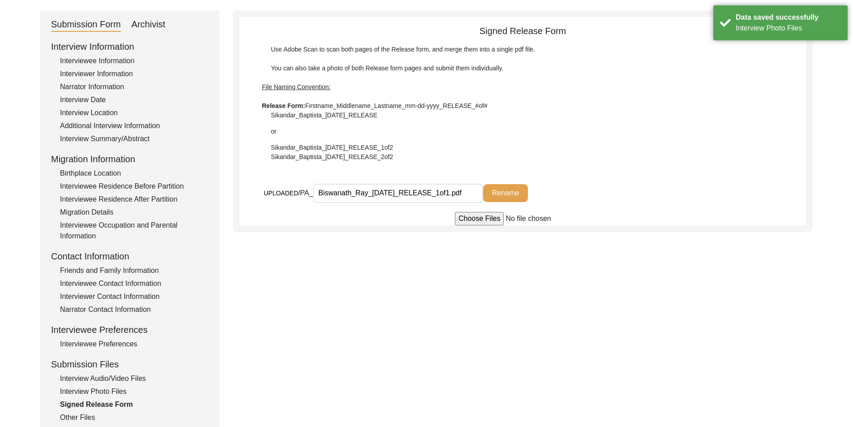
drag, startPoint x: 447, startPoint y: 195, endPoint x: 463, endPoint y: 196, distance: 16.1
click at [403, 196] on input "Biswanath_Ray_05-05-2025_RELEASE_1of1.pdf" at bounding box center [398, 193] width 170 height 19
type input "Biswanath_Ray_05-05-2025_RELEASE.pdf"
click at [403, 195] on button "Rename" at bounding box center [505, 193] width 45 height 18
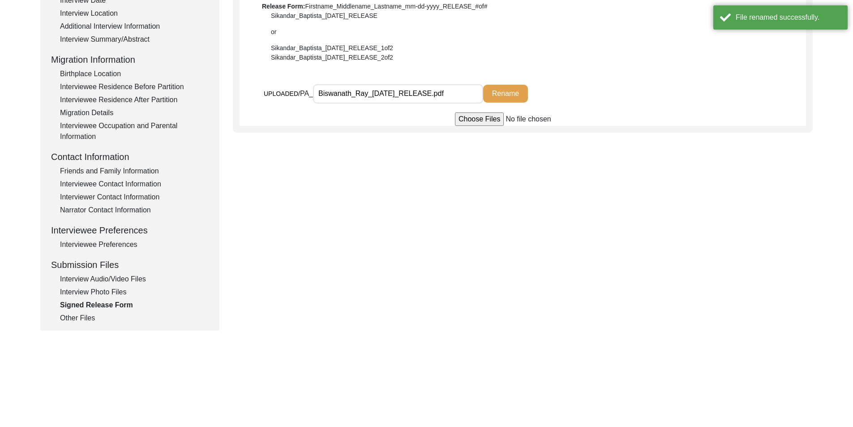
scroll to position [131, 0]
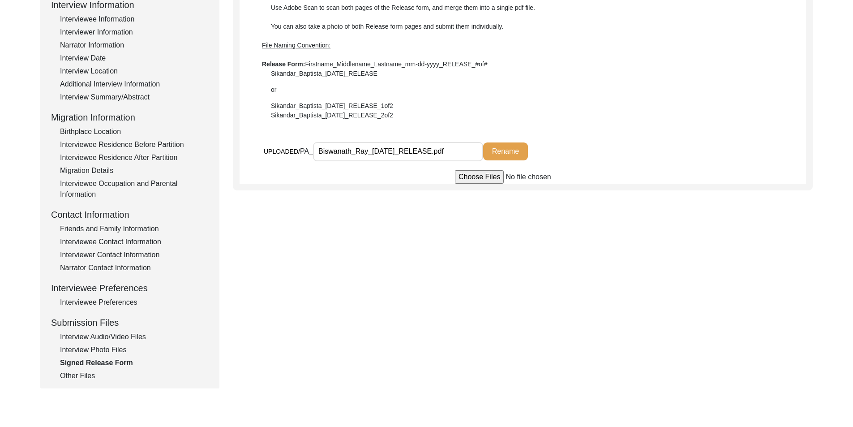
click at [258, 347] on div "Submission Form Archivist Interview Information Interviewee Information Intervi…" at bounding box center [426, 179] width 773 height 420
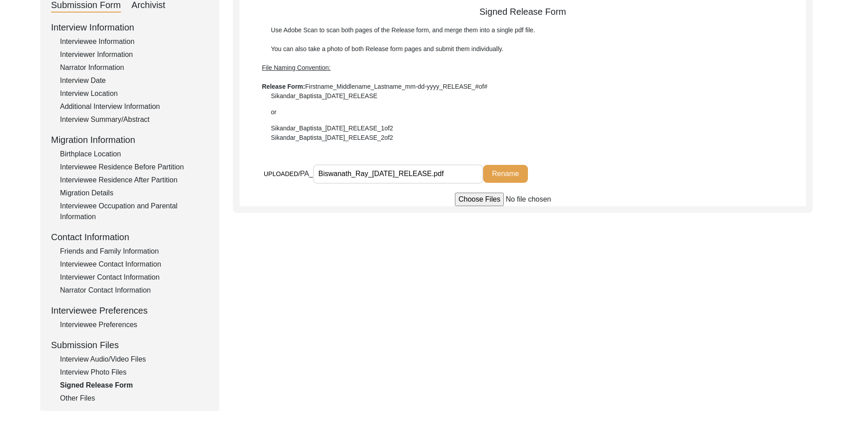
scroll to position [179, 0]
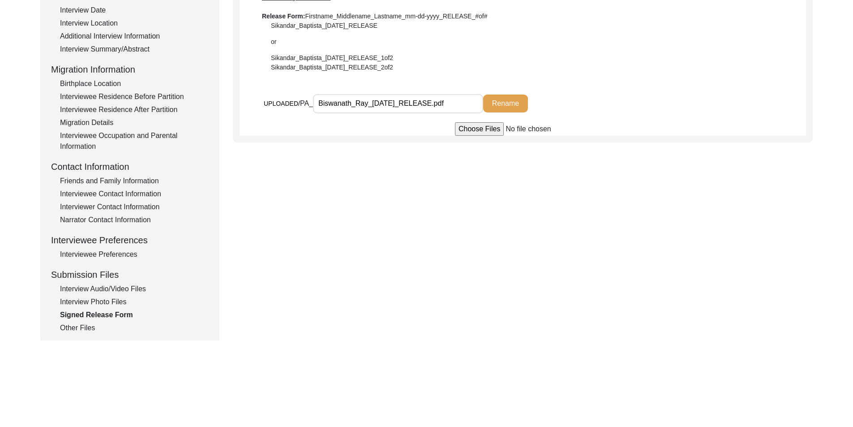
click at [92, 339] on div "Submission Form Archivist Interview Information Interviewee Information Intervi…" at bounding box center [129, 131] width 179 height 420
click at [87, 332] on div "Other Files" at bounding box center [134, 327] width 149 height 11
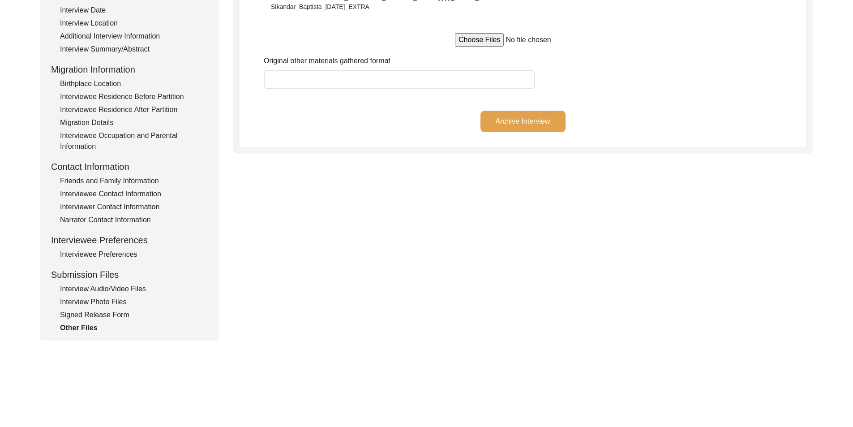
scroll to position [0, 0]
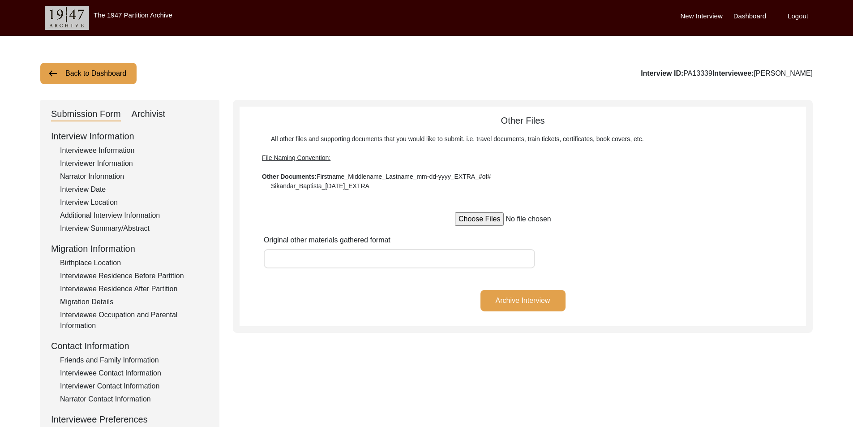
click at [155, 112] on div "Archivist" at bounding box center [149, 114] width 34 height 14
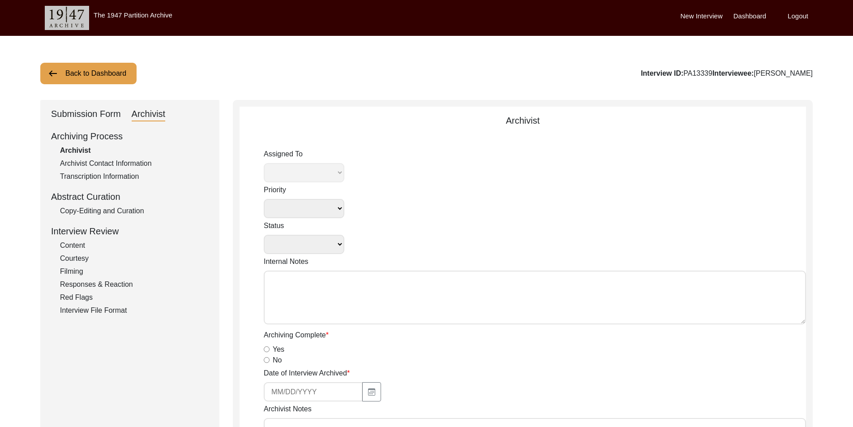
select select
select select "Archiving In Progress"
type textarea "[DATE] [GEOGRAPHIC_DATA]: Assigned to Brianna to archive. Due [DATE]. When arch…"
radio input "true"
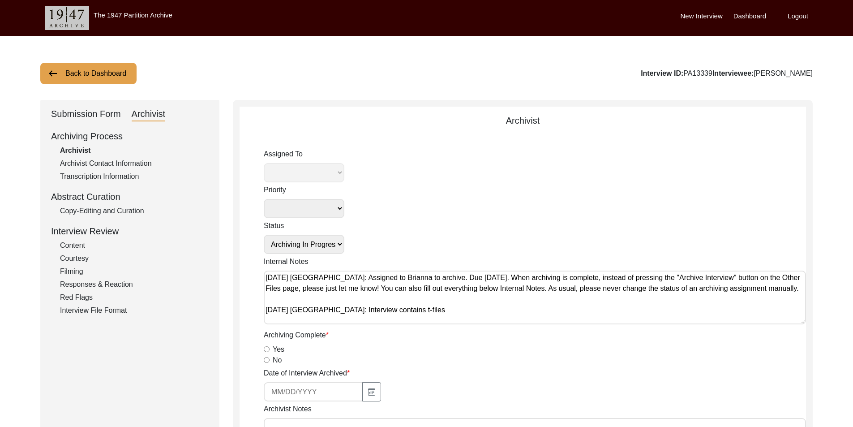
select select "442"
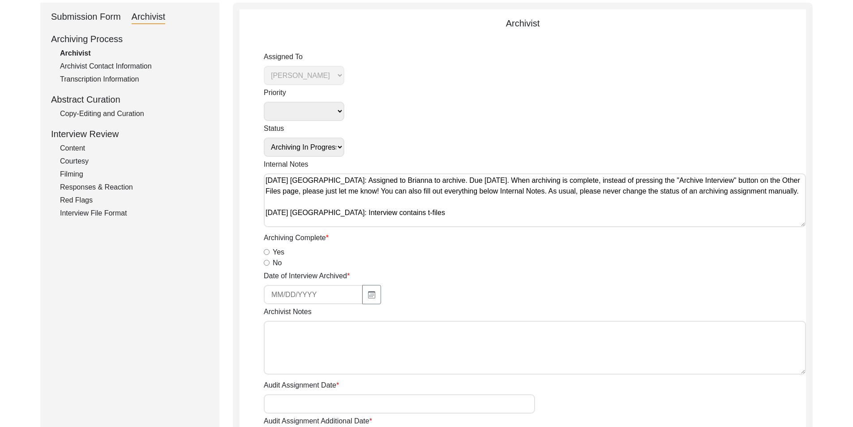
scroll to position [179, 0]
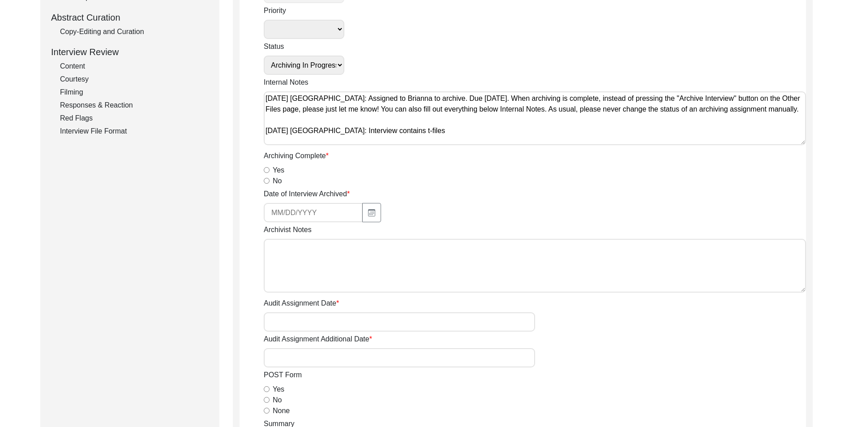
click at [265, 171] on input "Yes" at bounding box center [267, 170] width 6 height 6
radio input "true"
click at [368, 209] on button "button" at bounding box center [371, 212] width 19 height 19
select select "9"
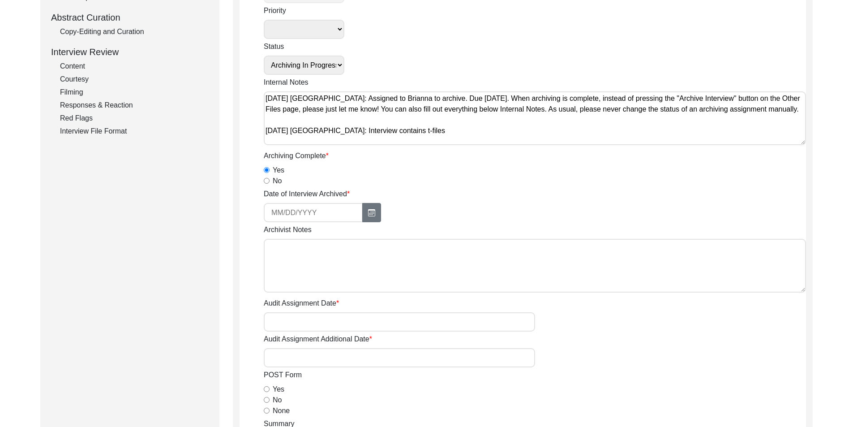
select select "2025"
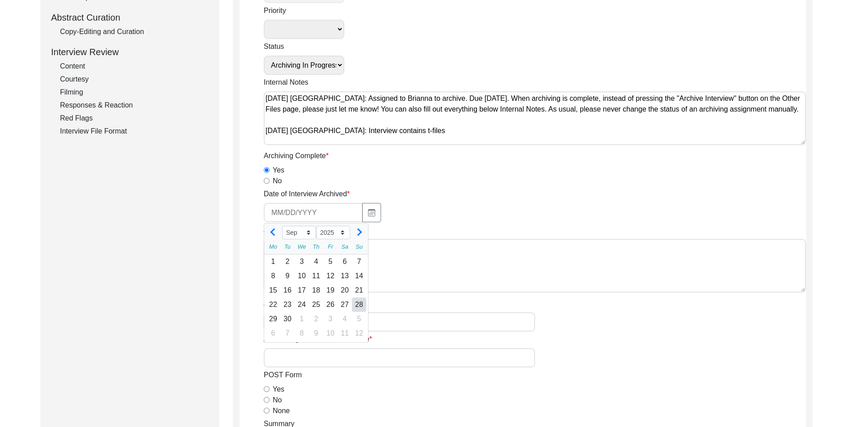
click at [355, 305] on div "28" at bounding box center [359, 304] width 14 height 14
type input "9/28/2025"
click at [402, 270] on textarea "Archivist Notes" at bounding box center [535, 266] width 542 height 54
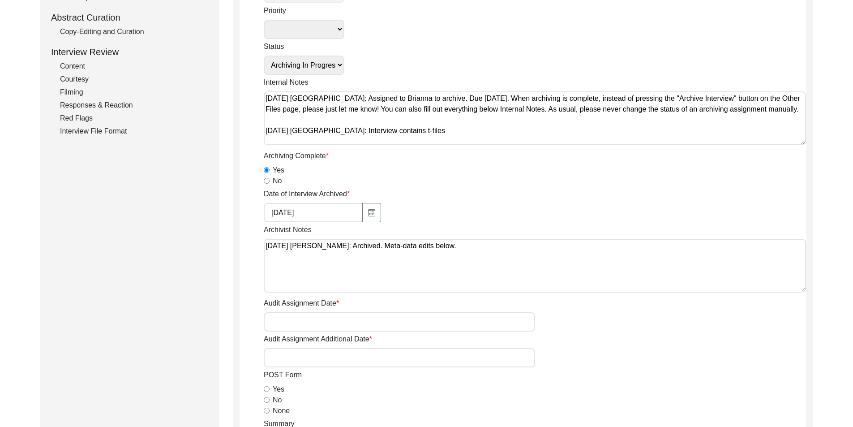
click at [403, 264] on textarea "September 28, 2025 Brianna: Archived. Meta-data edits below." at bounding box center [535, 266] width 542 height 54
paste textarea "Interviewee Title: Added Mr. Interviewer Background: Capitalized Partition Inte…"
click at [403, 275] on textarea "Archivist Notes" at bounding box center [535, 266] width 542 height 54
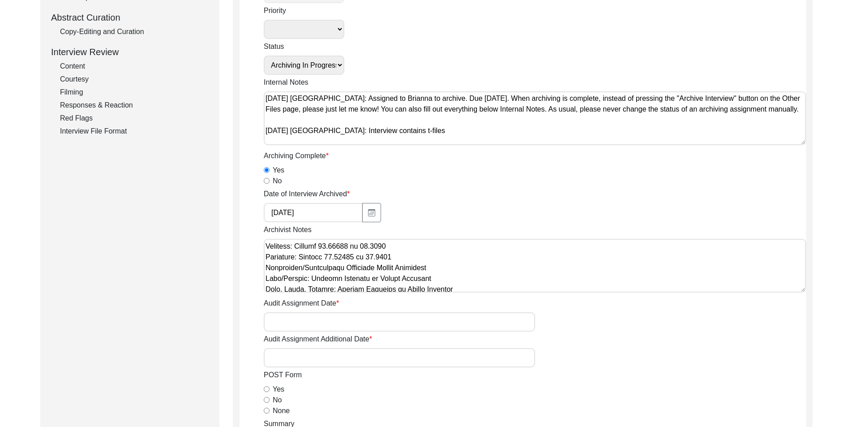
scroll to position [90, 0]
click at [403, 247] on textarea "Archivist Notes" at bounding box center [535, 266] width 542 height 54
click at [403, 244] on textarea "Archivist Notes" at bounding box center [535, 266] width 542 height 54
click at [403, 254] on textarea "Archivist Notes" at bounding box center [535, 266] width 542 height 54
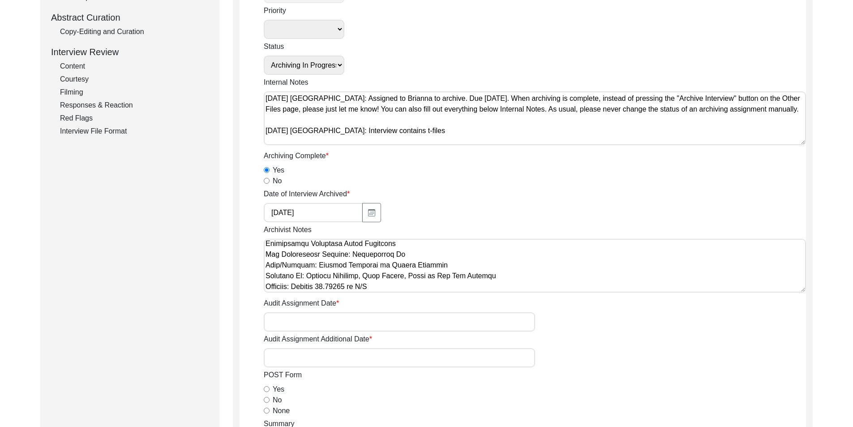
scroll to position [189, 0]
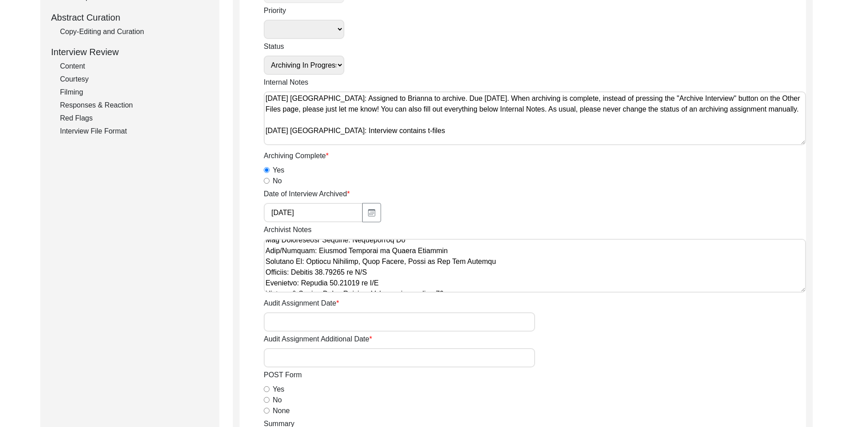
click at [403, 283] on textarea "Archivist Notes" at bounding box center [535, 266] width 542 height 54
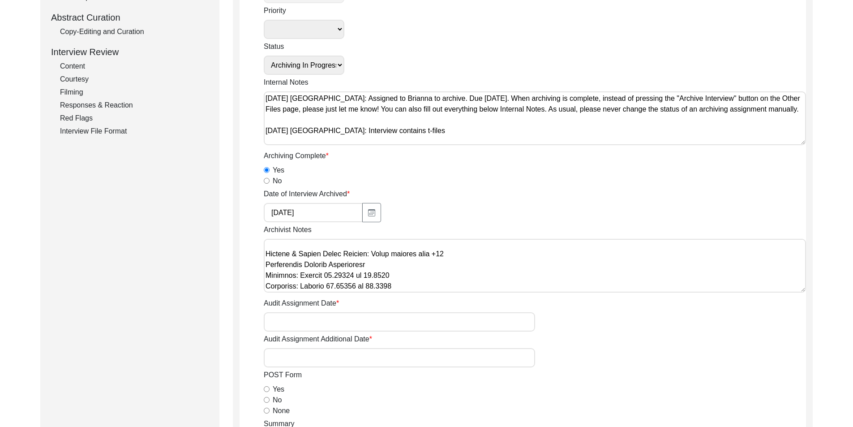
click at [403, 254] on textarea "Archivist Notes" at bounding box center [535, 266] width 542 height 54
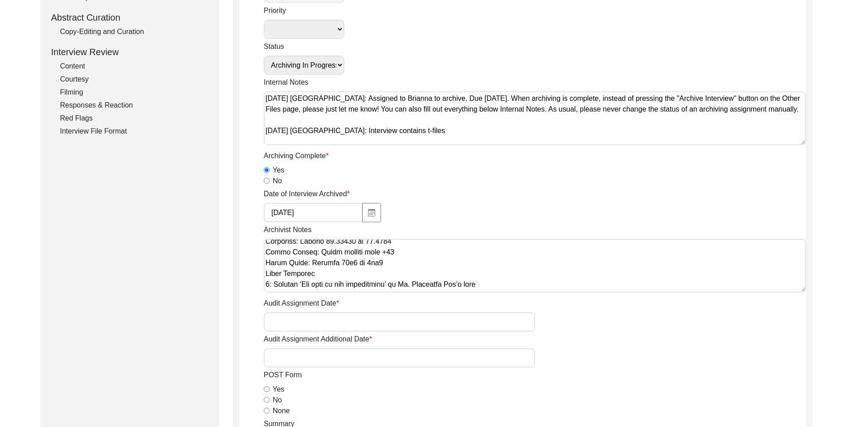
click at [403, 246] on textarea "Archivist Notes" at bounding box center [535, 266] width 542 height 54
click at [403, 264] on textarea "Archivist Notes" at bounding box center [535, 266] width 542 height 54
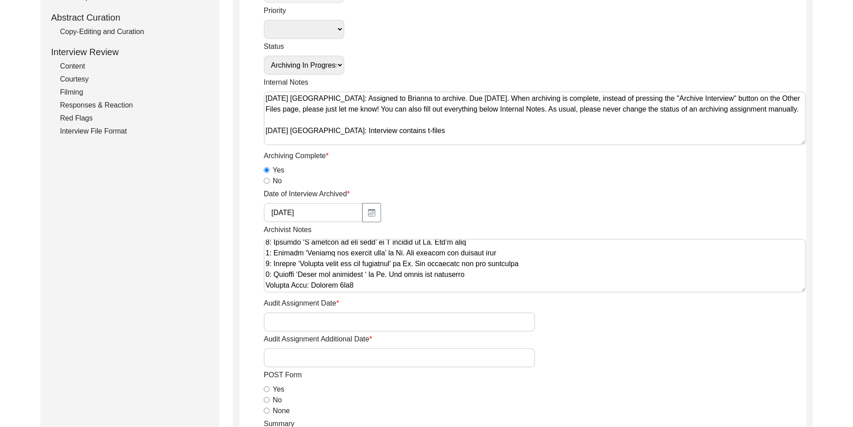
scroll to position [380, 0]
click at [389, 282] on textarea "Archivist Notes" at bounding box center [535, 266] width 542 height 54
click at [264, 287] on textarea "Archivist Notes" at bounding box center [535, 266] width 542 height 54
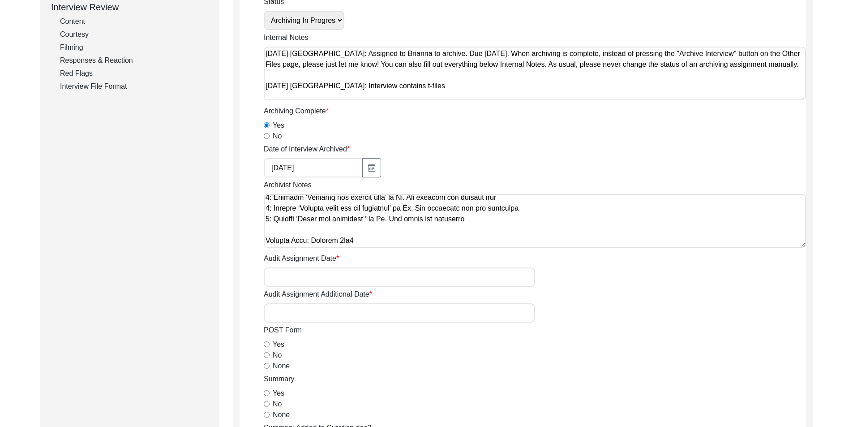
scroll to position [403, 0]
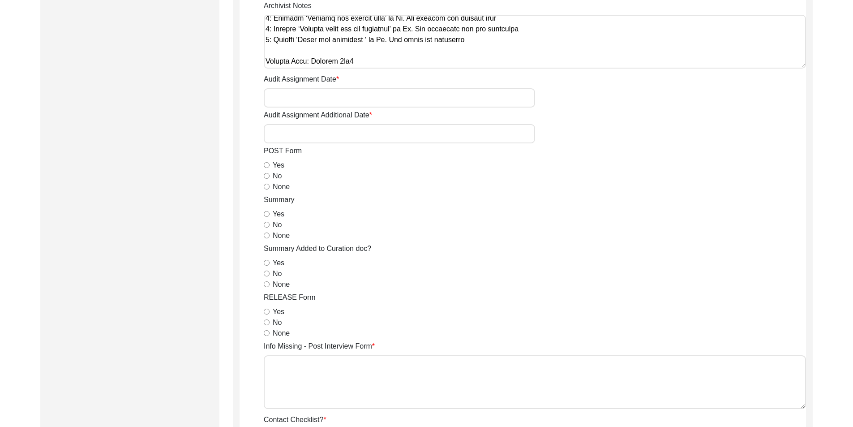
type textarea "September 28, 2025 Brianna: Archived. Meta-data edits below. Interviewee Title:…"
click at [268, 173] on input "No" at bounding box center [267, 176] width 6 height 6
radio input "true"
drag, startPoint x: 268, startPoint y: 212, endPoint x: 270, endPoint y: 219, distance: 7.4
click at [268, 212] on input "Yes" at bounding box center [267, 214] width 6 height 6
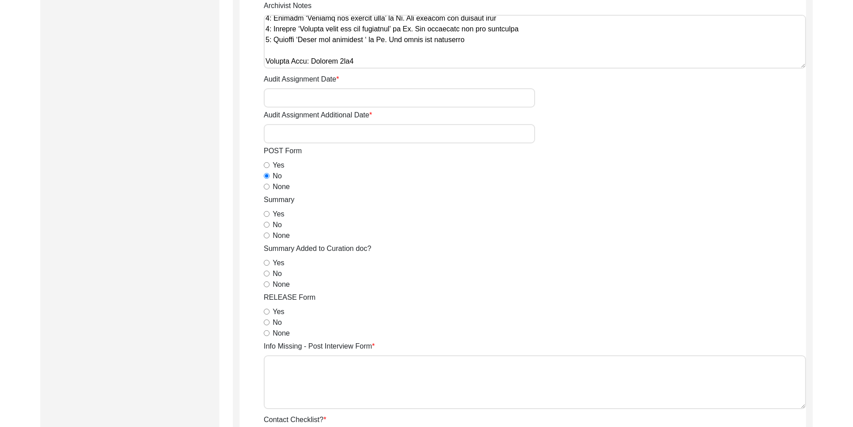
radio input "true"
click at [268, 186] on input "None" at bounding box center [267, 187] width 6 height 6
radio input "true"
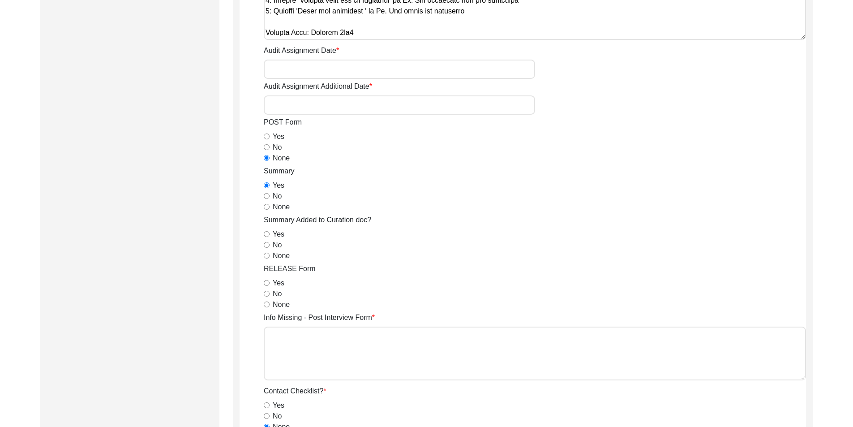
scroll to position [448, 0]
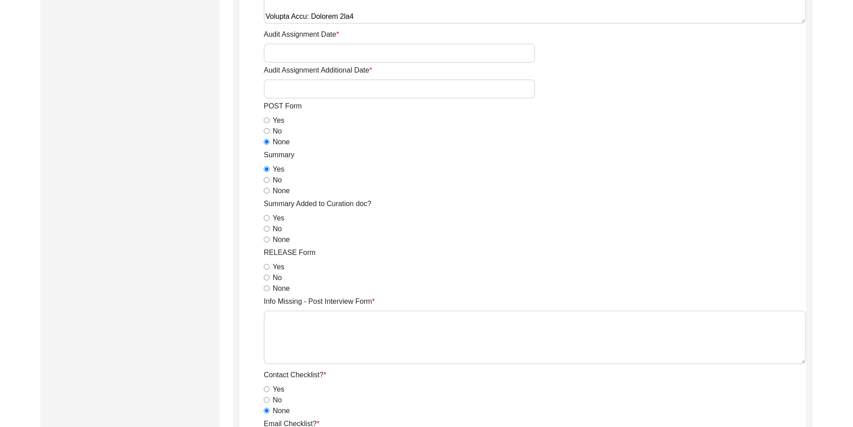
click at [266, 230] on input "No" at bounding box center [267, 229] width 6 height 6
radio input "true"
click at [267, 264] on input "Yes" at bounding box center [267, 267] width 6 height 6
radio input "true"
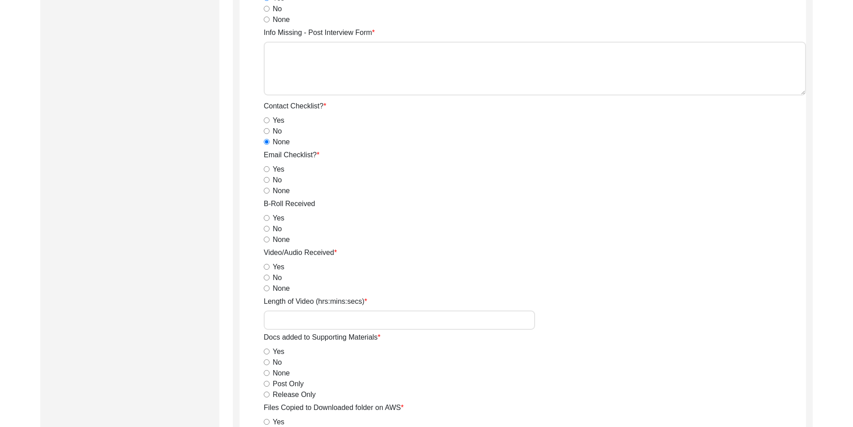
click at [267, 192] on input "None" at bounding box center [267, 191] width 6 height 6
radio input "true"
click at [266, 218] on input "Yes" at bounding box center [267, 218] width 6 height 6
radio input "true"
click at [263, 269] on app-archivist-form "Archivist Assigned To Simran Subramaniam Brianna Pollock archivist Lillianne Qu…" at bounding box center [523, 157] width 567 height 1521
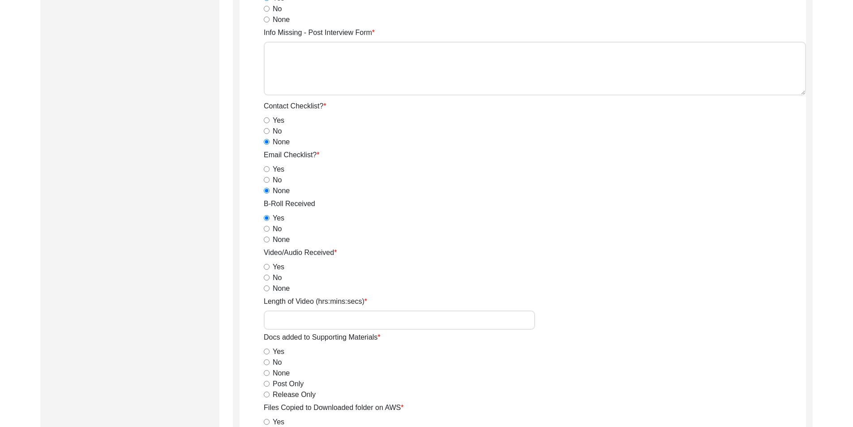
click at [266, 268] on input "Yes" at bounding box center [267, 267] width 6 height 6
radio input "true"
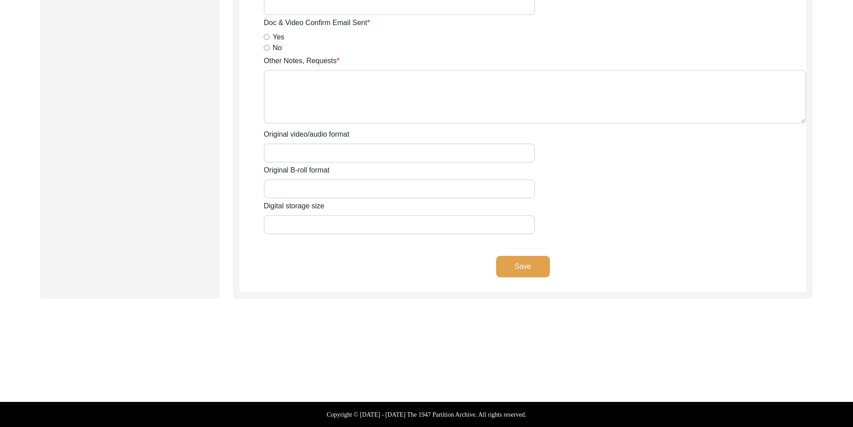
click at [403, 271] on button "Save" at bounding box center [523, 266] width 54 height 21
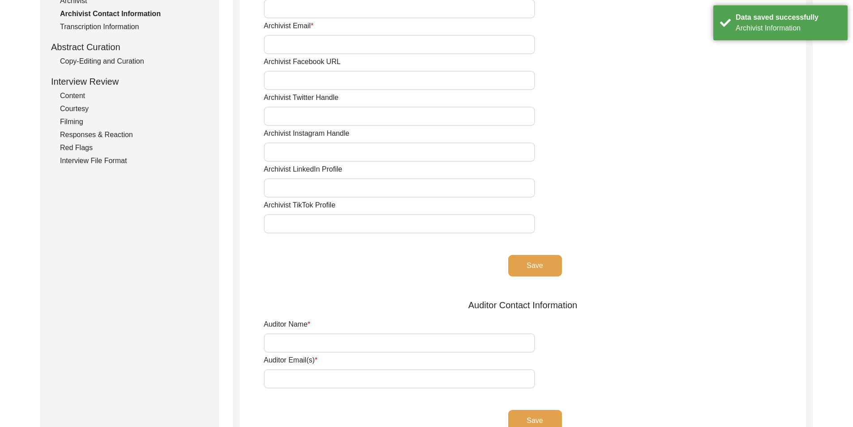
scroll to position [0, 0]
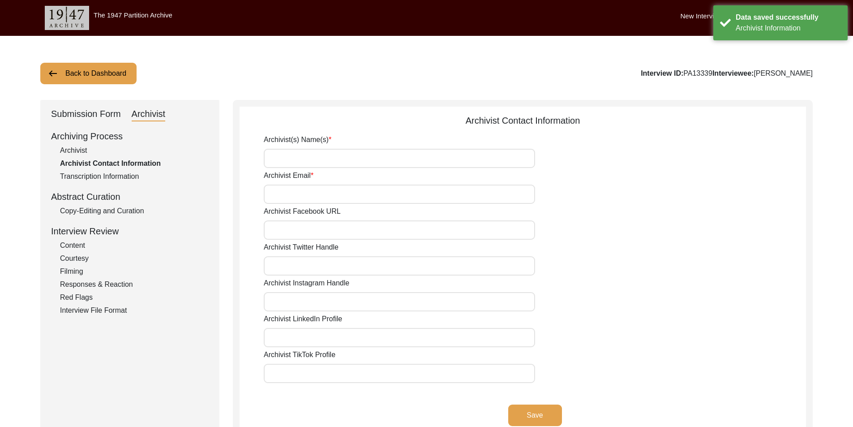
drag, startPoint x: 312, startPoint y: 154, endPoint x: 318, endPoint y: 166, distance: 13.8
click at [312, 154] on input "Archivist(s) Name(s)" at bounding box center [399, 158] width 271 height 19
type input "[PERSON_NAME]"
type input "briannapollock59@gmail.com"
click at [403, 410] on button "Save" at bounding box center [535, 414] width 54 height 21
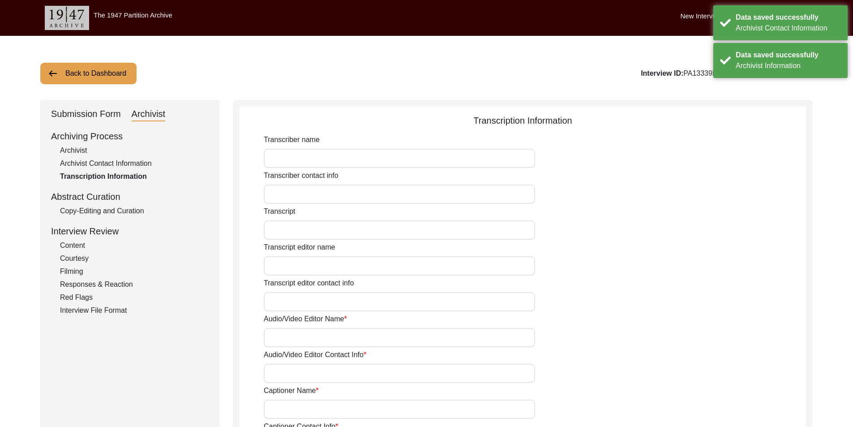
click at [83, 111] on div "Submission Form" at bounding box center [86, 114] width 70 height 14
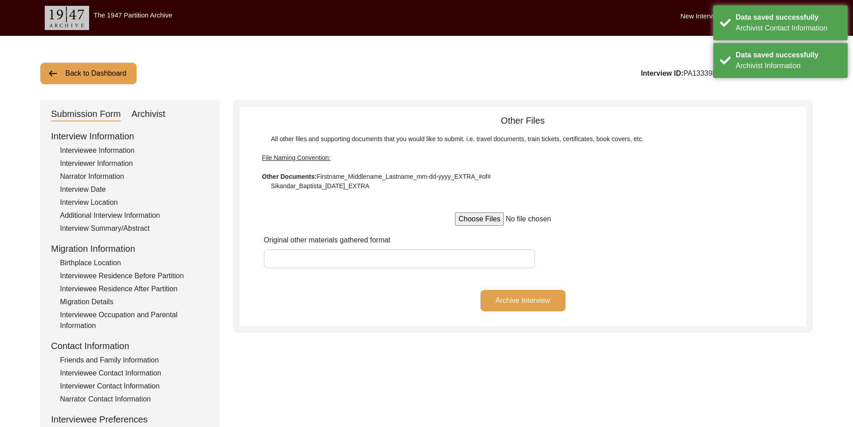
click at [118, 224] on div "Interview Summary/Abstract" at bounding box center [134, 228] width 149 height 11
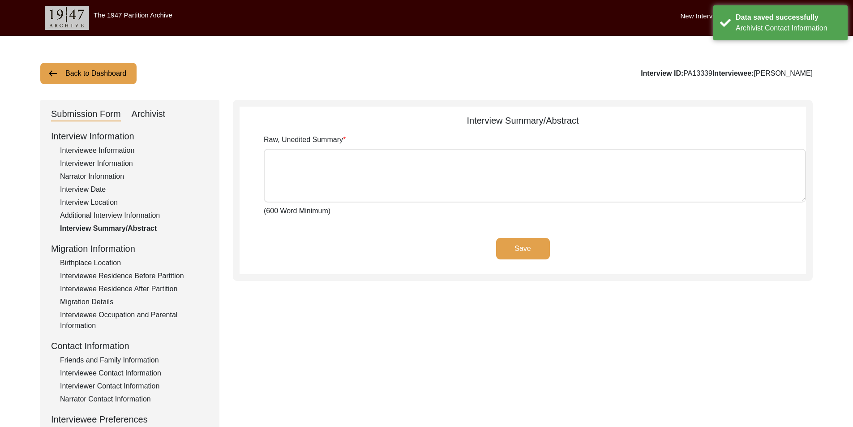
type textarea "Biswanath Ray was born on 8th January 1941, in the village of Sonarpur in North…"
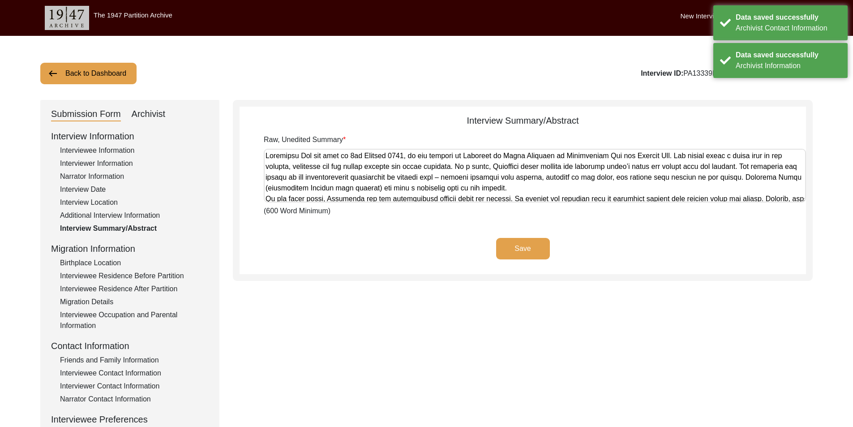
click at [359, 185] on textarea "Raw, Unedited Summary" at bounding box center [535, 176] width 542 height 54
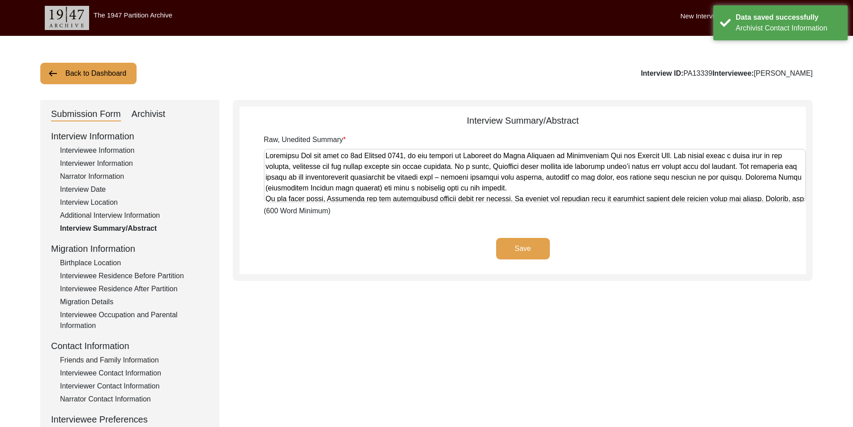
click at [390, 243] on div "Save" at bounding box center [523, 256] width 567 height 36
click at [167, 109] on div "Submission Form Archivist" at bounding box center [130, 114] width 158 height 14
click at [163, 110] on div "Submission Form Archivist" at bounding box center [130, 114] width 158 height 14
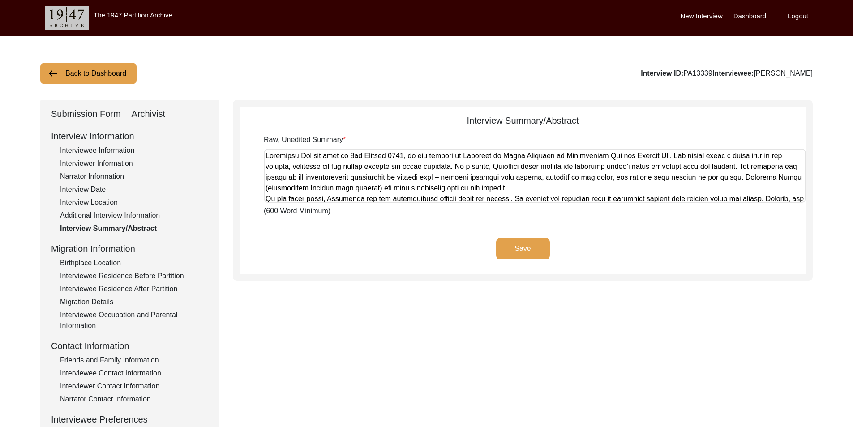
click at [162, 110] on div "Archivist" at bounding box center [149, 114] width 34 height 14
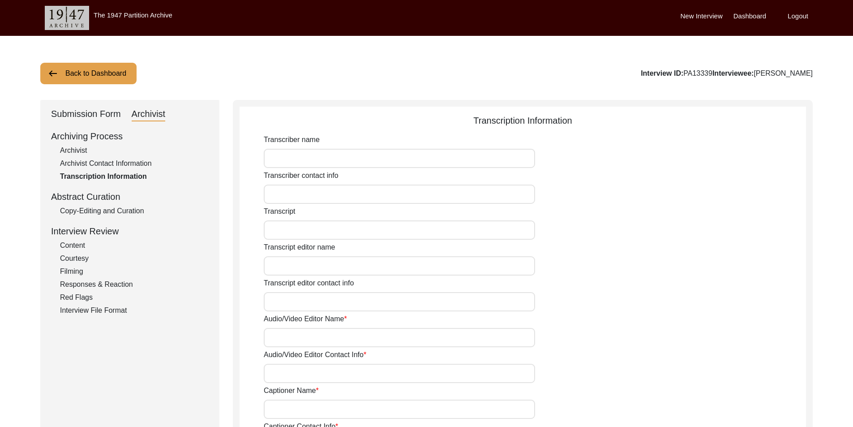
click at [79, 213] on div "Copy-Editing and Curation" at bounding box center [134, 211] width 149 height 11
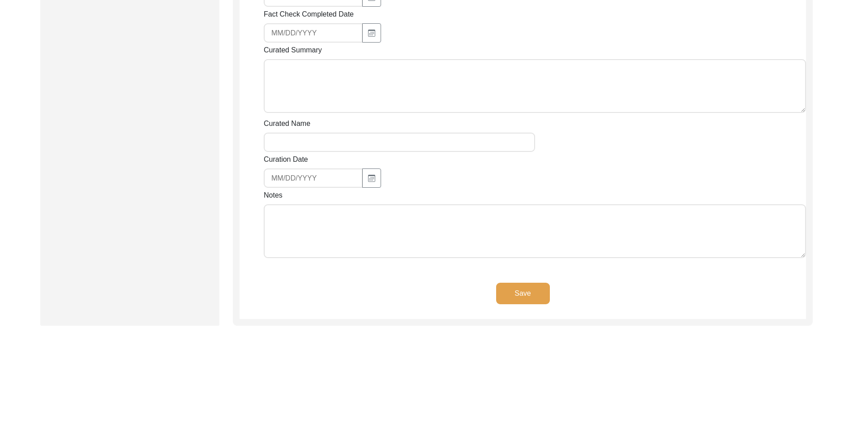
scroll to position [358, 0]
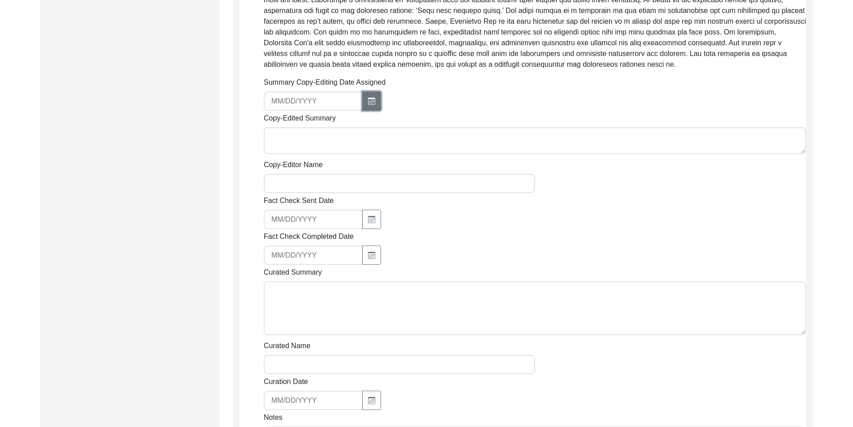
click at [372, 108] on button "button" at bounding box center [371, 100] width 19 height 19
select select "9"
select select "2025"
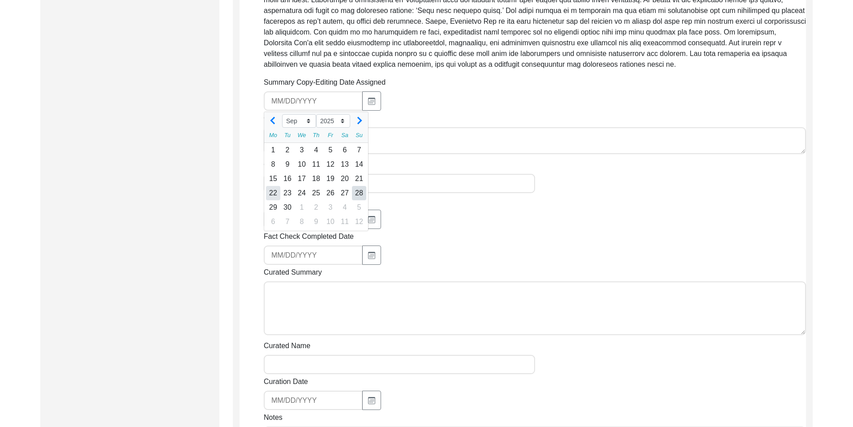
click at [273, 190] on div "22" at bounding box center [273, 193] width 14 height 14
type input "9/22/2025"
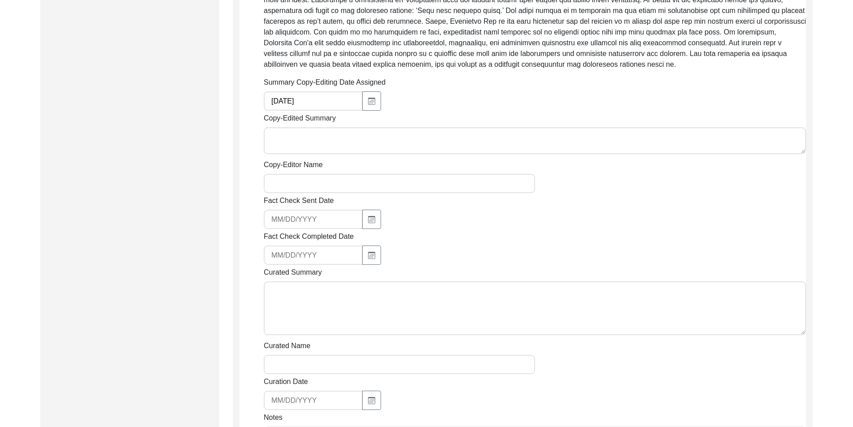
click at [403, 217] on div at bounding box center [399, 219] width 271 height 19
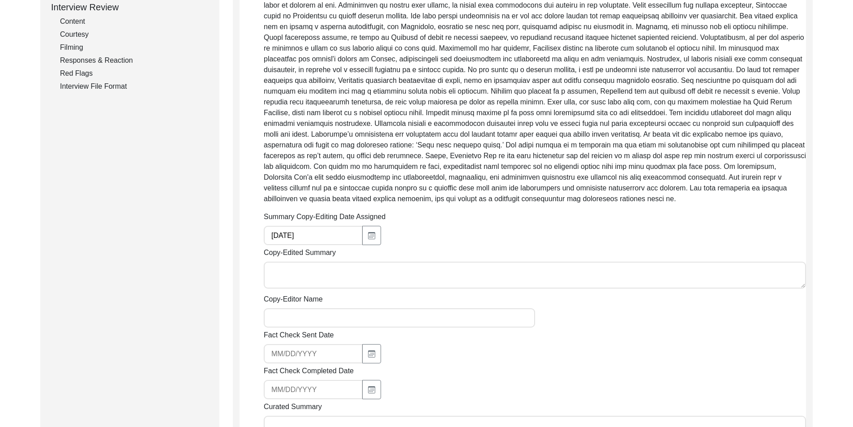
scroll to position [493, 0]
